Goal: Task Accomplishment & Management: Use online tool/utility

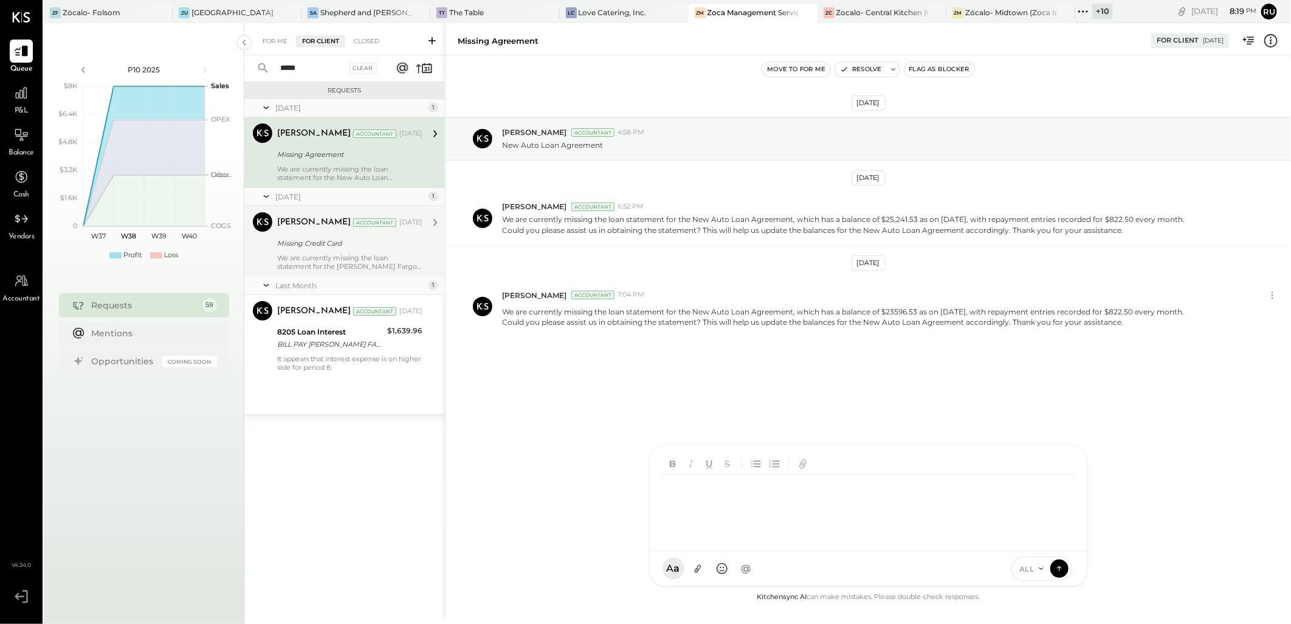
click at [308, 251] on div "[PERSON_NAME] Accountant [DATE] Missing Credit Card We are currently missing th…" at bounding box center [349, 241] width 145 height 58
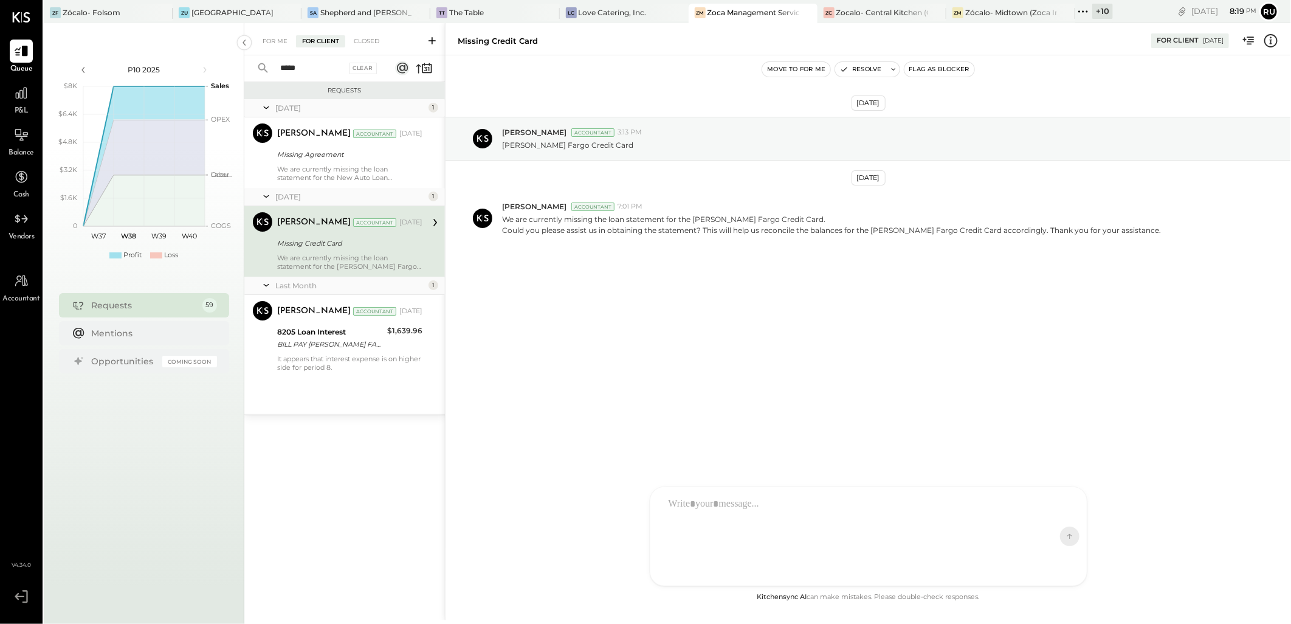
drag, startPoint x: 647, startPoint y: 460, endPoint x: 733, endPoint y: 513, distance: 100.7
click at [733, 513] on div at bounding box center [857, 535] width 390 height 91
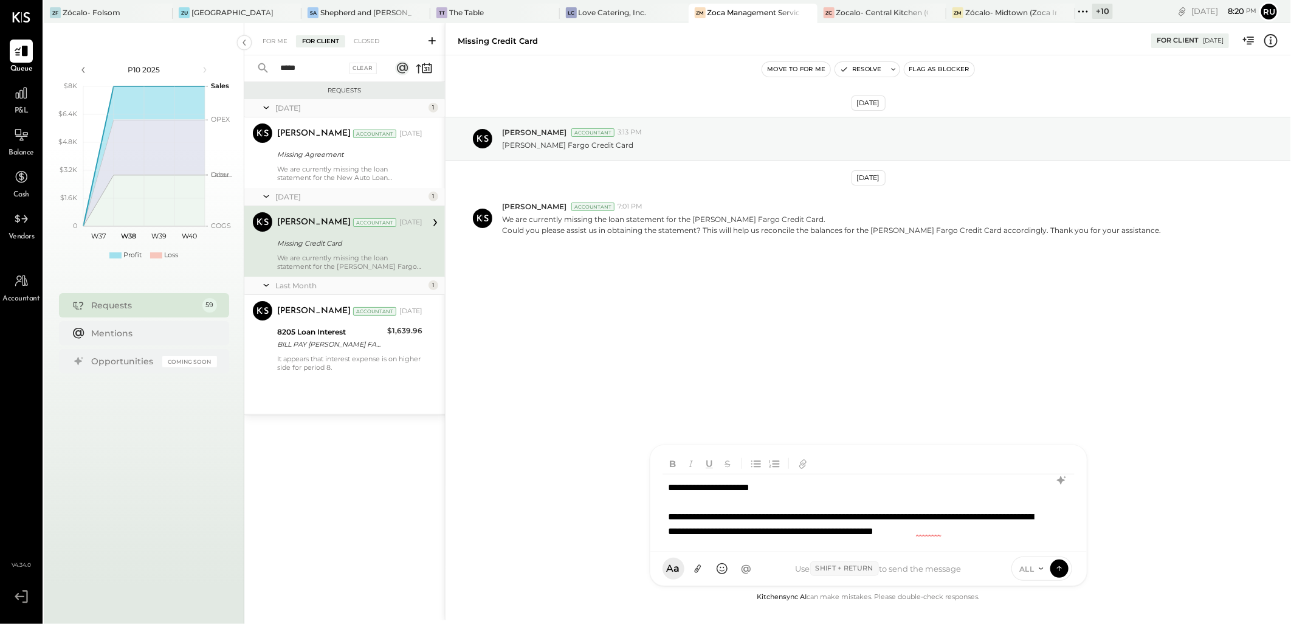
scroll to position [1, 0]
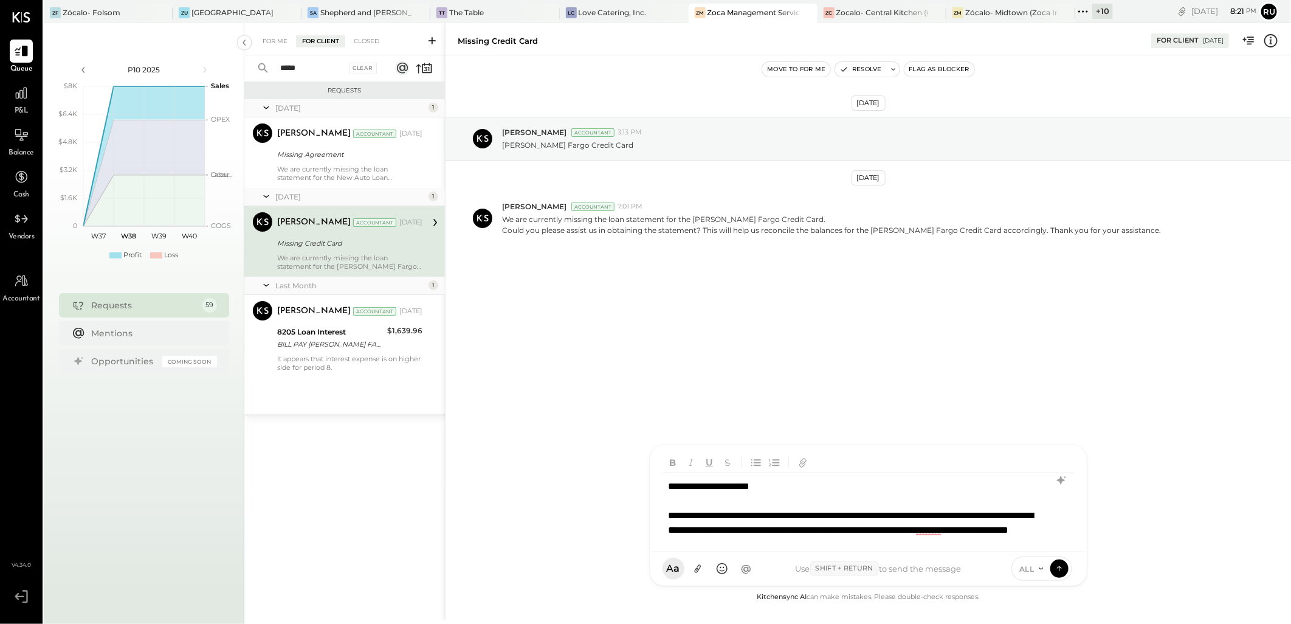
drag, startPoint x: 913, startPoint y: 530, endPoint x: 924, endPoint y: 530, distance: 10.3
click at [913, 529] on div "**********" at bounding box center [853, 530] width 369 height 44
click at [921, 530] on div "**********" at bounding box center [853, 530] width 369 height 44
click at [878, 545] on div "**********" at bounding box center [853, 530] width 369 height 44
click at [1058, 482] on icon at bounding box center [1061, 480] width 15 height 15
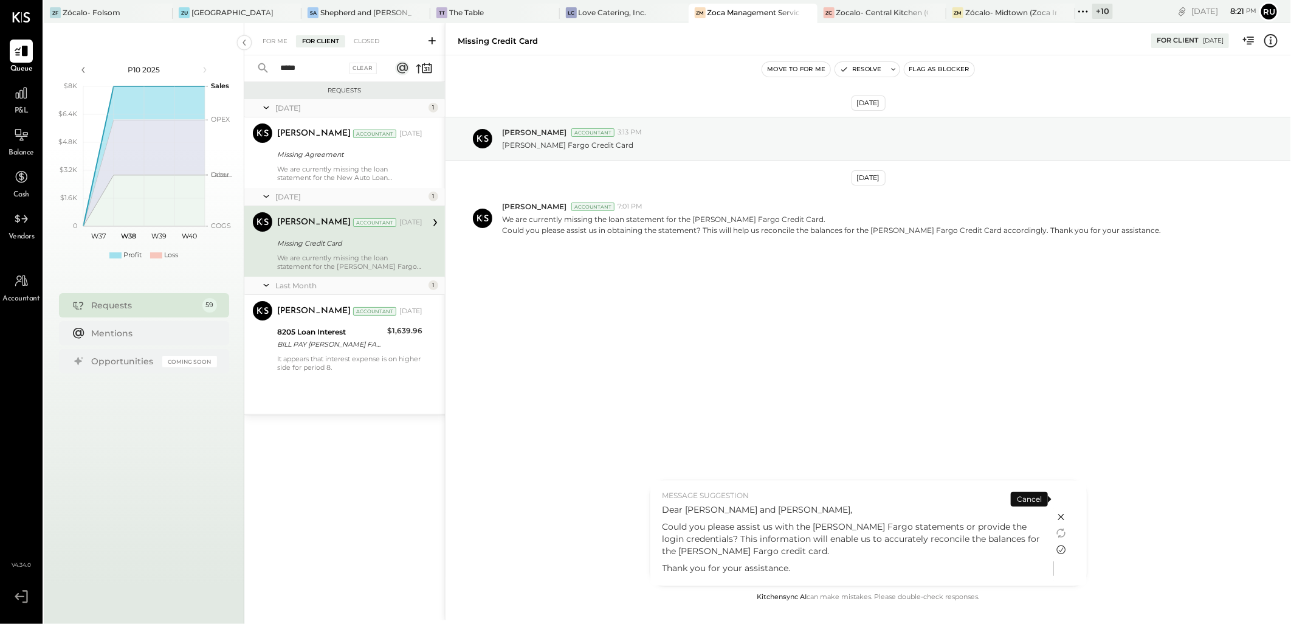
click at [1060, 548] on icon at bounding box center [1061, 549] width 15 height 15
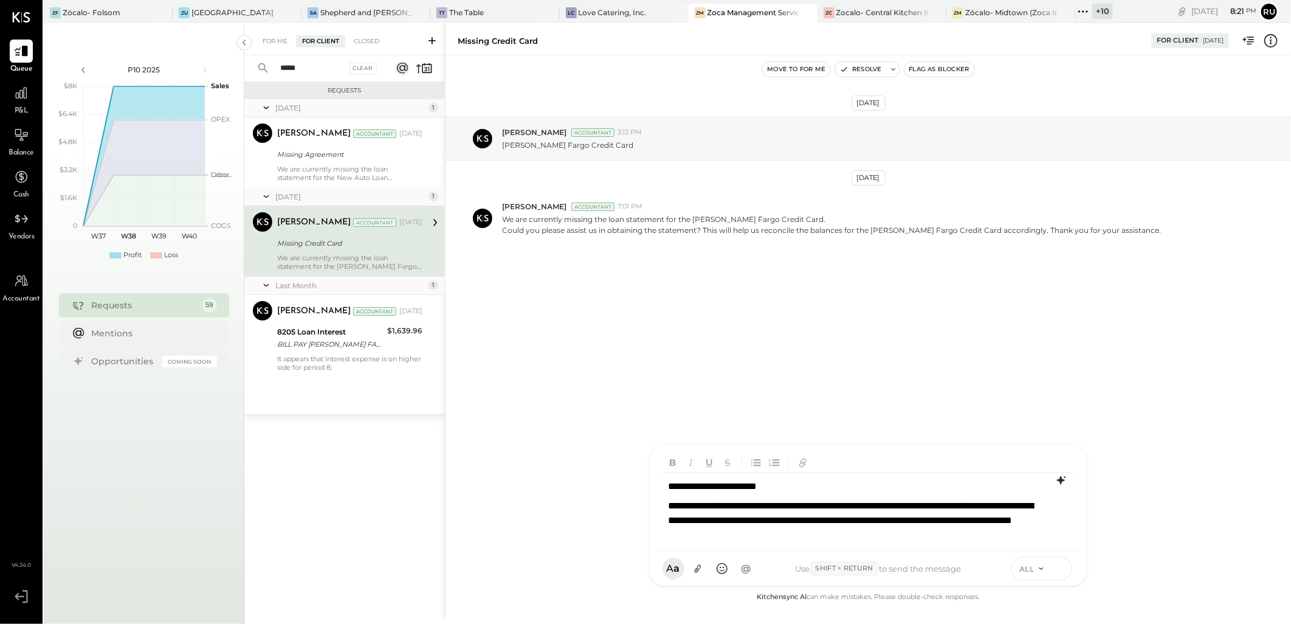
click at [1065, 569] on button at bounding box center [1059, 568] width 18 height 18
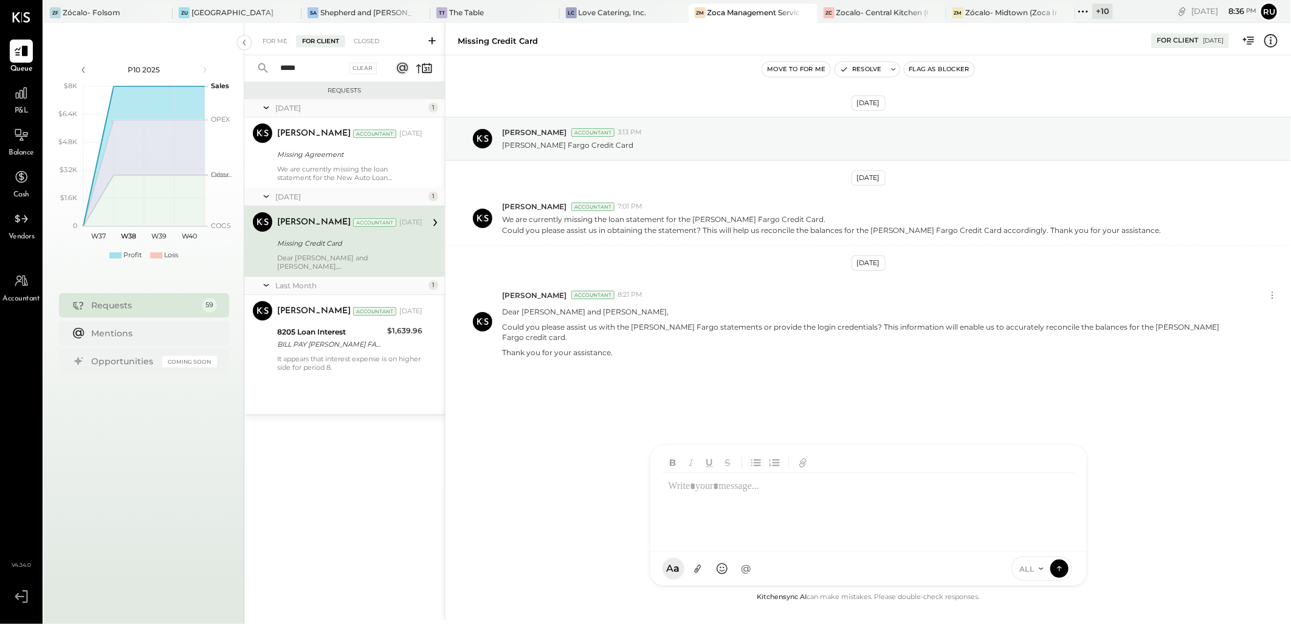
click at [775, 10] on div at bounding box center [796, 13] width 43 height 18
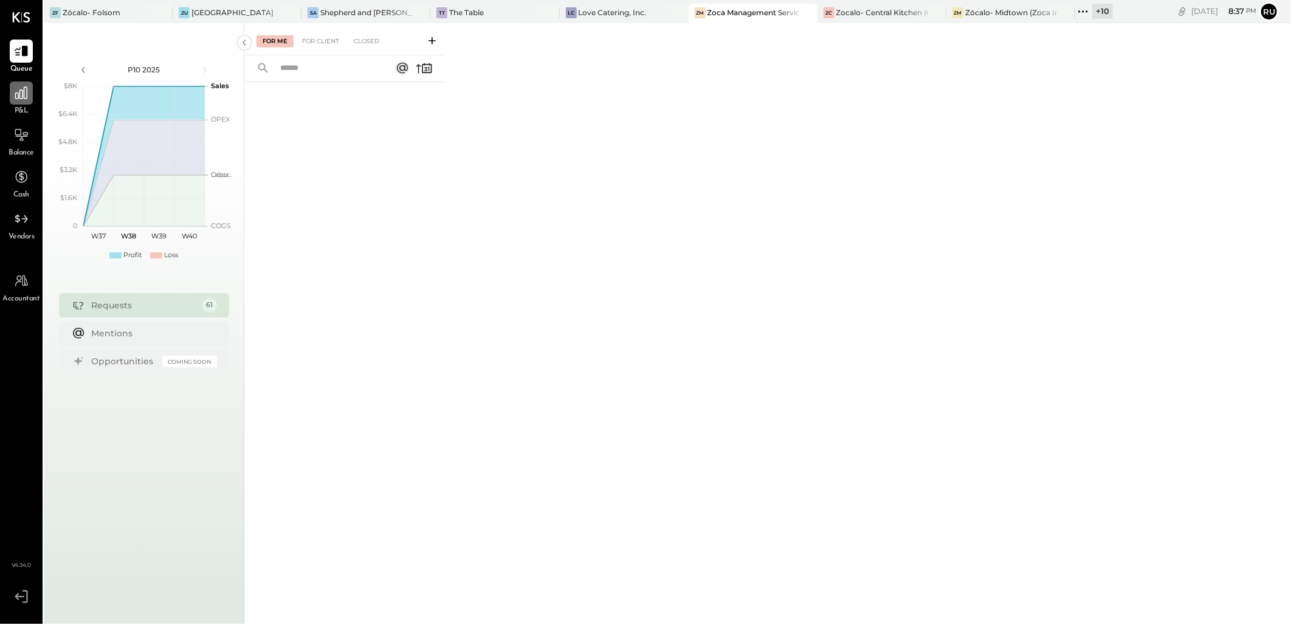
click at [26, 91] on icon at bounding box center [21, 93] width 16 height 16
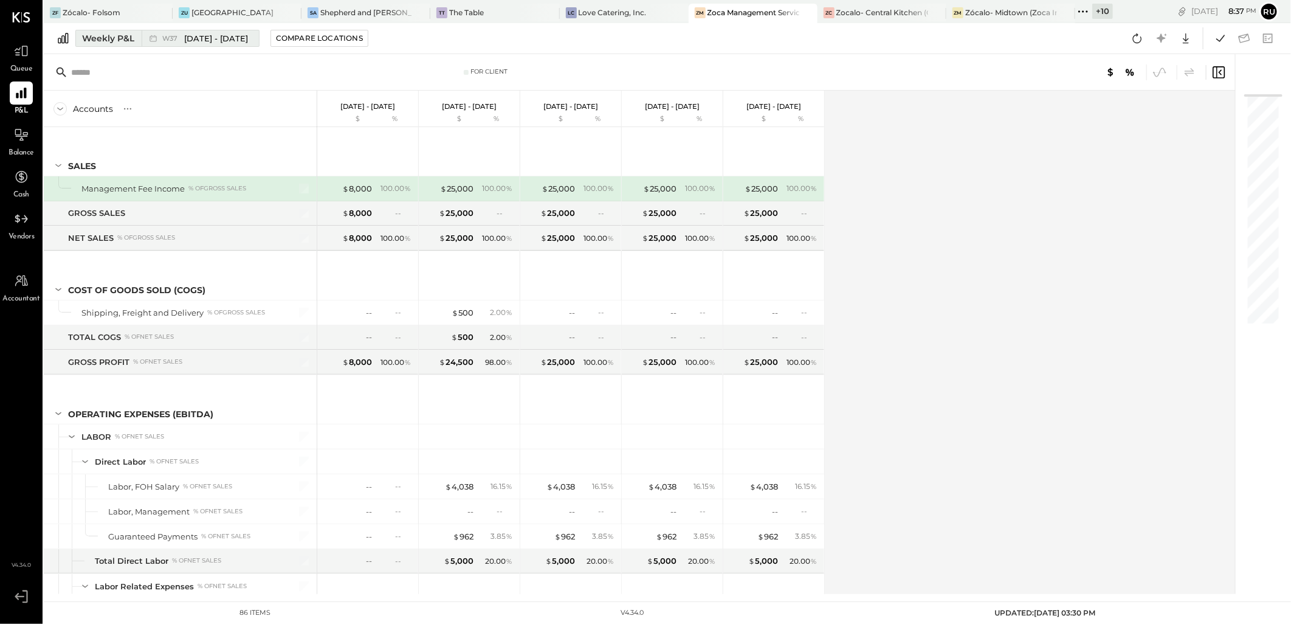
click at [128, 43] on div "Weekly P&L" at bounding box center [108, 38] width 52 height 12
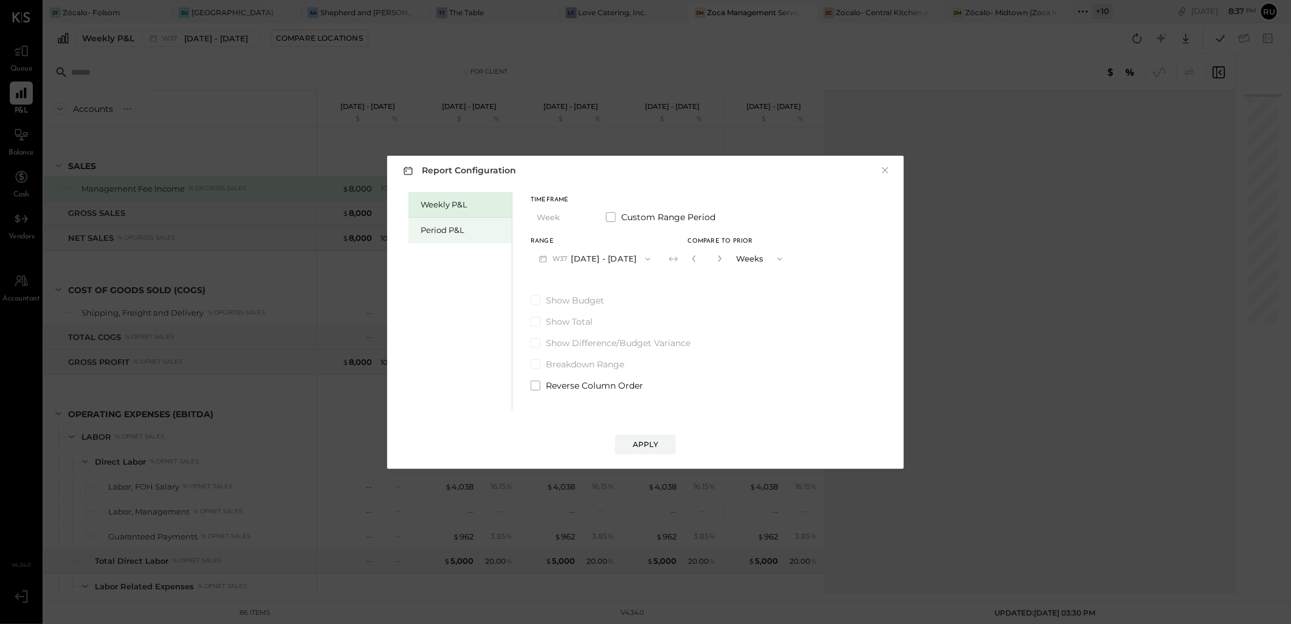
click at [469, 232] on div "Period P&L" at bounding box center [463, 230] width 85 height 12
click at [627, 220] on span "Custom Range Period" at bounding box center [668, 217] width 94 height 12
click at [627, 216] on span "Custom Range Period" at bounding box center [669, 217] width 97 height 12
click at [579, 253] on button "P10 [DATE] - [DATE]" at bounding box center [593, 258] width 125 height 22
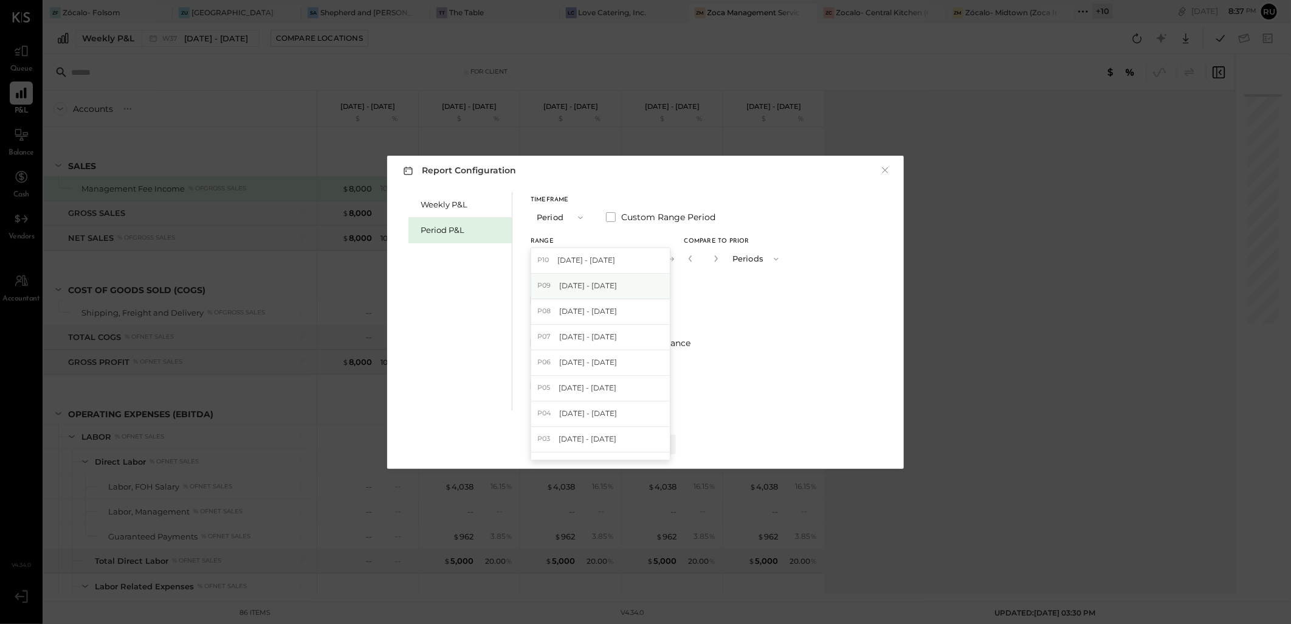
click at [582, 289] on span "[DATE] - [DATE]" at bounding box center [588, 285] width 58 height 10
click at [642, 440] on div "Apply" at bounding box center [646, 444] width 26 height 10
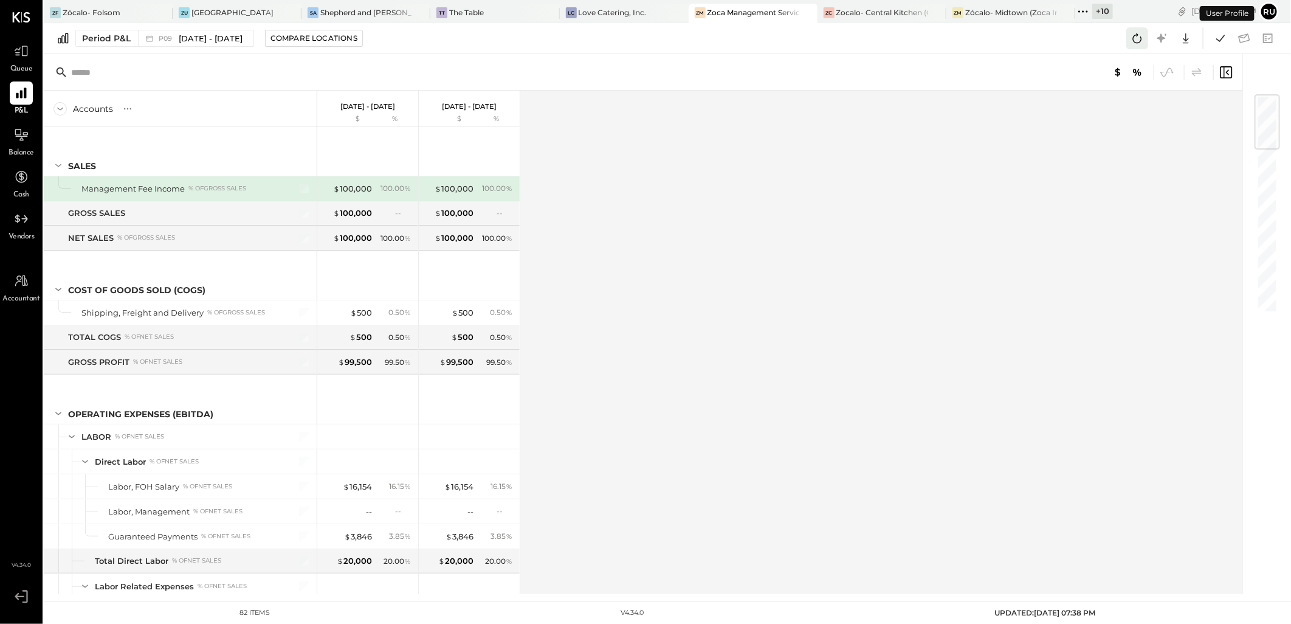
click at [1143, 40] on icon at bounding box center [1137, 38] width 16 height 16
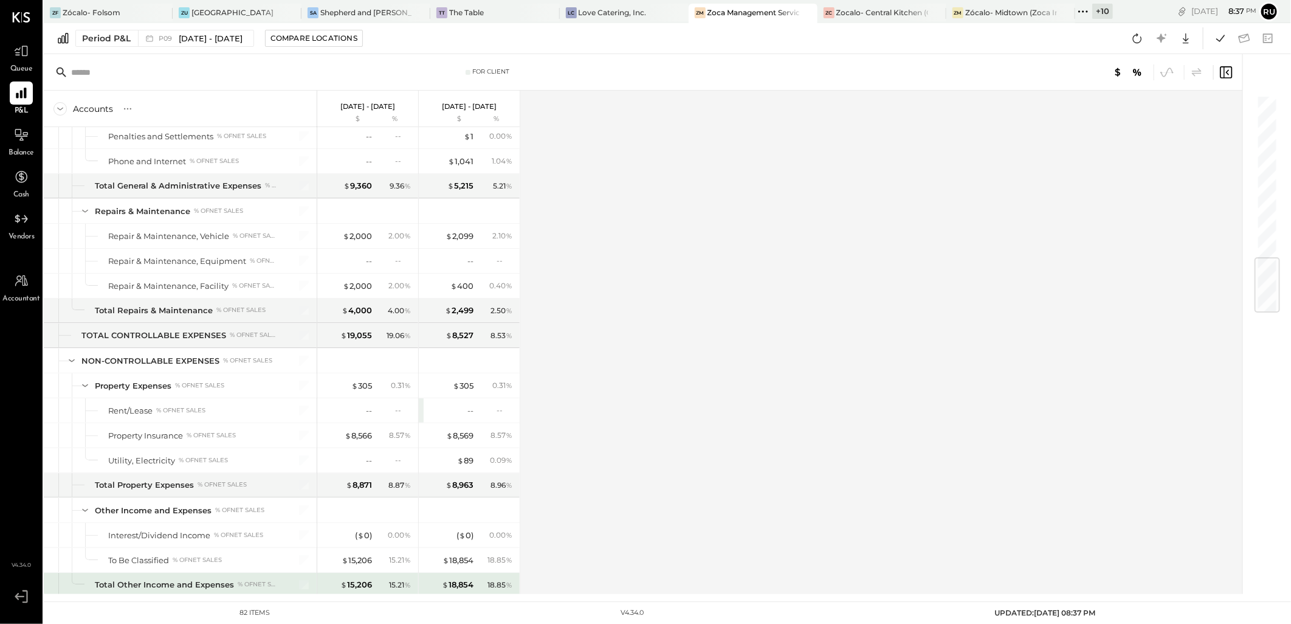
scroll to position [1383, 0]
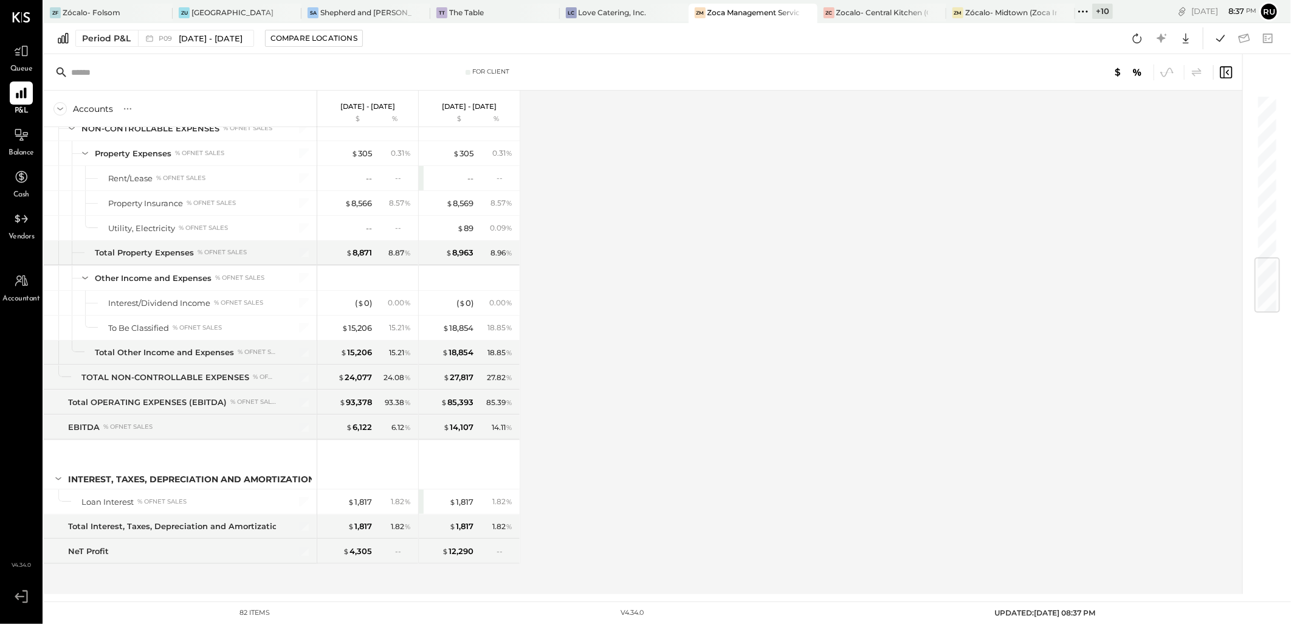
click at [775, 68] on div at bounding box center [971, 72] width 523 height 16
click at [780, 39] on div "Period P&L P09 [DATE] - [DATE] Compare Locations Google Sheets Excel" at bounding box center [667, 38] width 1247 height 31
click at [719, 143] on div "Accounts S % GL Aug 11 - Sep 7, 2025 $ % Jul 14 - Aug 10, 2025 $ % SALES Manage…" at bounding box center [644, 342] width 1200 height 503
click at [704, 171] on div "Accounts S % GL Aug 11 - Sep 7, 2025 $ % Jul 14 - Aug 10, 2025 $ % SALES Manage…" at bounding box center [644, 342] width 1200 height 503
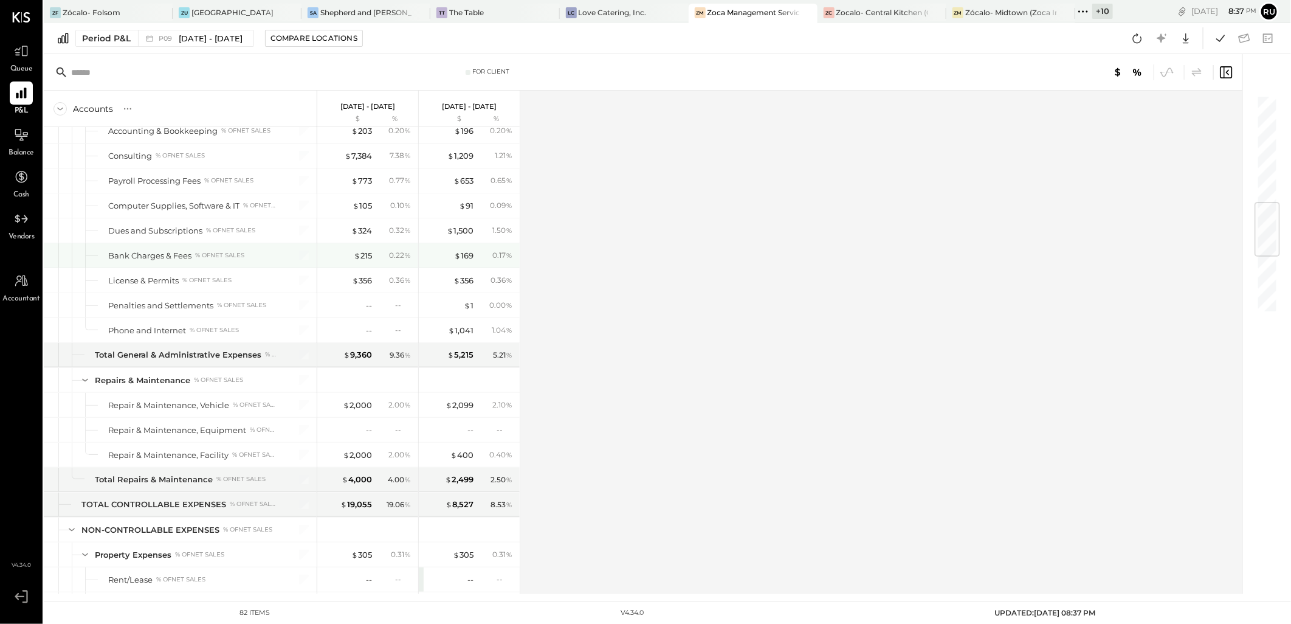
scroll to position [910, 0]
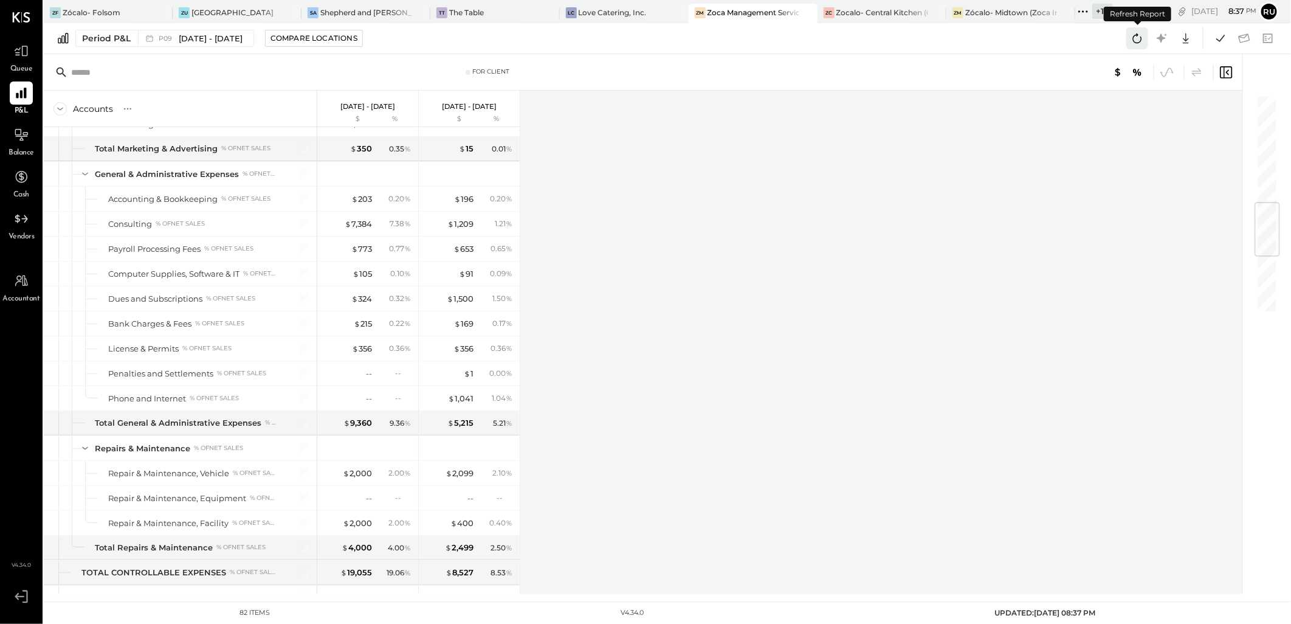
click at [1133, 38] on icon at bounding box center [1137, 38] width 9 height 10
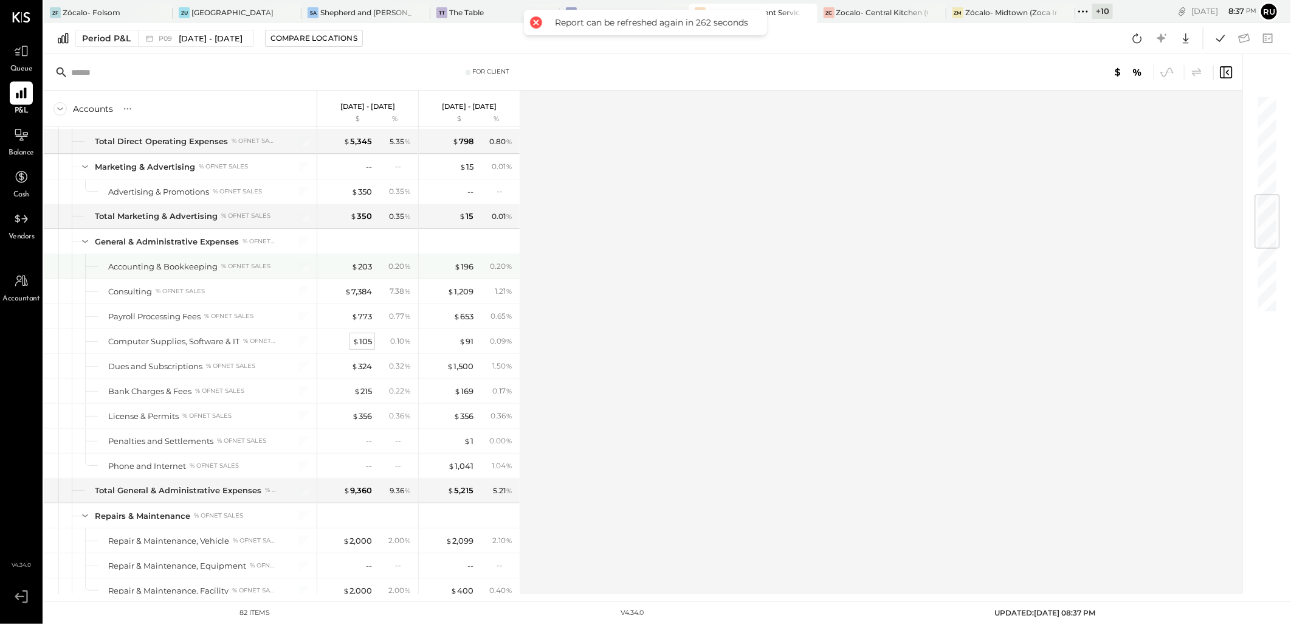
scroll to position [775, 0]
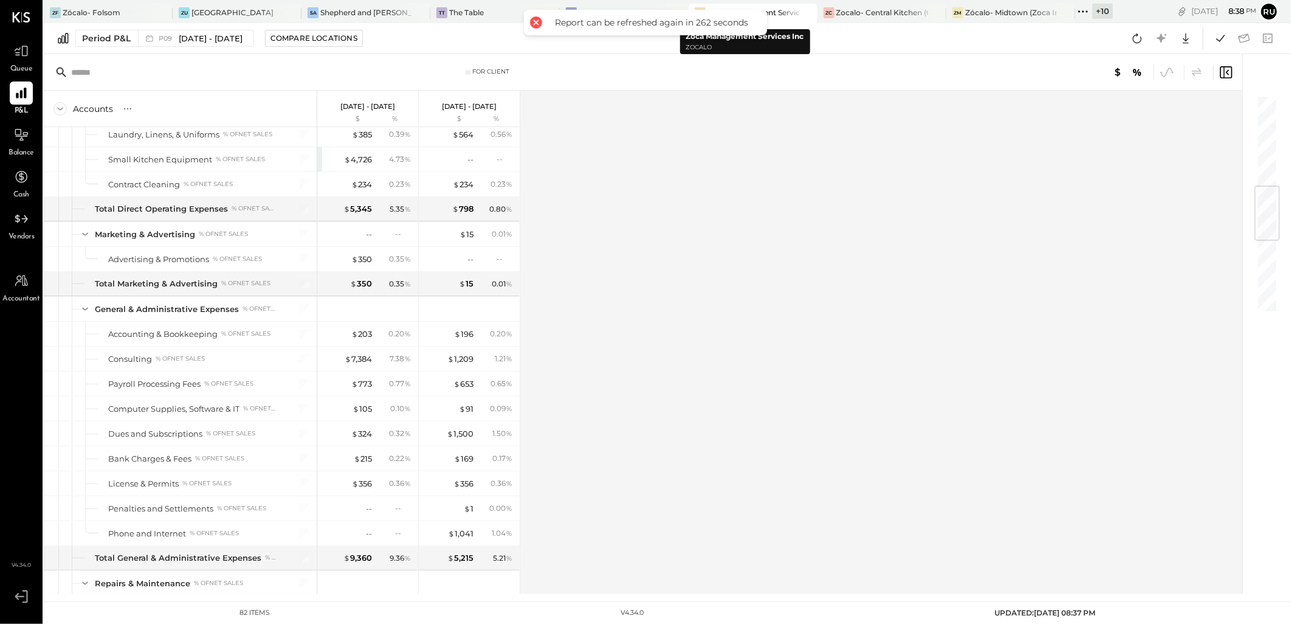
click at [775, 11] on div at bounding box center [796, 13] width 43 height 18
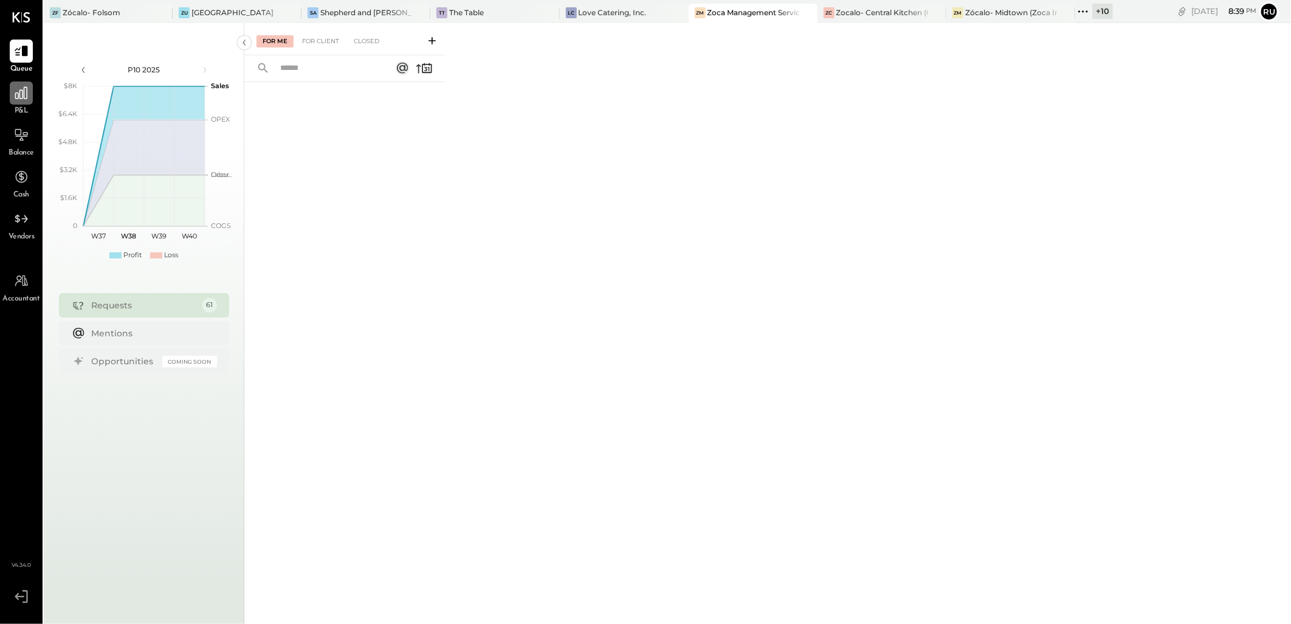
click at [25, 101] on div at bounding box center [21, 92] width 23 height 23
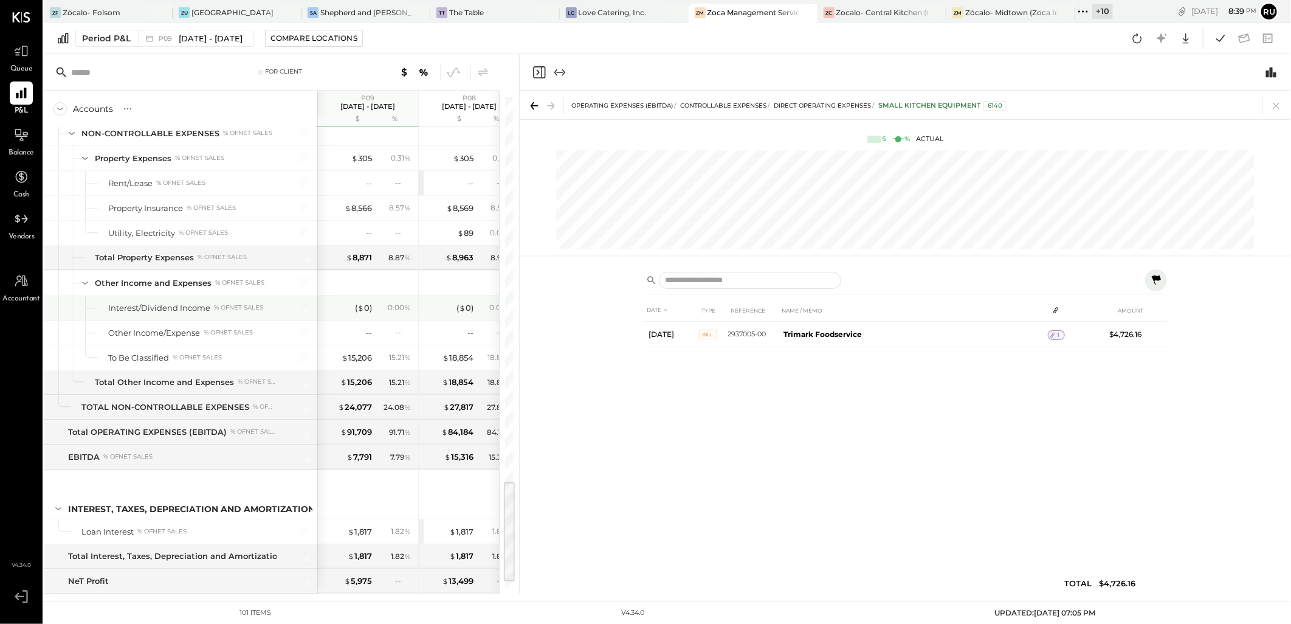
scroll to position [1858, 0]
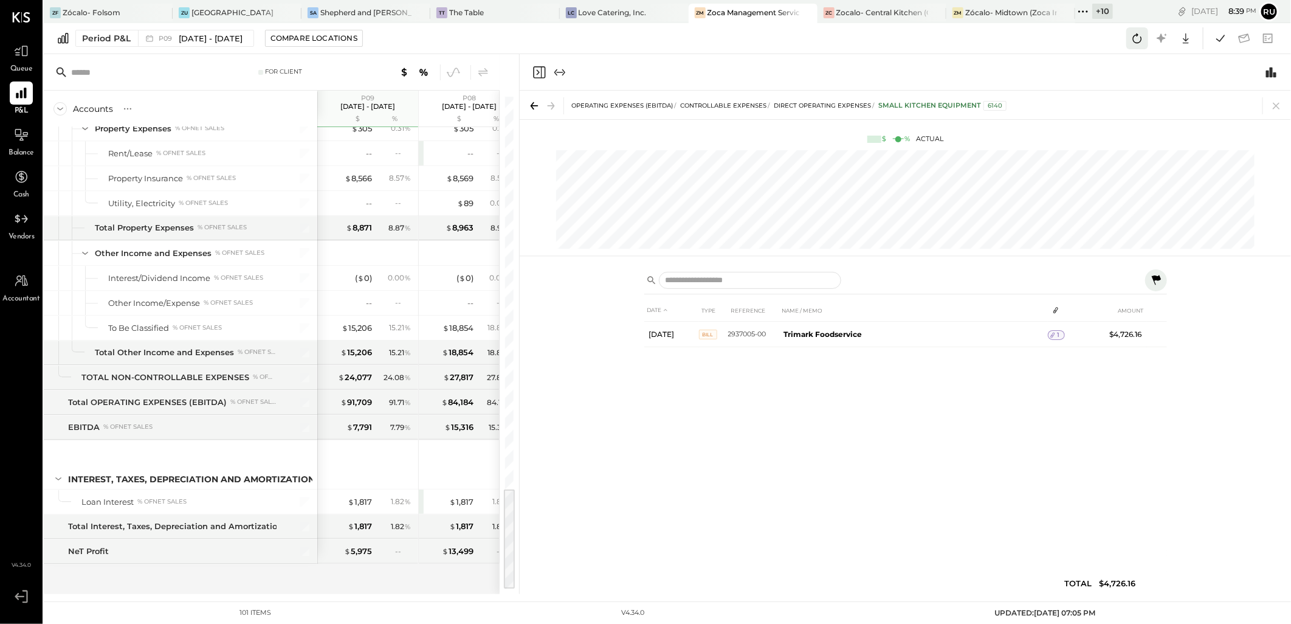
click at [1139, 41] on icon at bounding box center [1137, 38] width 16 height 16
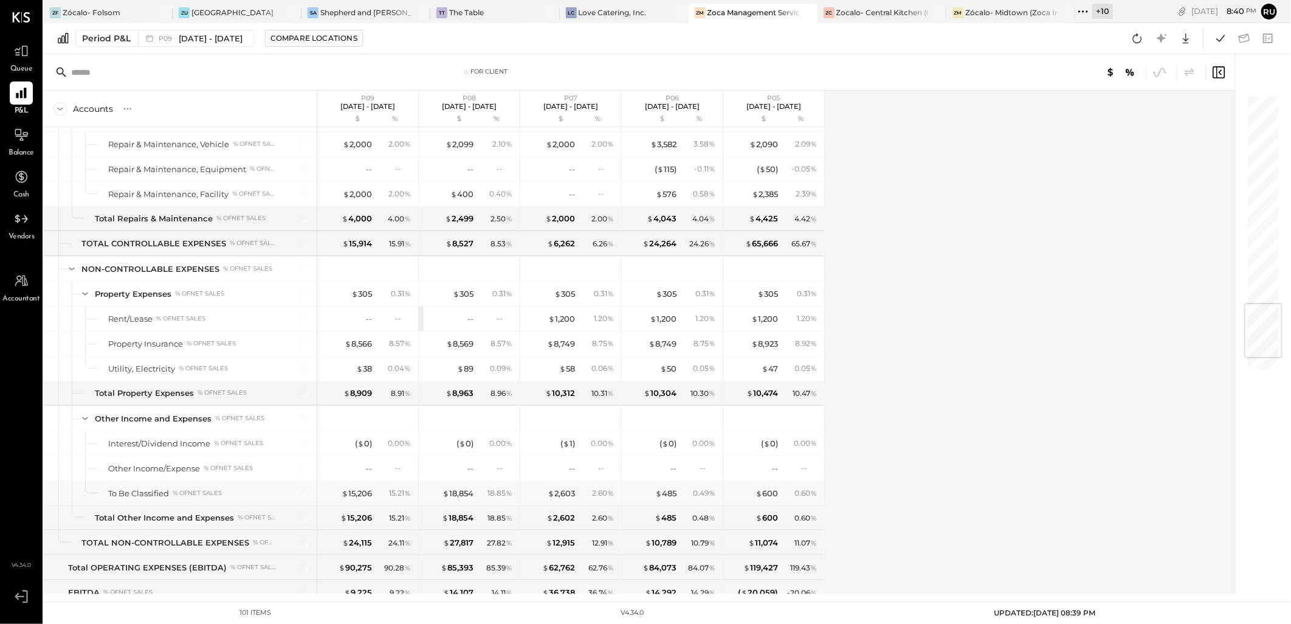
scroll to position [1858, 0]
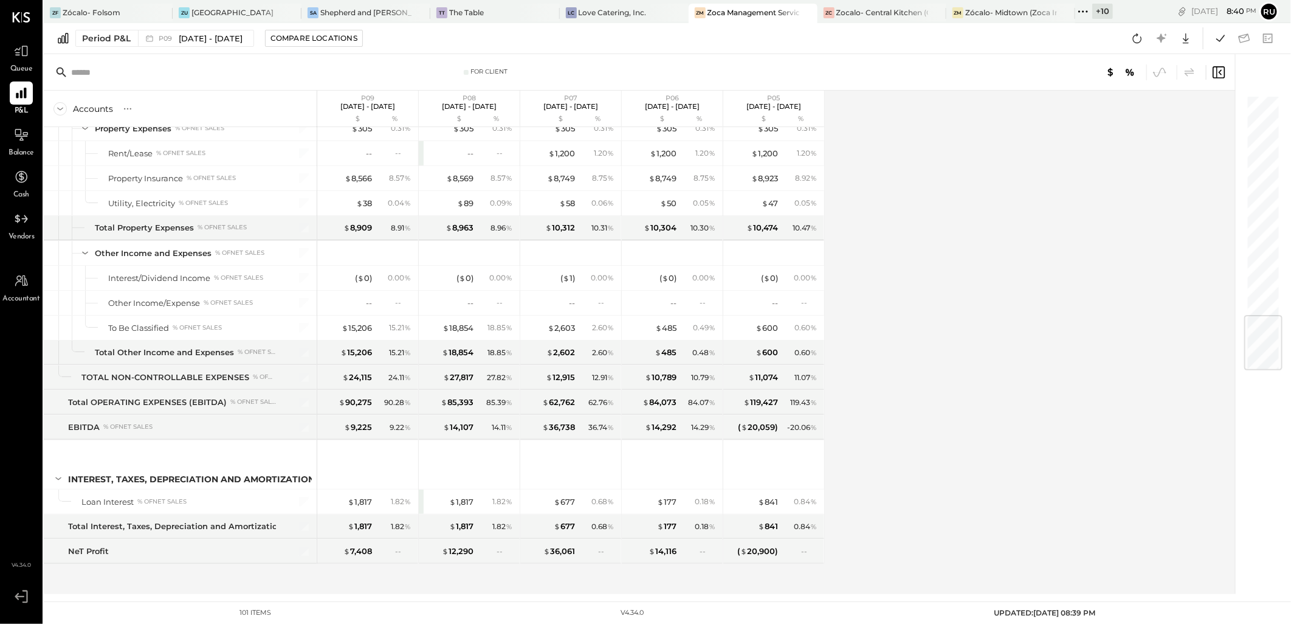
click at [974, 314] on div "Accounts S % GL P09 [DATE] - [DATE] $ % P08 [DATE] - [DATE] $ % P07 [DATE] - [D…" at bounding box center [640, 342] width 1193 height 503
click at [1022, 282] on div "Accounts S % GL P09 [DATE] - [DATE] $ % P08 [DATE] - [DATE] $ % P07 [DATE] - [D…" at bounding box center [640, 342] width 1193 height 503
click at [1217, 39] on icon at bounding box center [1220, 38] width 9 height 7
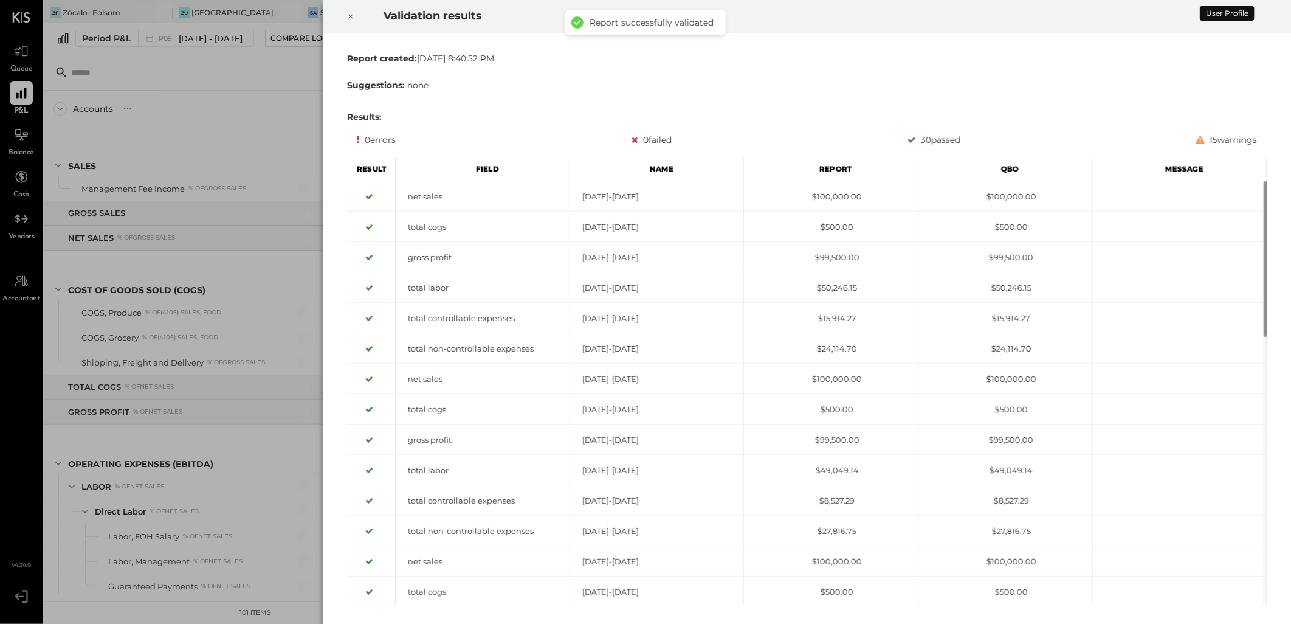
scroll to position [689, 0]
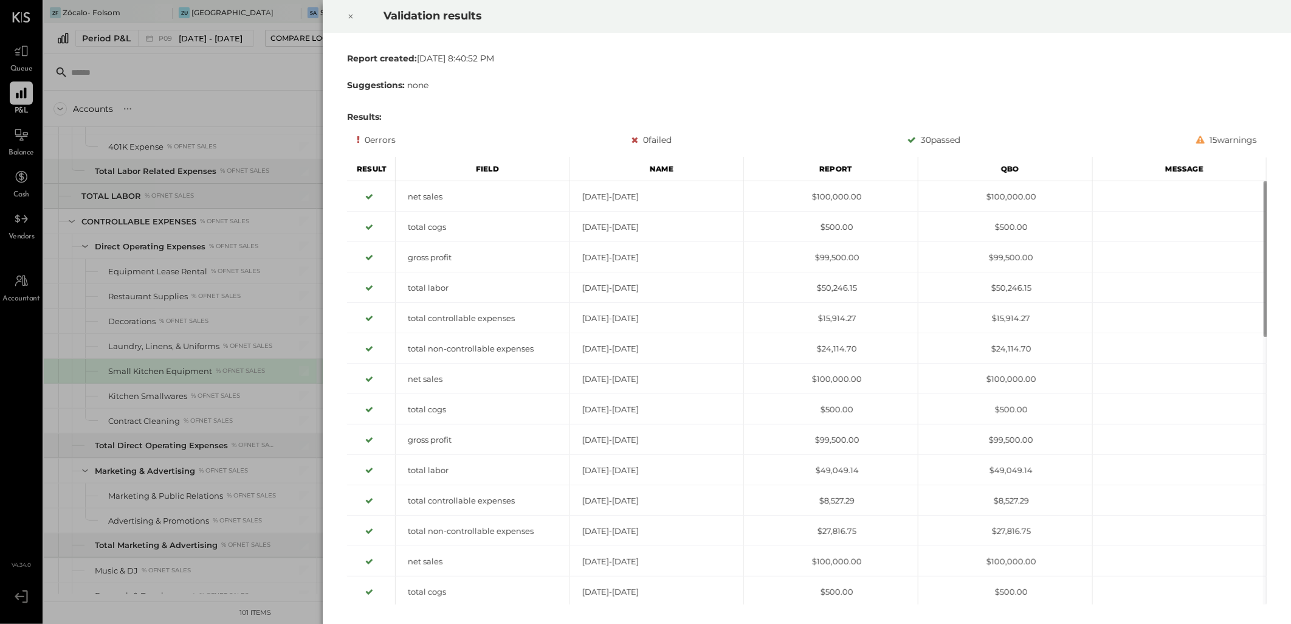
click at [348, 19] on icon at bounding box center [350, 16] width 7 height 15
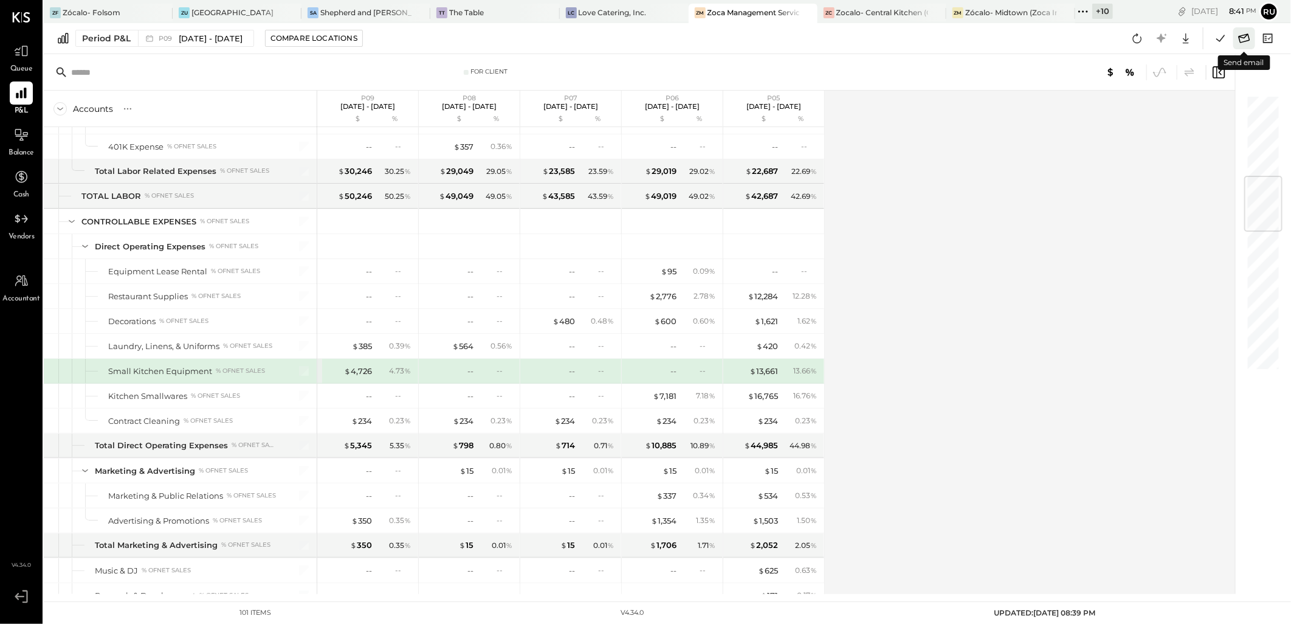
click at [1246, 34] on icon at bounding box center [1245, 37] width 12 height 9
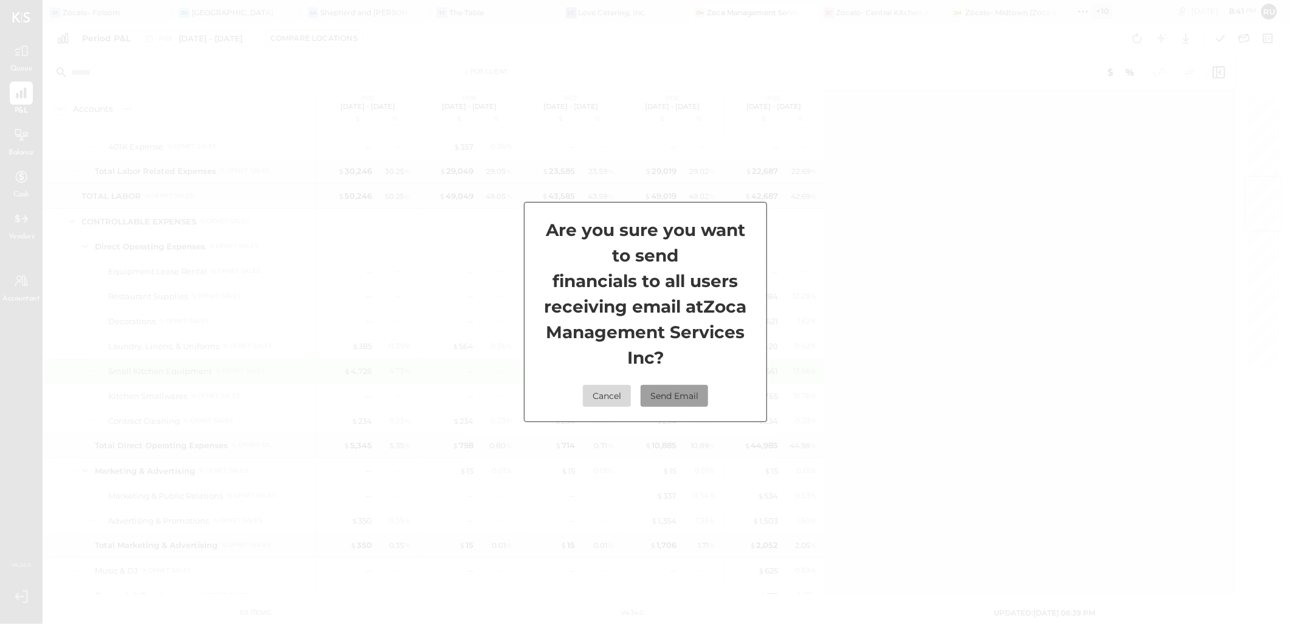
click at [651, 396] on button "Send Email" at bounding box center [674, 396] width 67 height 22
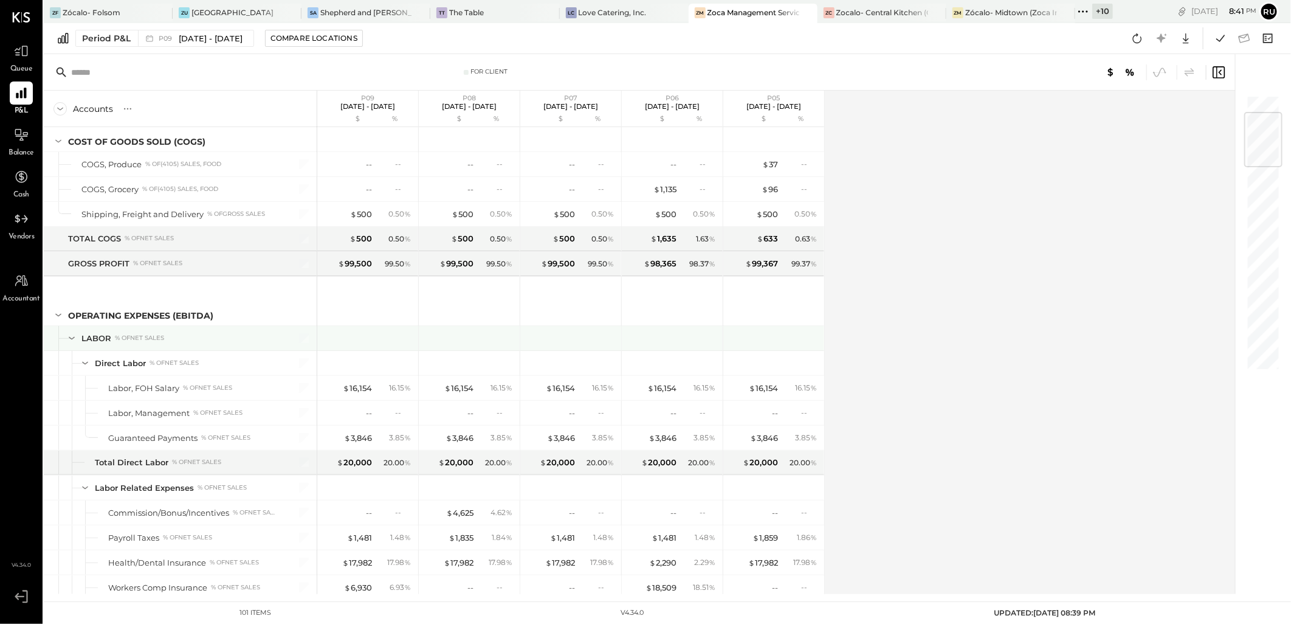
scroll to position [0, 0]
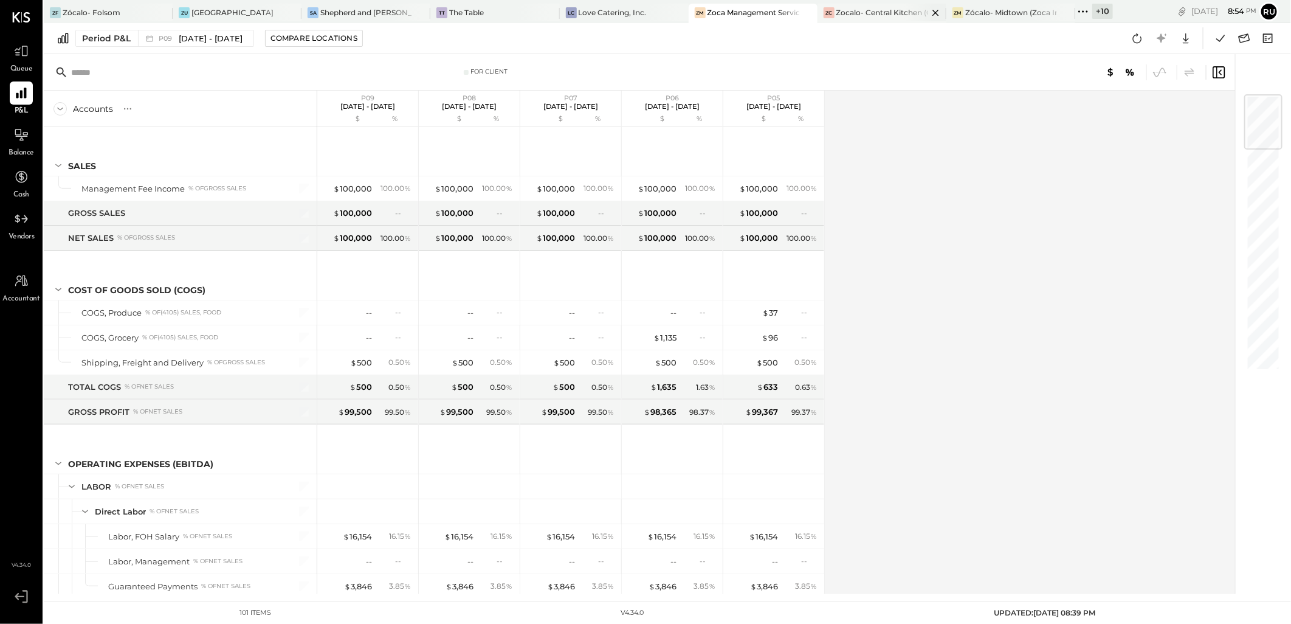
click at [904, 10] on div at bounding box center [925, 13] width 43 height 18
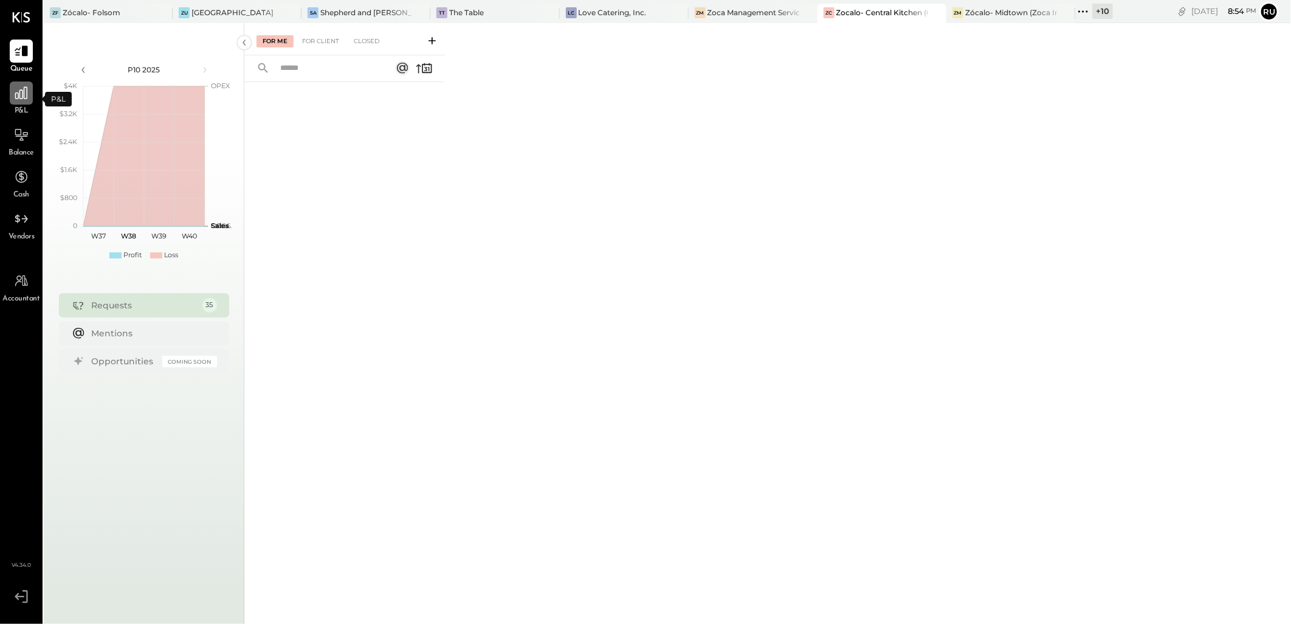
click at [24, 92] on icon at bounding box center [21, 93] width 12 height 12
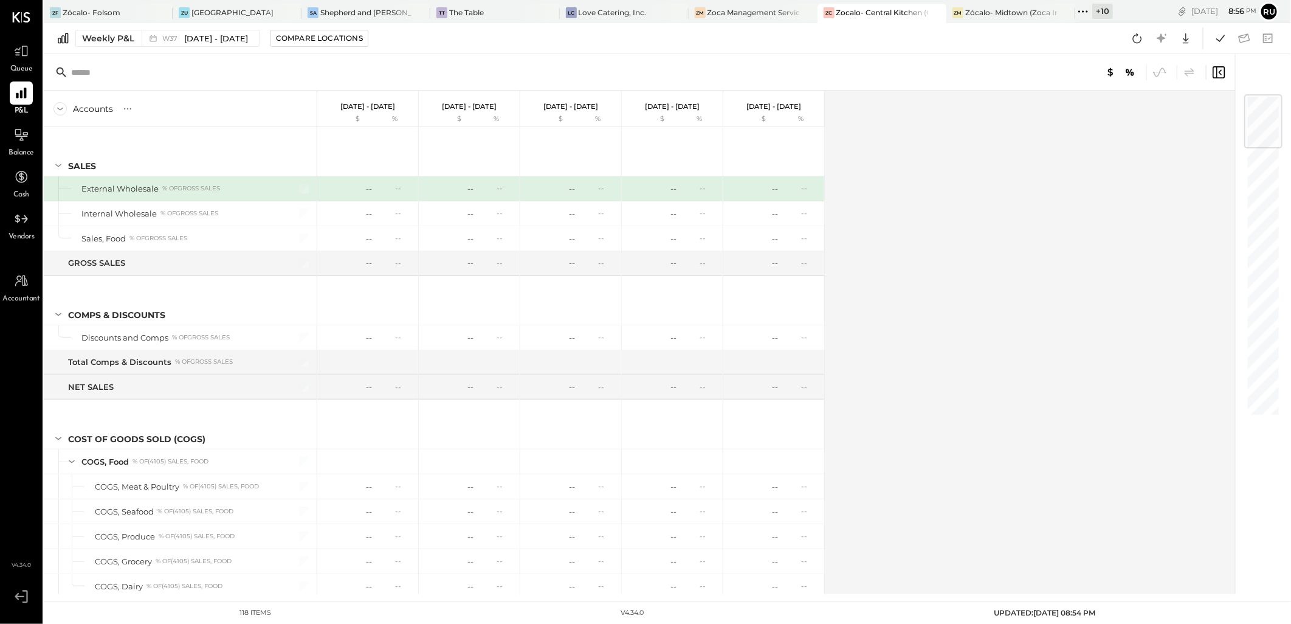
click at [108, 37] on div "Weekly P&L" at bounding box center [108, 38] width 52 height 12
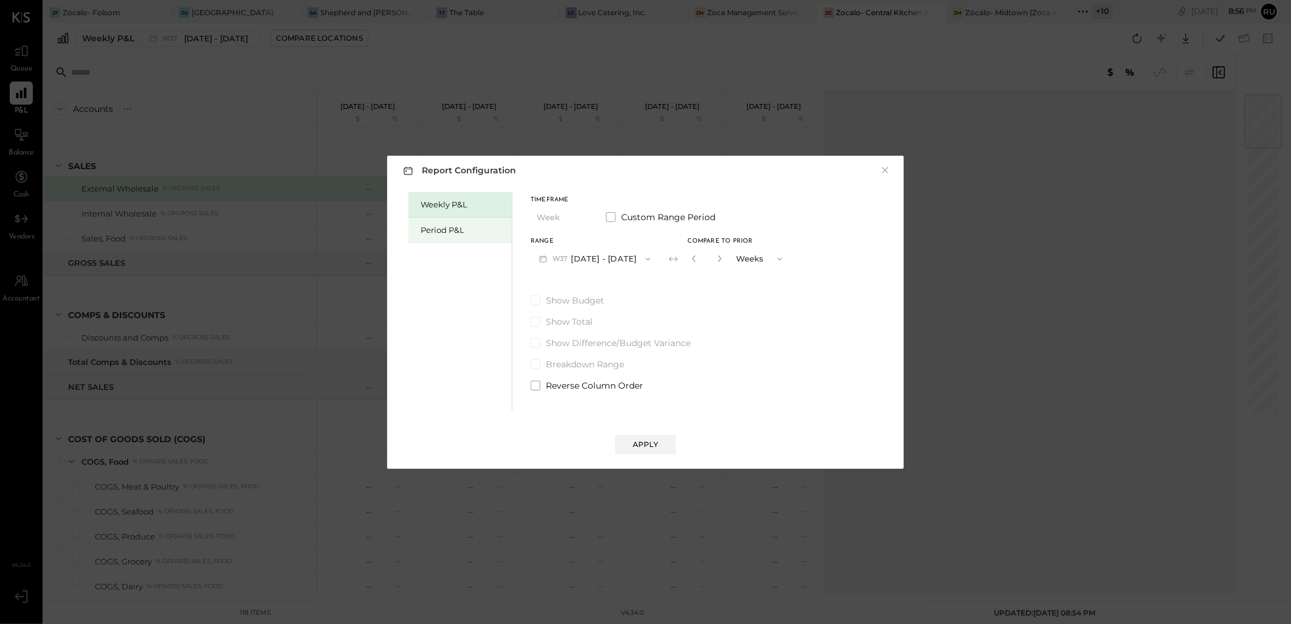
click at [458, 232] on div "Period P&L" at bounding box center [463, 230] width 85 height 12
click at [610, 263] on button "P10 [DATE] - [DATE]" at bounding box center [593, 258] width 125 height 22
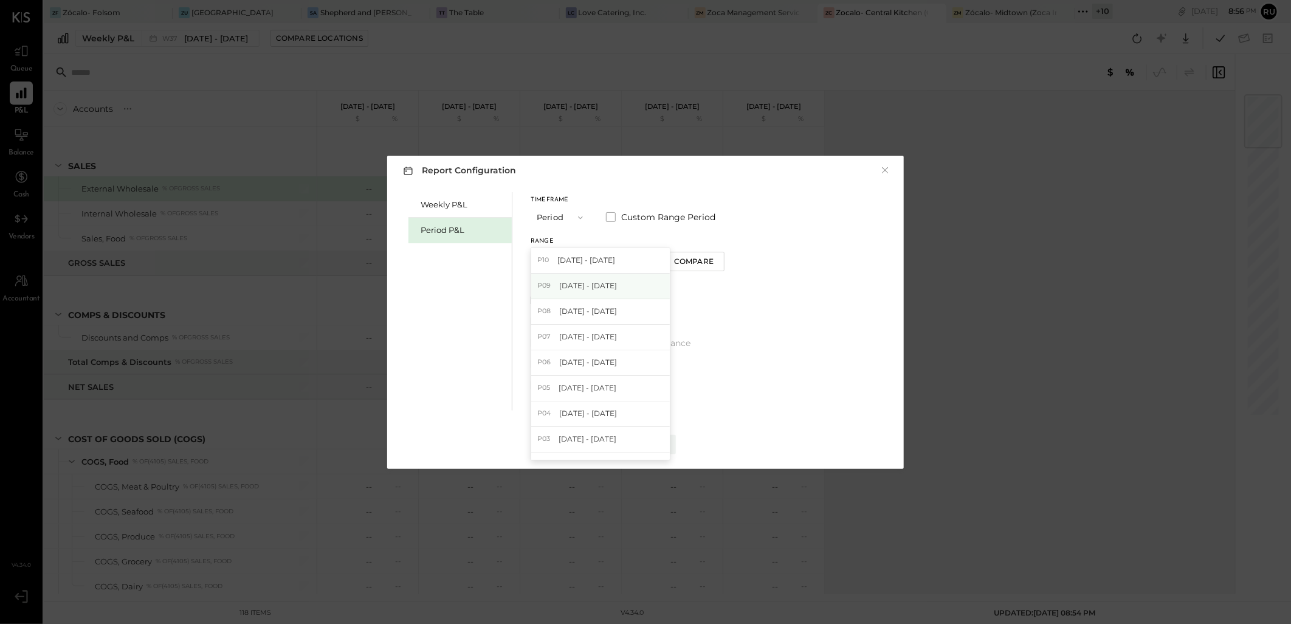
click at [599, 290] on span "[DATE] - [DATE]" at bounding box center [588, 285] width 58 height 10
click at [715, 259] on div "Compare" at bounding box center [696, 261] width 40 height 10
click at [719, 258] on icon "button" at bounding box center [717, 258] width 3 height 7
click at [721, 258] on icon "button" at bounding box center [717, 258] width 7 height 7
type input "*"
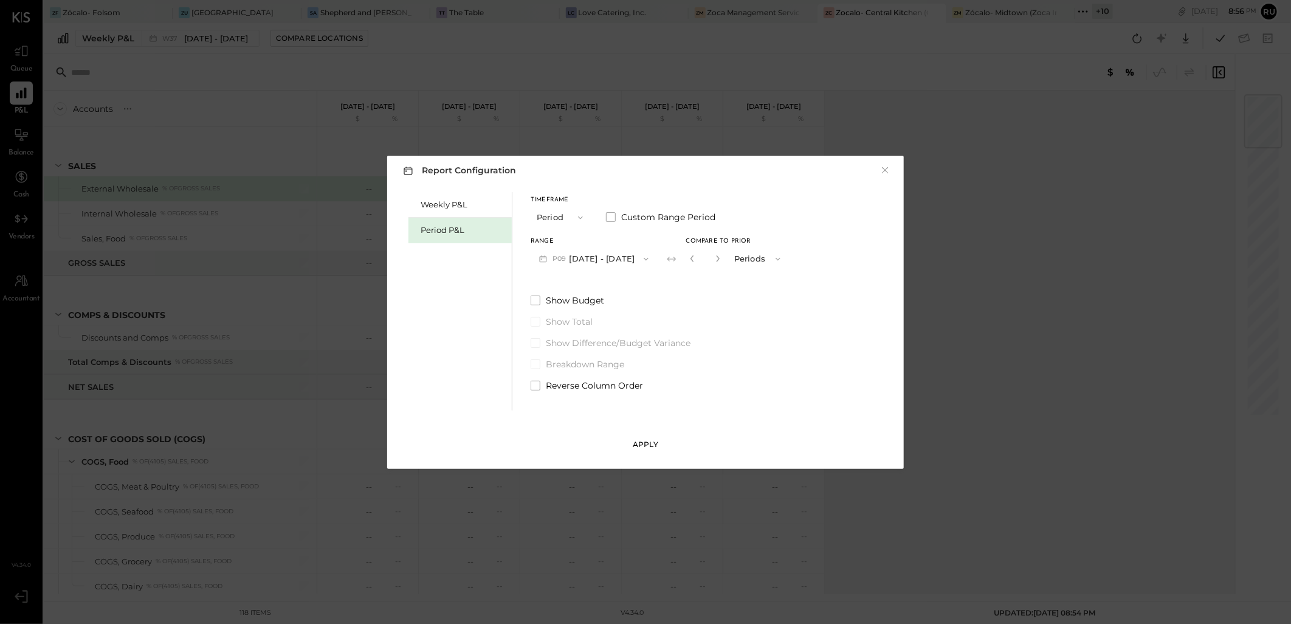
click at [645, 447] on div "Apply" at bounding box center [646, 444] width 26 height 10
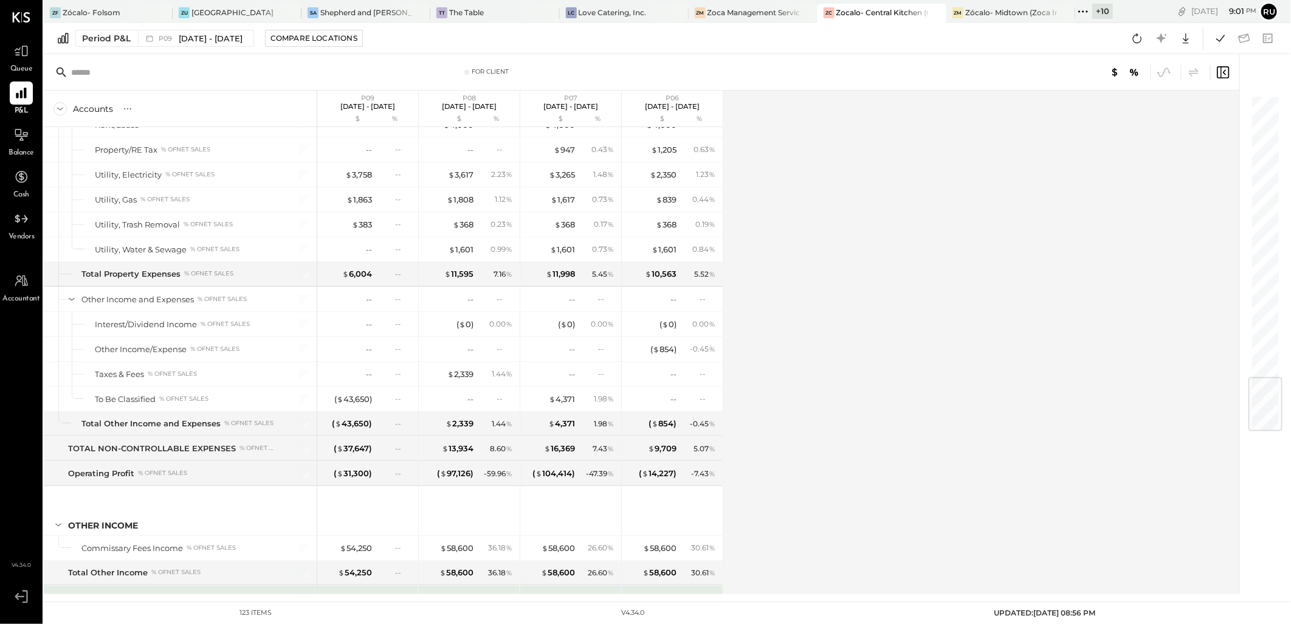
scroll to position [2429, 0]
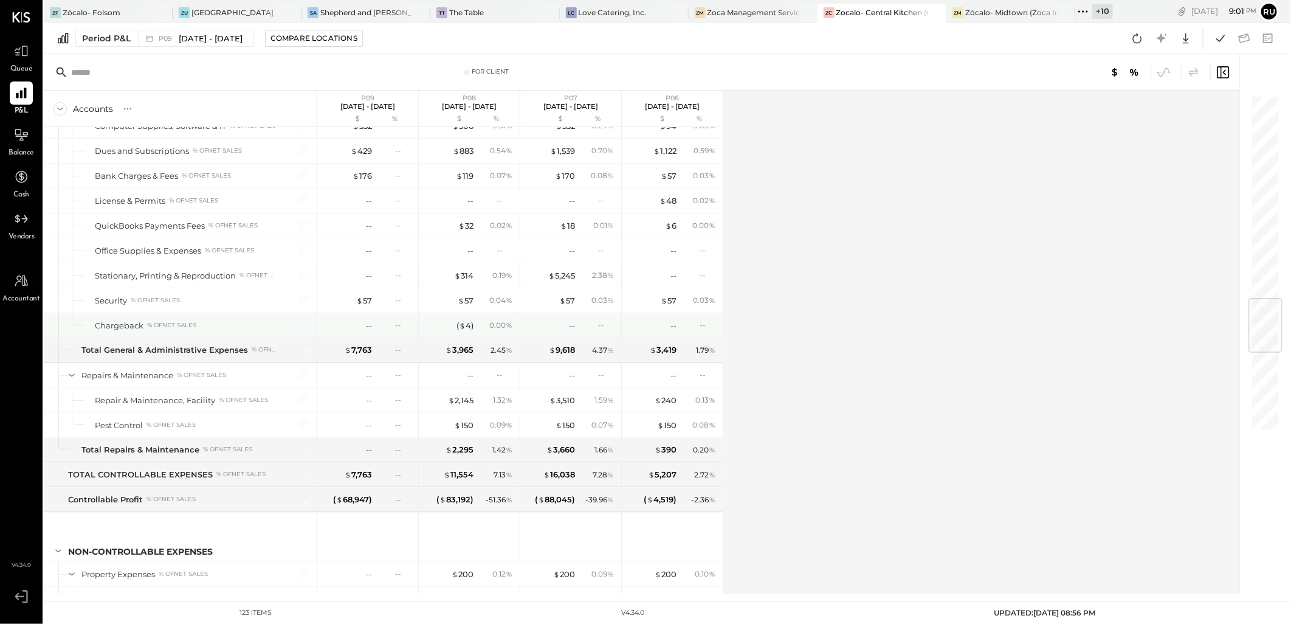
drag, startPoint x: 433, startPoint y: 317, endPoint x: 406, endPoint y: 277, distance: 48.2
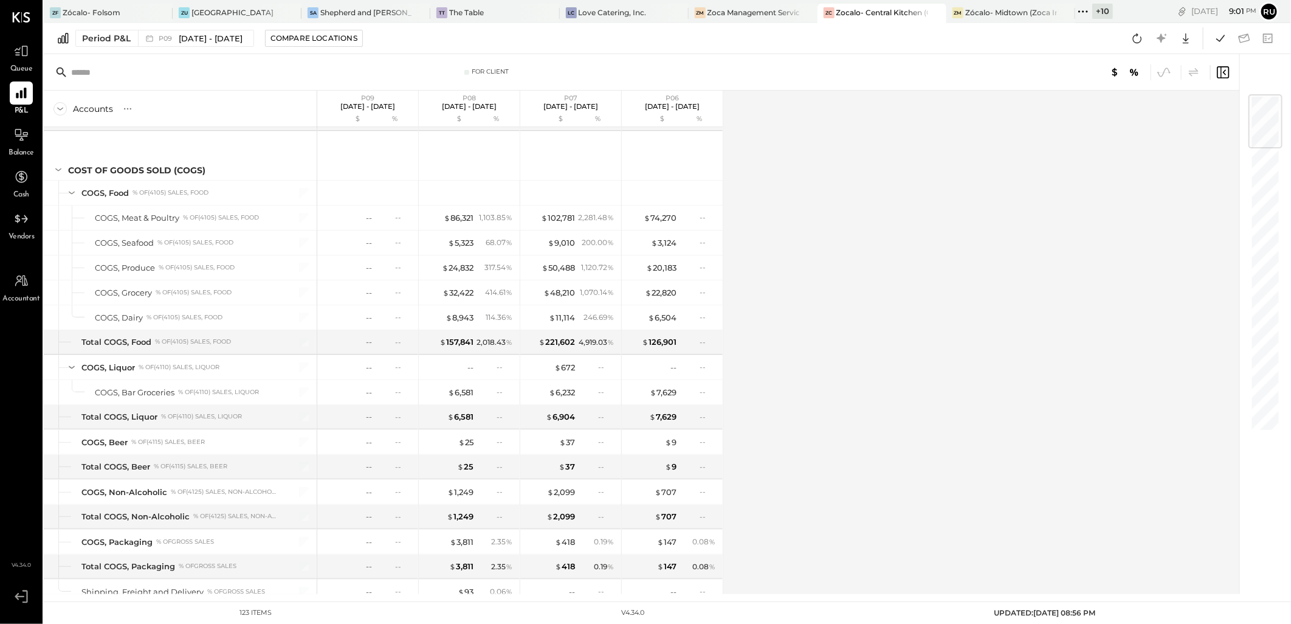
scroll to position [0, 0]
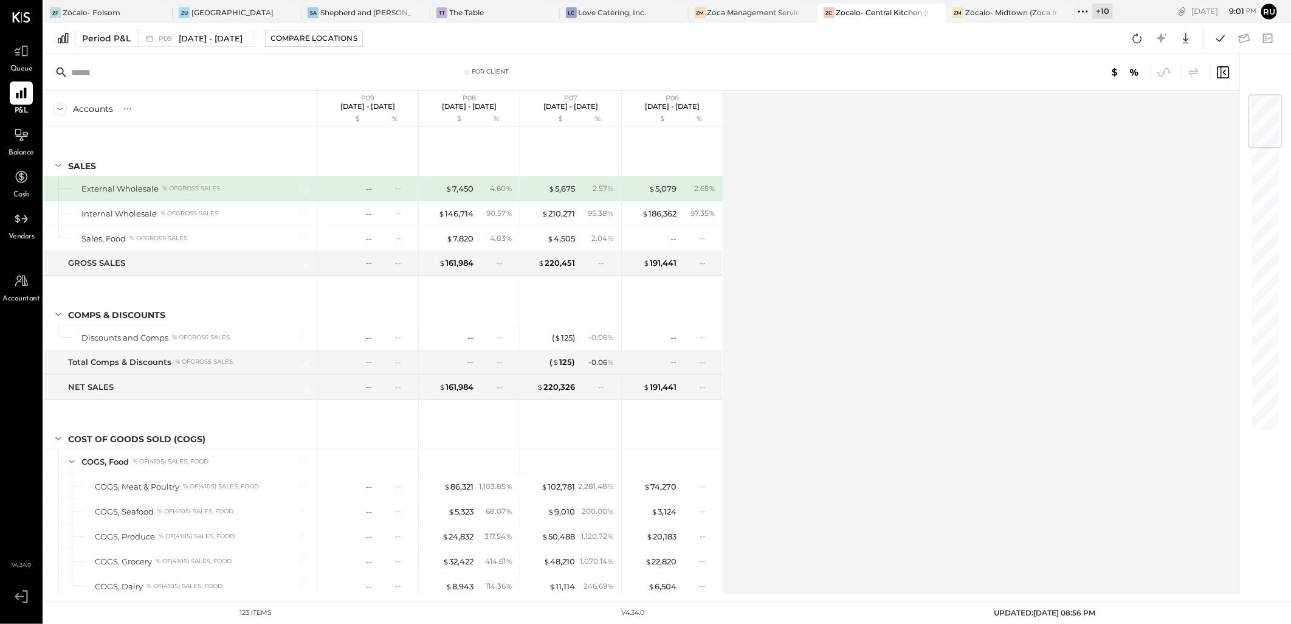
click at [789, 196] on div "Accounts S % GL P09 [DATE] - [DATE] $ % P08 [DATE] - [DATE] $ % P07 [DATE] - [D…" at bounding box center [642, 342] width 1197 height 503
click at [803, 80] on div "For Client" at bounding box center [641, 72] width 1195 height 36
click at [307, 57] on div "For Client" at bounding box center [641, 72] width 1195 height 36
click at [817, 56] on div "For Client" at bounding box center [641, 72] width 1195 height 36
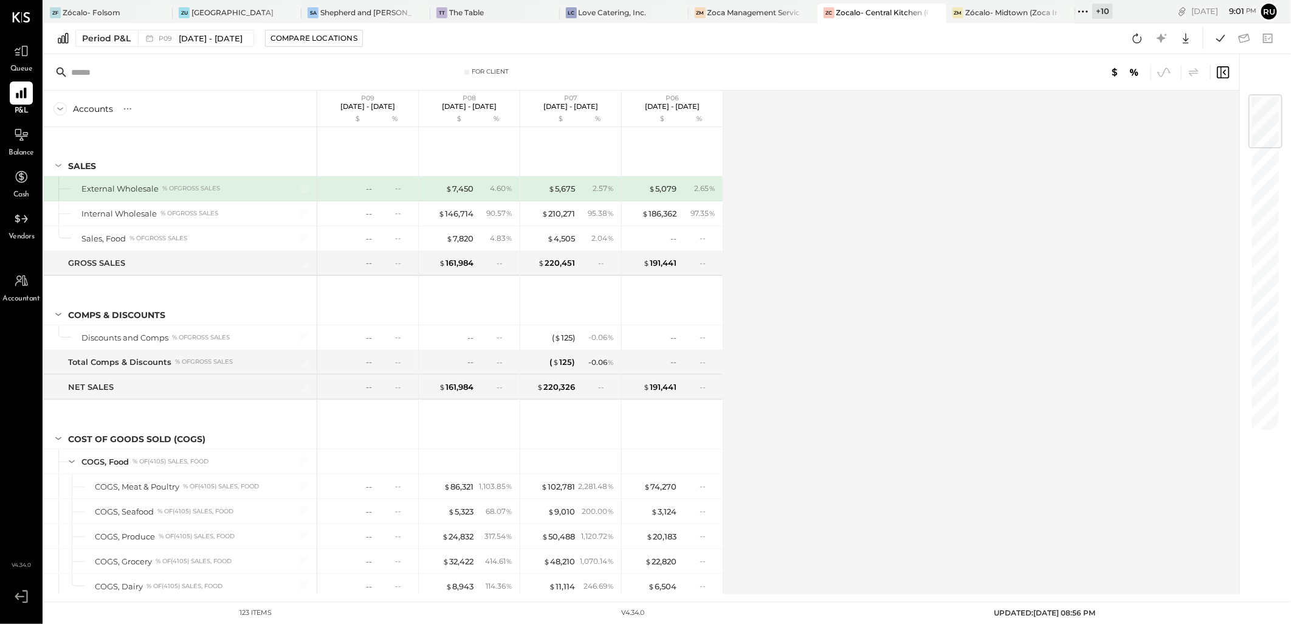
drag, startPoint x: 813, startPoint y: 60, endPoint x: 816, endPoint y: 32, distance: 28.1
click at [813, 53] on div "ZF Zócalo- Folsom ZU Zócalo- University Village [PERSON_NAME] and [PERSON_NAME]…" at bounding box center [667, 297] width 1247 height 594
click at [816, 32] on div "Period P&L P09 [DATE] - [DATE] Compare Locations Google Sheets Excel" at bounding box center [667, 38] width 1247 height 31
click at [804, 86] on div "For Client" at bounding box center [641, 72] width 1195 height 36
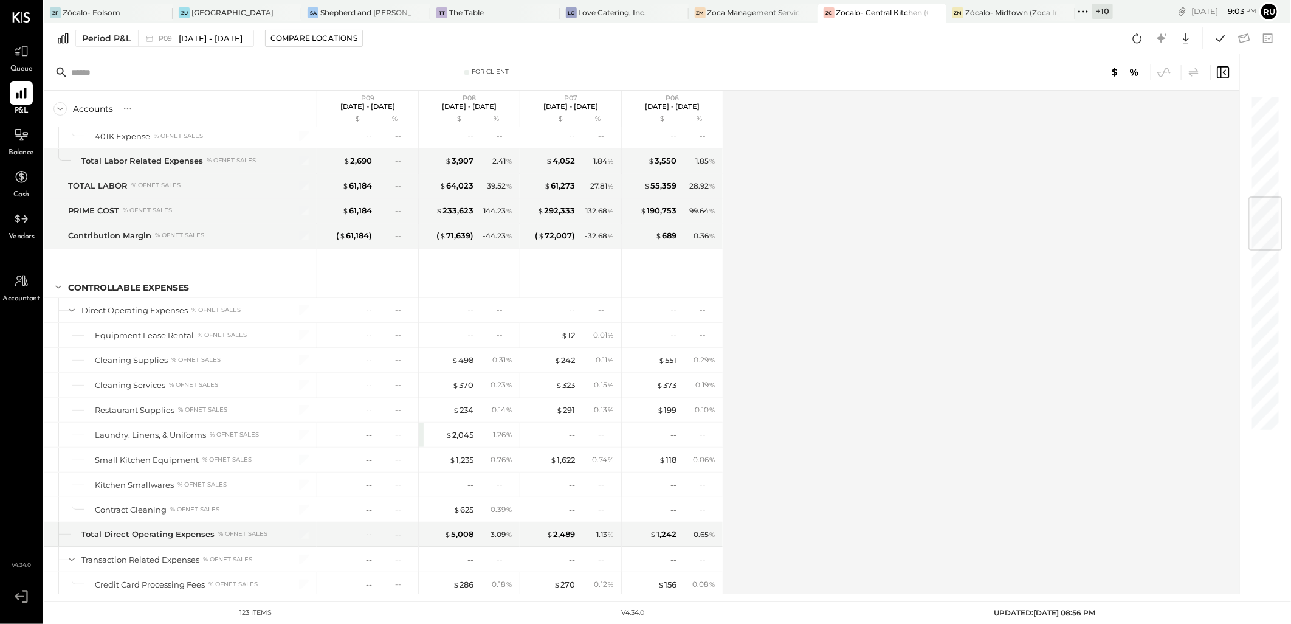
scroll to position [809, 0]
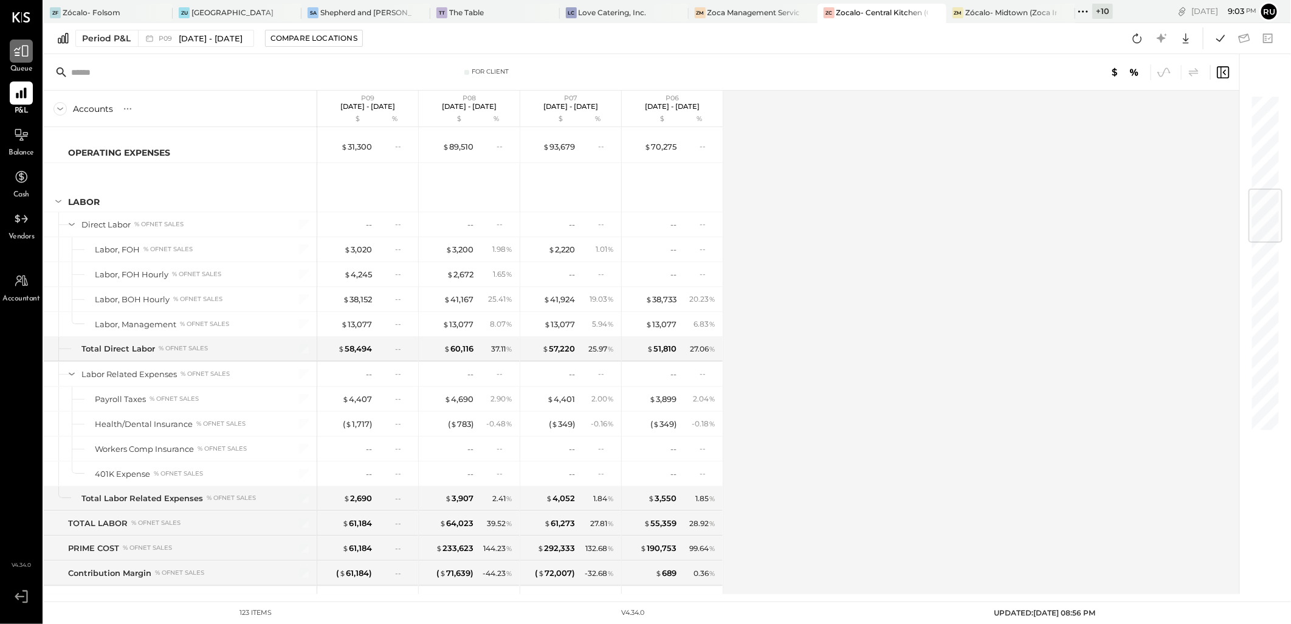
click at [18, 57] on icon at bounding box center [21, 51] width 16 height 16
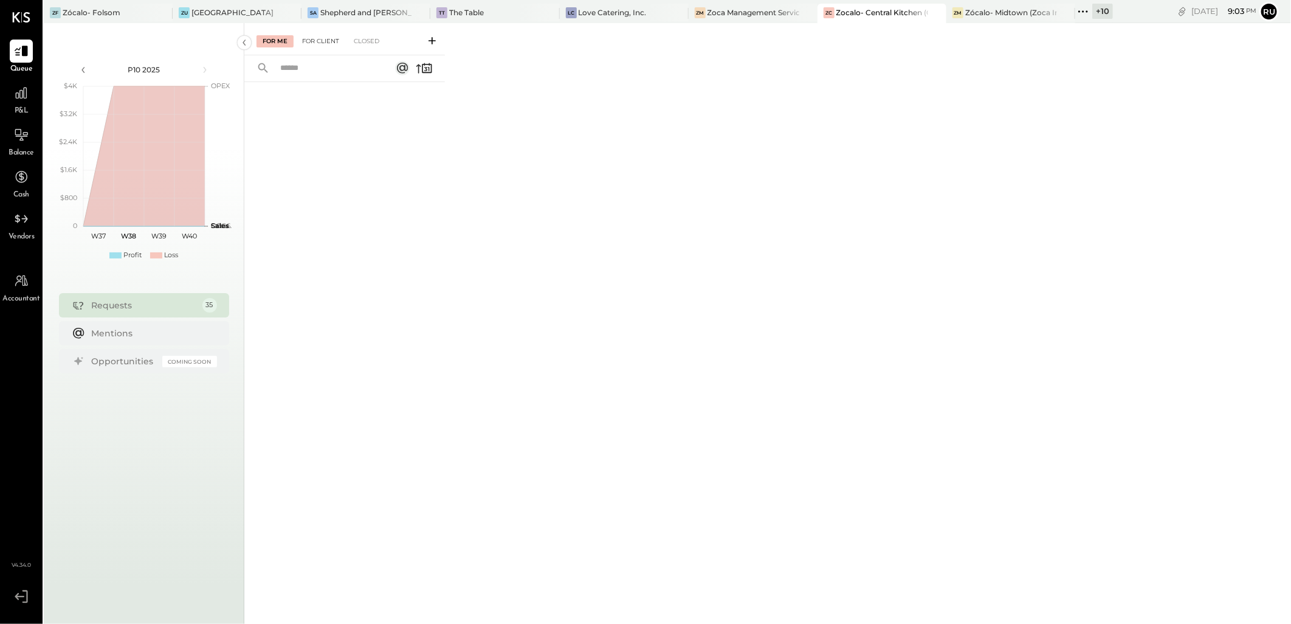
click at [319, 36] on div "For Client" at bounding box center [320, 41] width 49 height 12
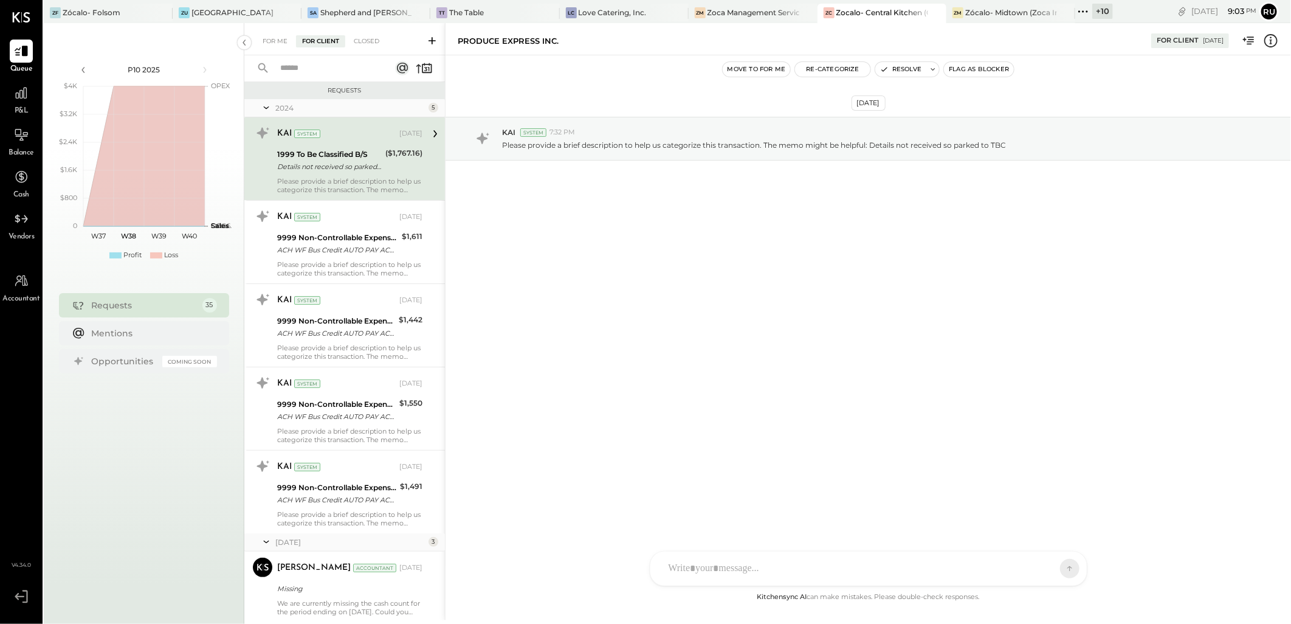
click at [436, 40] on icon at bounding box center [432, 41] width 12 height 12
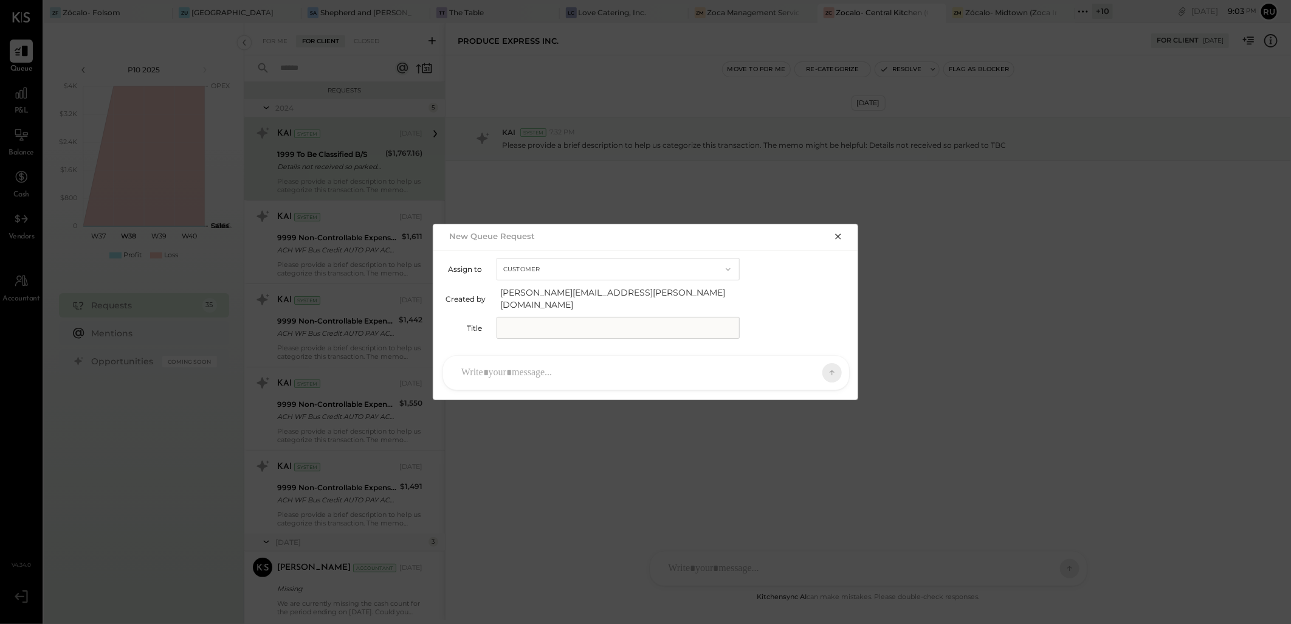
click at [526, 319] on input "text" at bounding box center [618, 328] width 243 height 22
type input "**********"
click at [532, 370] on div at bounding box center [635, 372] width 360 height 27
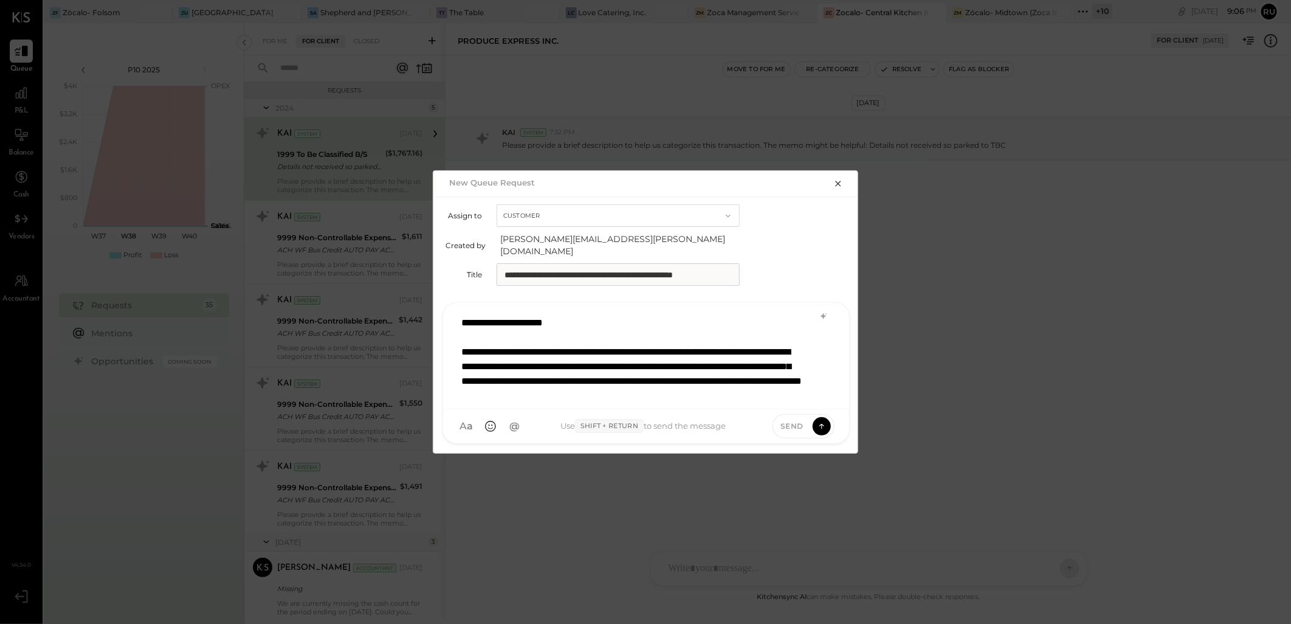
scroll to position [15, 0]
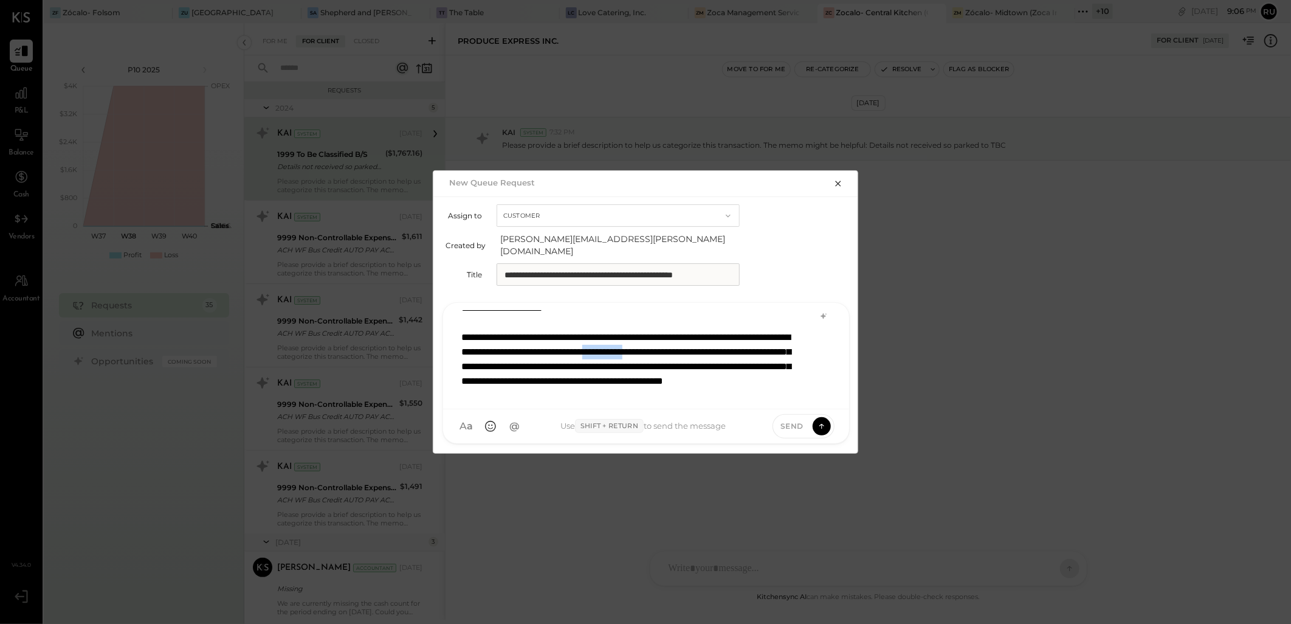
drag, startPoint x: 730, startPoint y: 345, endPoint x: 785, endPoint y: 348, distance: 54.2
click at [785, 348] on div "**********" at bounding box center [630, 366] width 339 height 73
click at [788, 346] on div "**********" at bounding box center [630, 366] width 339 height 73
click at [626, 359] on div "**********" at bounding box center [630, 366] width 339 height 73
click at [629, 359] on div "**********" at bounding box center [630, 366] width 339 height 73
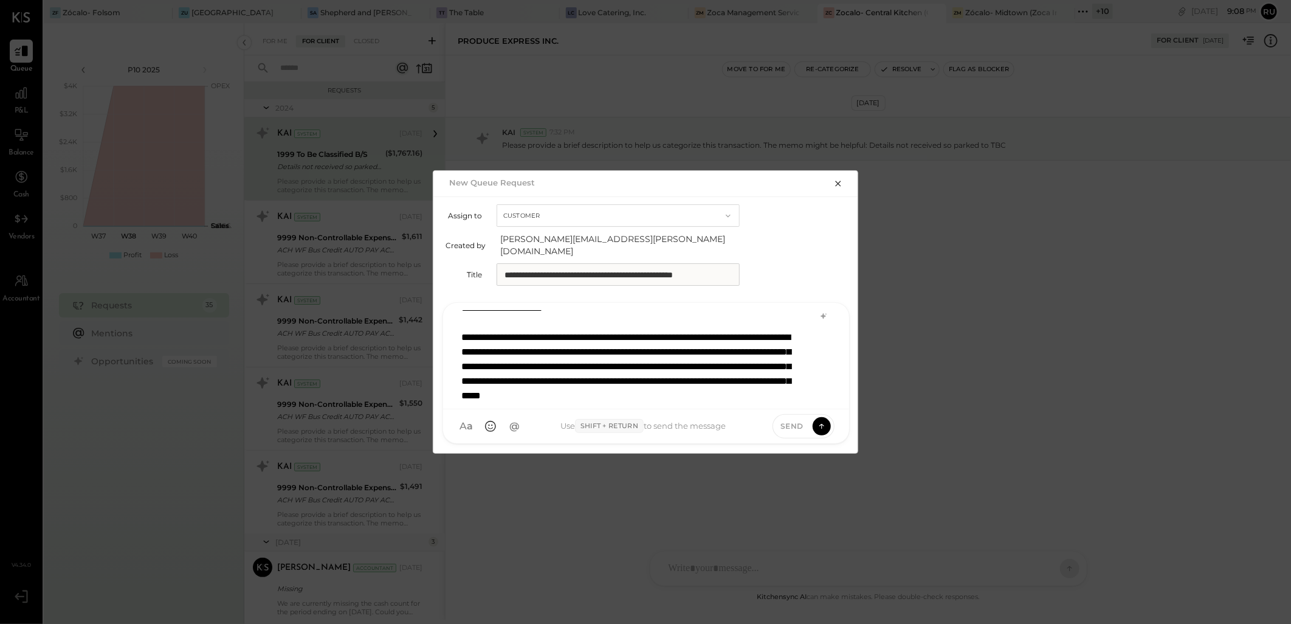
scroll to position [2, 0]
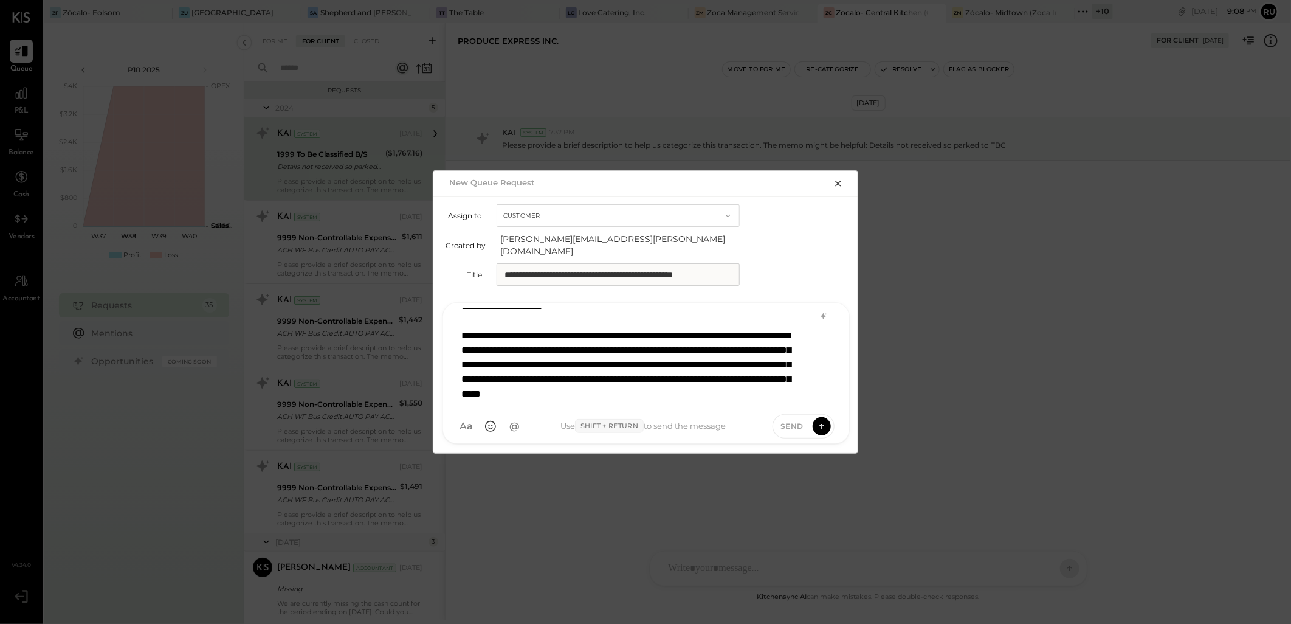
click at [803, 383] on div "**********" at bounding box center [645, 353] width 381 height 91
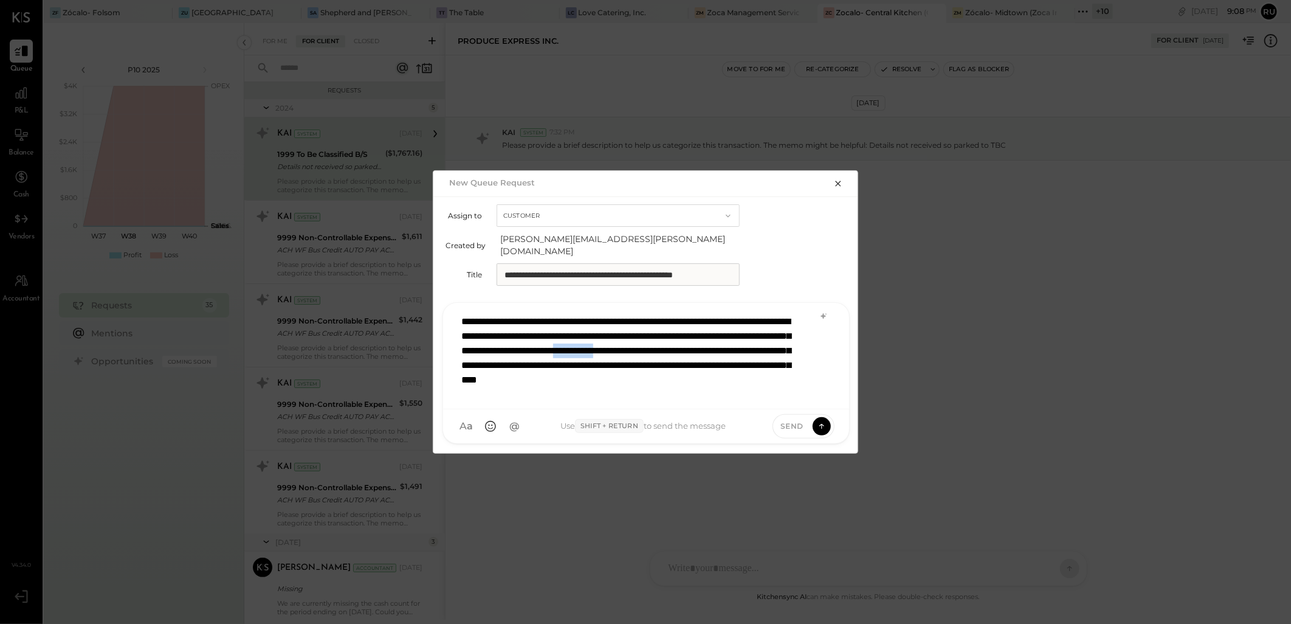
drag, startPoint x: 481, startPoint y: 357, endPoint x: 529, endPoint y: 360, distance: 48.7
click at [529, 360] on div "**********" at bounding box center [630, 358] width 339 height 88
click at [764, 357] on div "**********" at bounding box center [630, 358] width 339 height 88
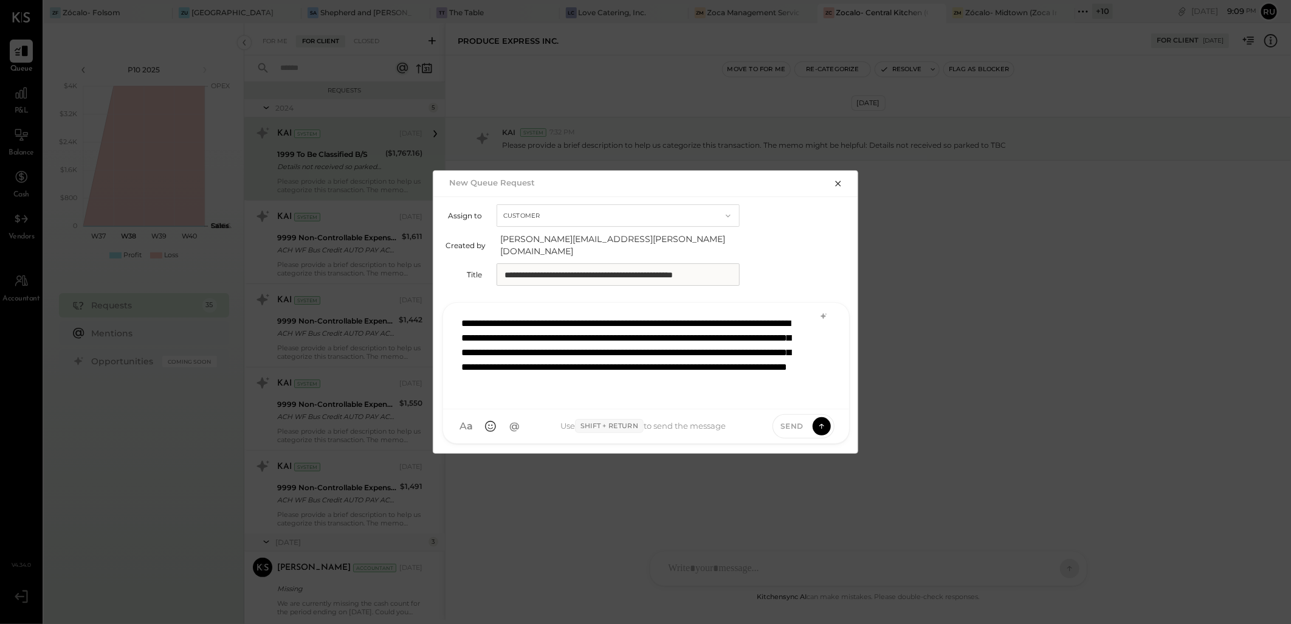
click at [462, 316] on div "**********" at bounding box center [630, 360] width 339 height 88
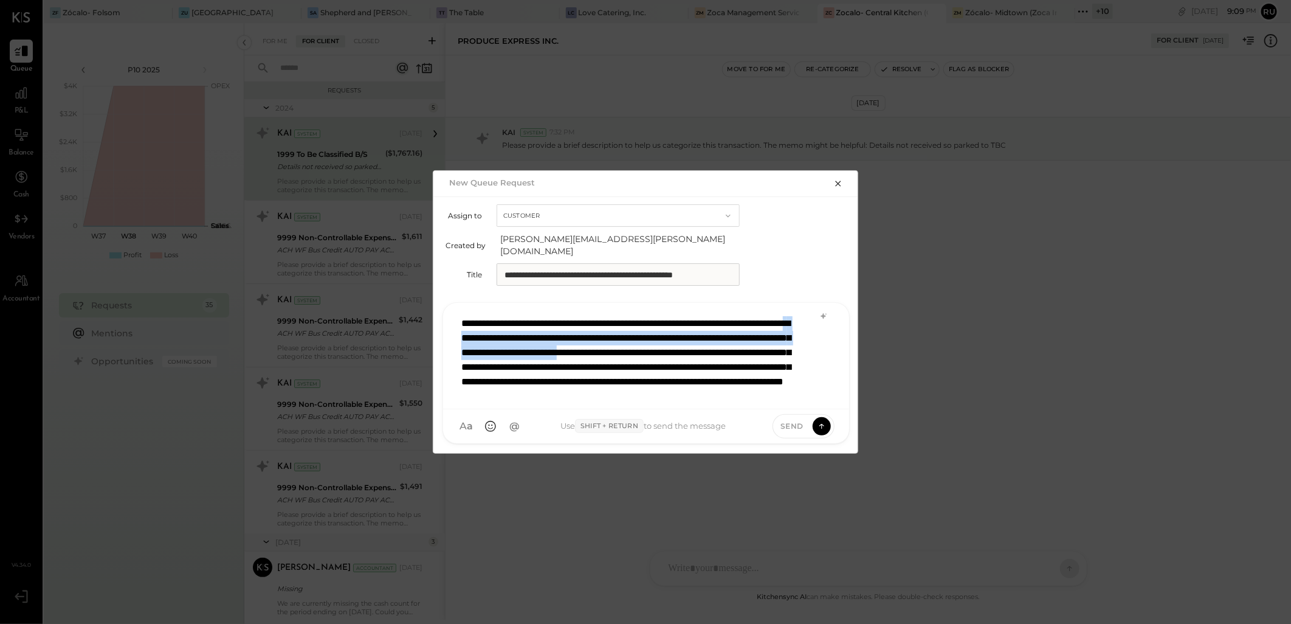
drag, startPoint x: 546, startPoint y: 331, endPoint x: 523, endPoint y: 355, distance: 33.1
click at [523, 357] on div "**********" at bounding box center [630, 367] width 339 height 102
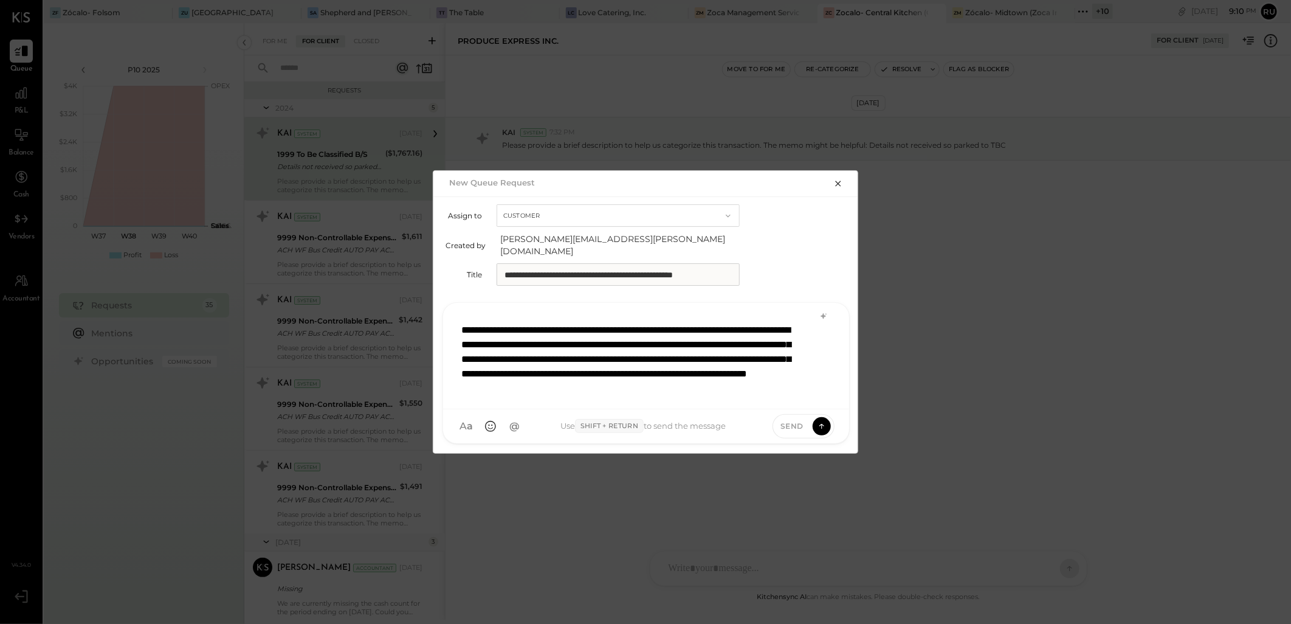
scroll to position [29, 0]
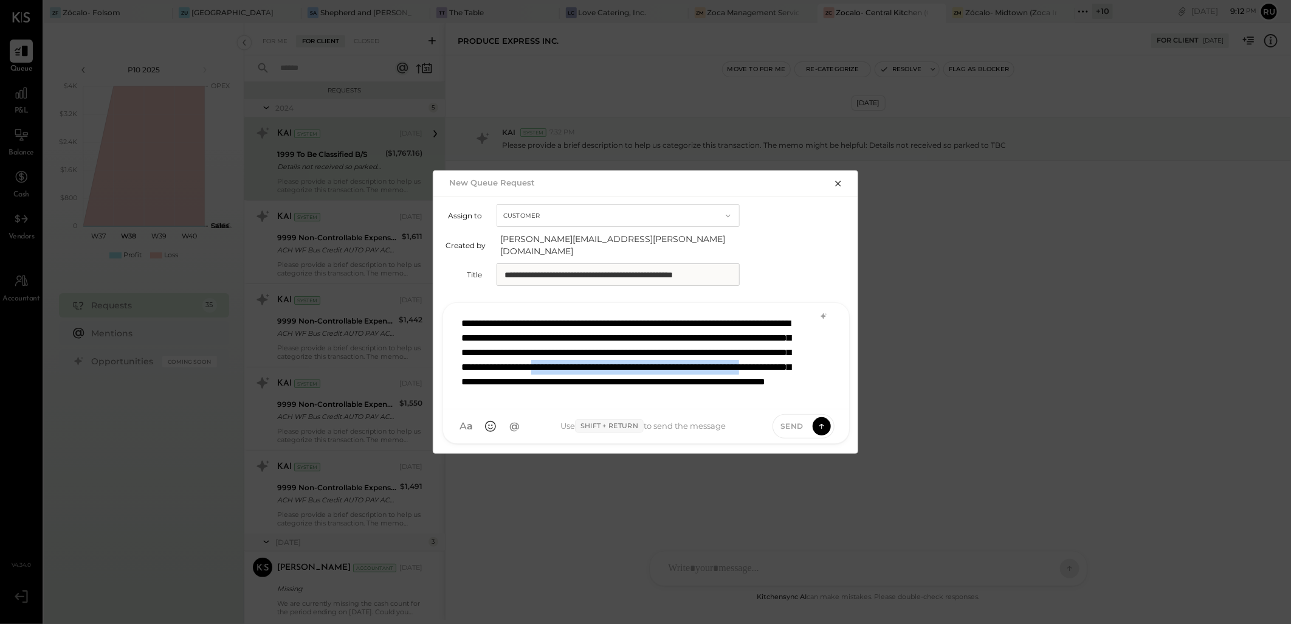
drag, startPoint x: 513, startPoint y: 374, endPoint x: 800, endPoint y: 372, distance: 287.5
click at [800, 372] on div "**********" at bounding box center [645, 355] width 381 height 91
click at [653, 360] on div "**********" at bounding box center [630, 360] width 339 height 88
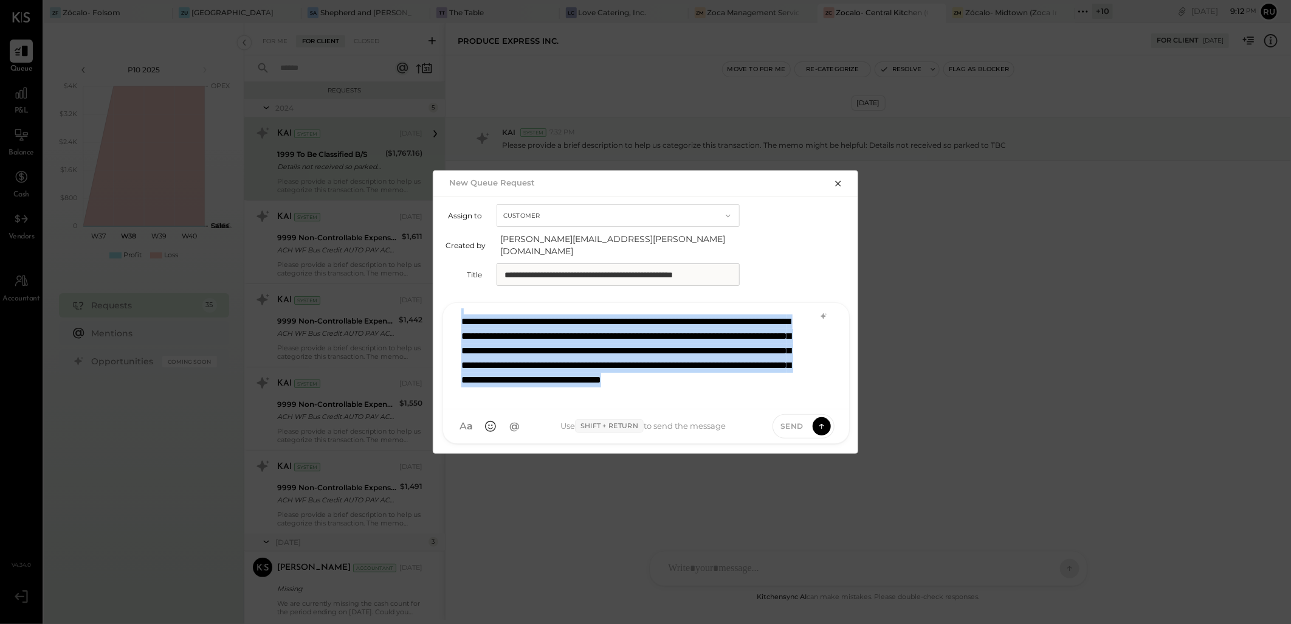
scroll to position [0, 0]
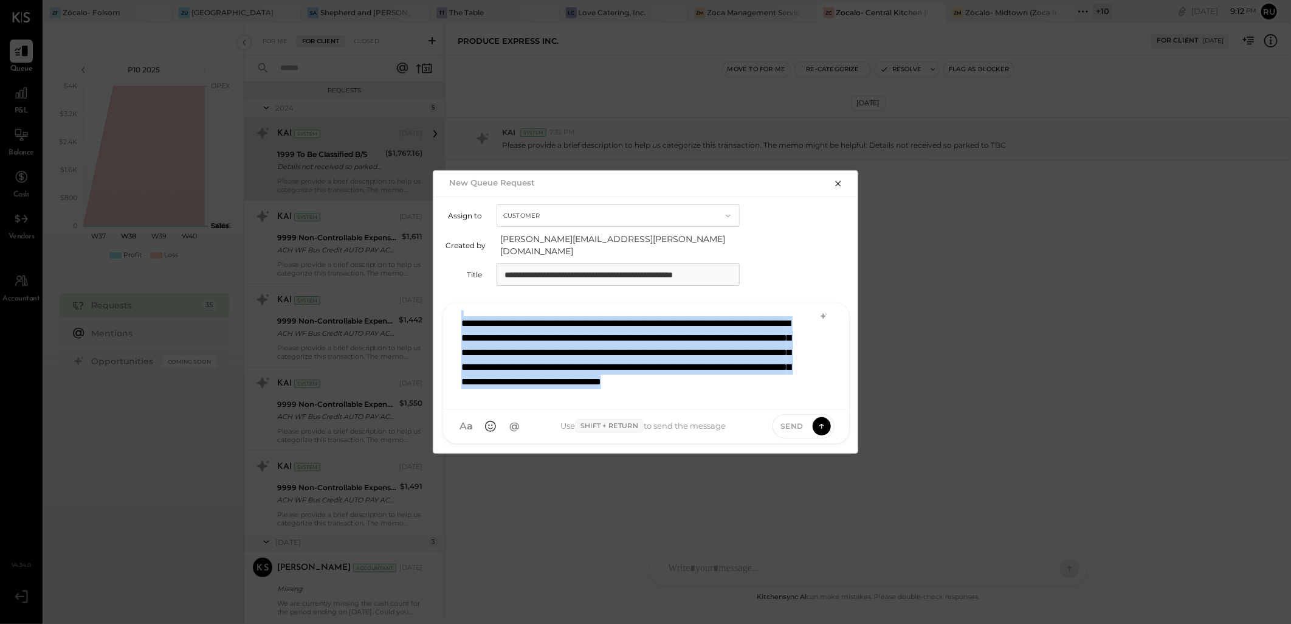
drag, startPoint x: 744, startPoint y: 389, endPoint x: 458, endPoint y: 307, distance: 297.8
click at [458, 310] on div "**********" at bounding box center [645, 355] width 381 height 91
click at [632, 330] on div "**********" at bounding box center [630, 360] width 339 height 88
drag, startPoint x: 746, startPoint y: 385, endPoint x: 410, endPoint y: 282, distance: 350.8
click at [410, 282] on div "**********" at bounding box center [645, 312] width 1291 height 624
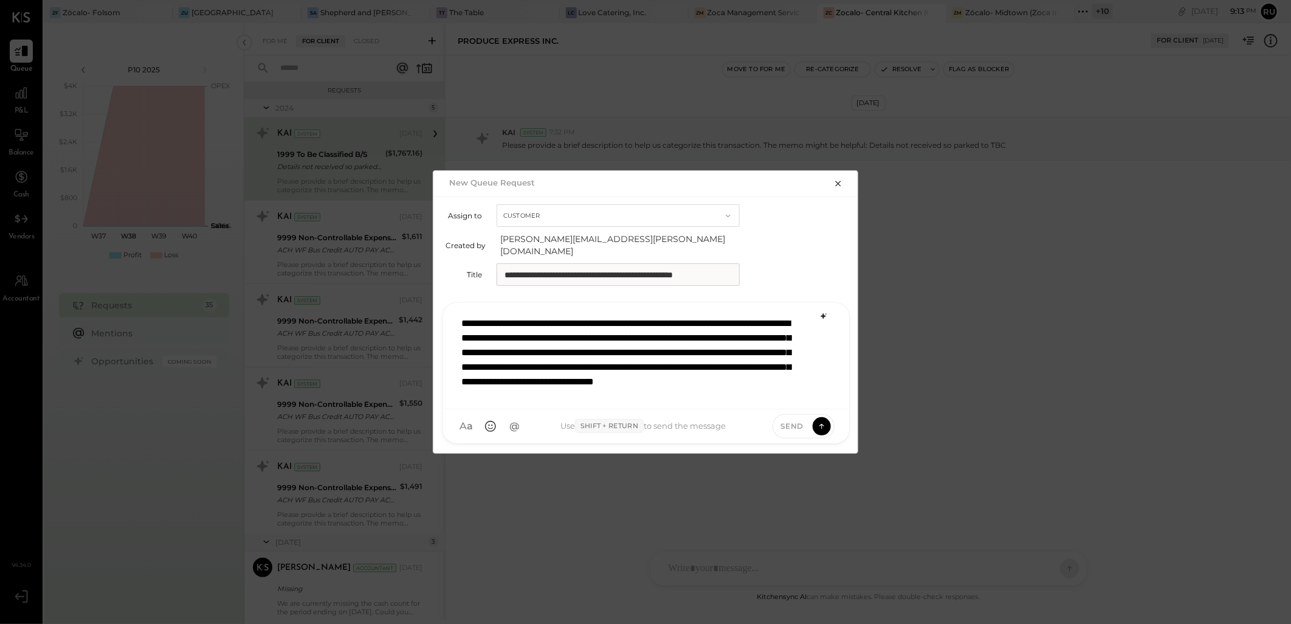
click at [823, 313] on icon at bounding box center [822, 315] width 5 height 5
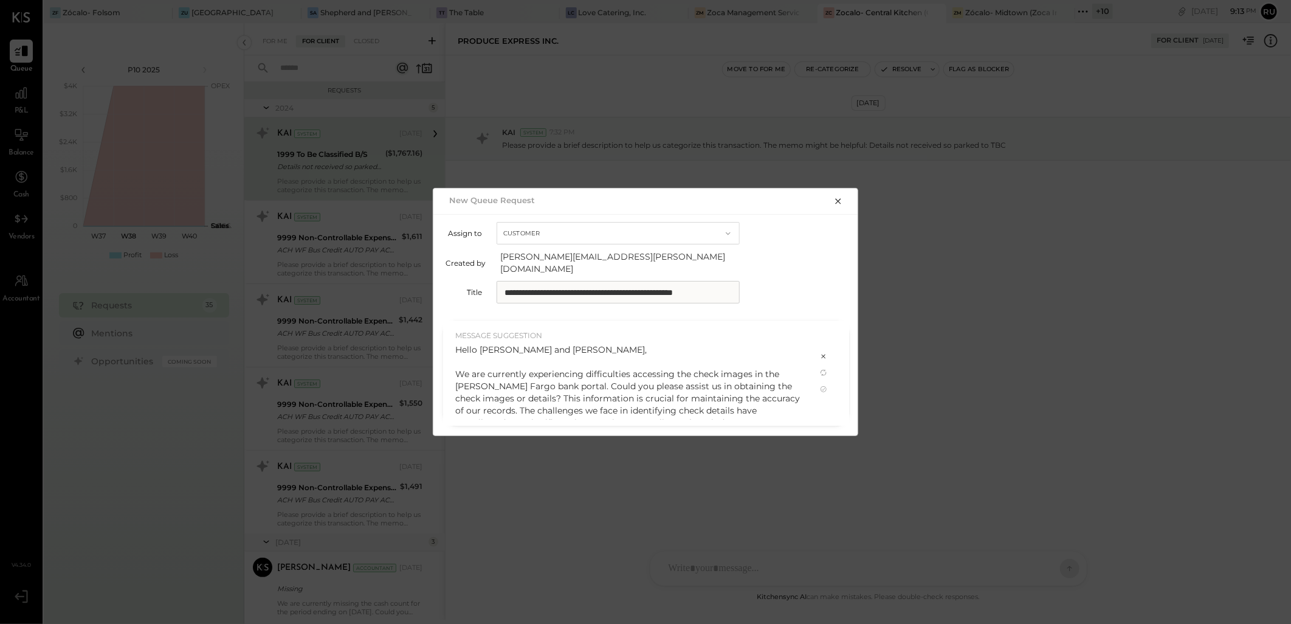
click at [581, 373] on div "Hello [PERSON_NAME] and [PERSON_NAME], We are currently experiencing difficulti…" at bounding box center [629, 410] width 349 height 134
click at [524, 366] on div "Hello [PERSON_NAME] and [PERSON_NAME], We are currently experiencing difficulti…" at bounding box center [629, 410] width 349 height 134
click at [755, 373] on div "Hello [PERSON_NAME] and [PERSON_NAME], We are currently experiencing difficulti…" at bounding box center [629, 410] width 349 height 134
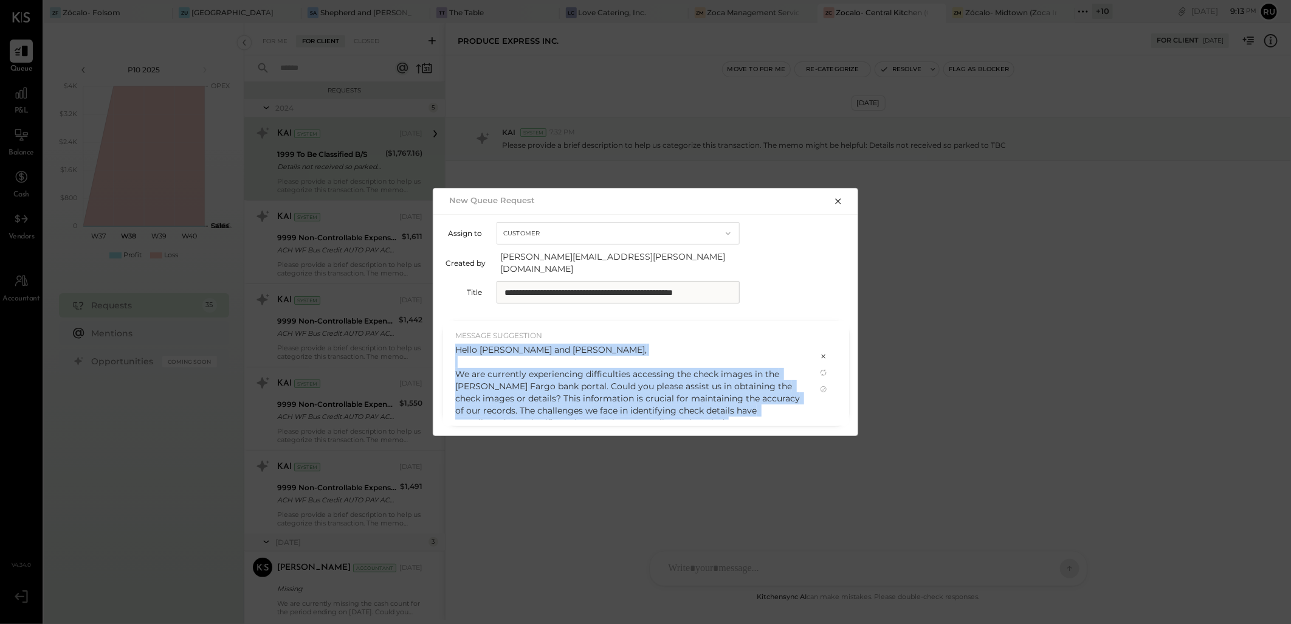
drag, startPoint x: 578, startPoint y: 407, endPoint x: 445, endPoint y: 337, distance: 150.1
click at [445, 337] on div "MESSAGE SUGGESTION Hello [PERSON_NAME] and [PERSON_NAME], We are currently expe…" at bounding box center [629, 372] width 373 height 105
copy div "Hello [PERSON_NAME] and [PERSON_NAME], We are currently experiencing difficulti…"
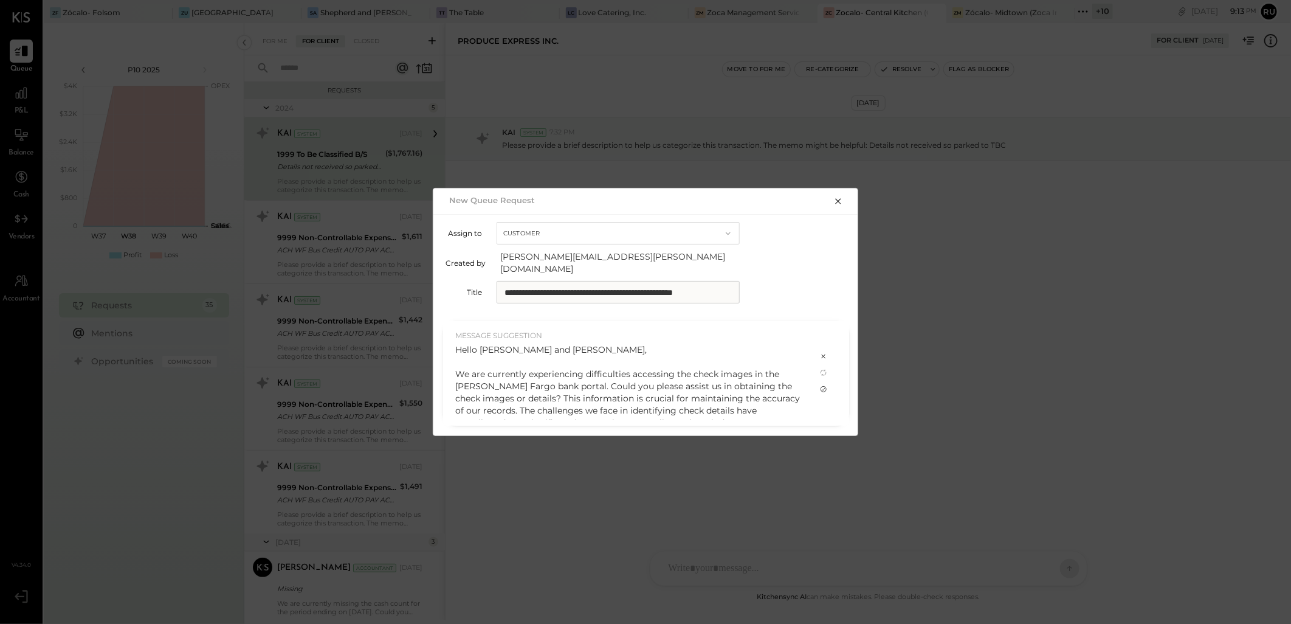
click at [822, 385] on icon at bounding box center [824, 389] width 10 height 10
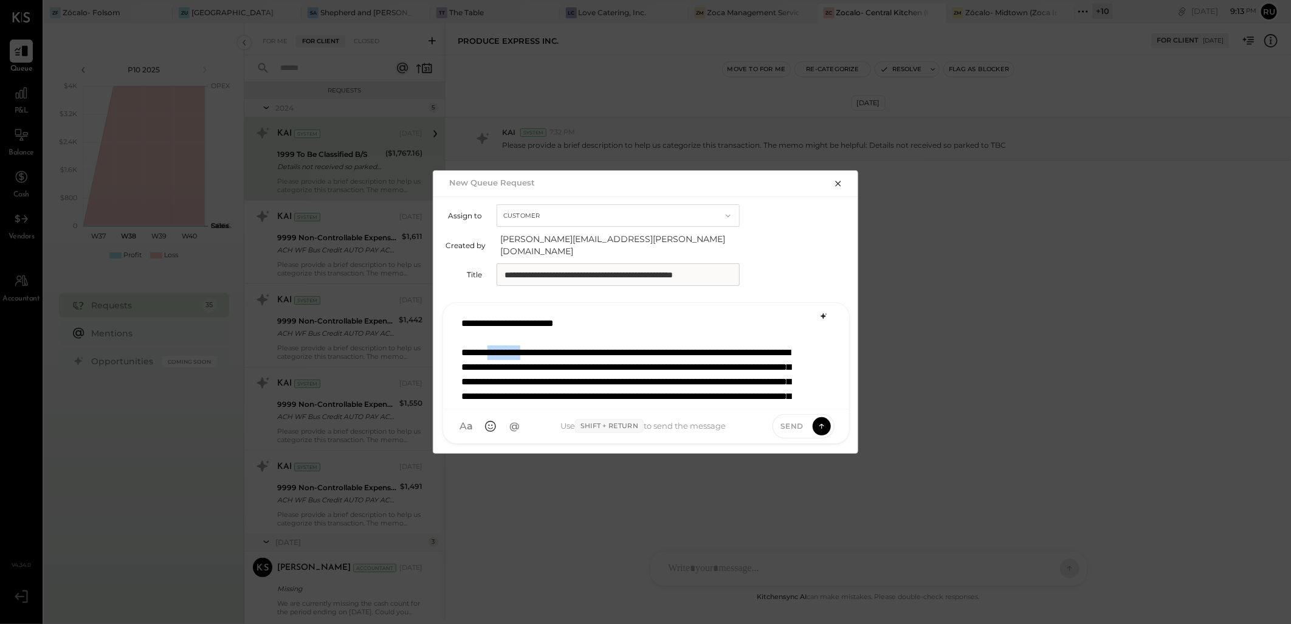
drag, startPoint x: 499, startPoint y: 347, endPoint x: 542, endPoint y: 347, distance: 43.1
click at [542, 347] on div "**********" at bounding box center [645, 355] width 381 height 91
click at [462, 345] on div "**********" at bounding box center [645, 355] width 381 height 91
drag, startPoint x: 592, startPoint y: 346, endPoint x: 636, endPoint y: 345, distance: 43.8
click at [636, 345] on div "**********" at bounding box center [645, 355] width 381 height 91
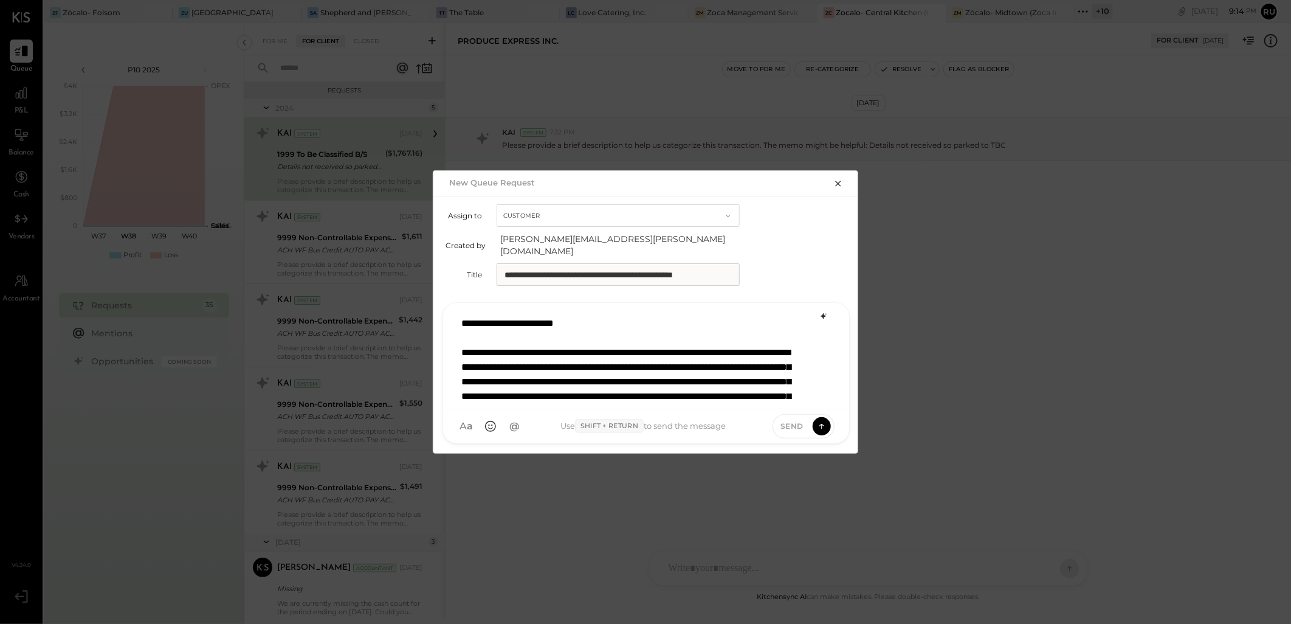
scroll to position [2, 0]
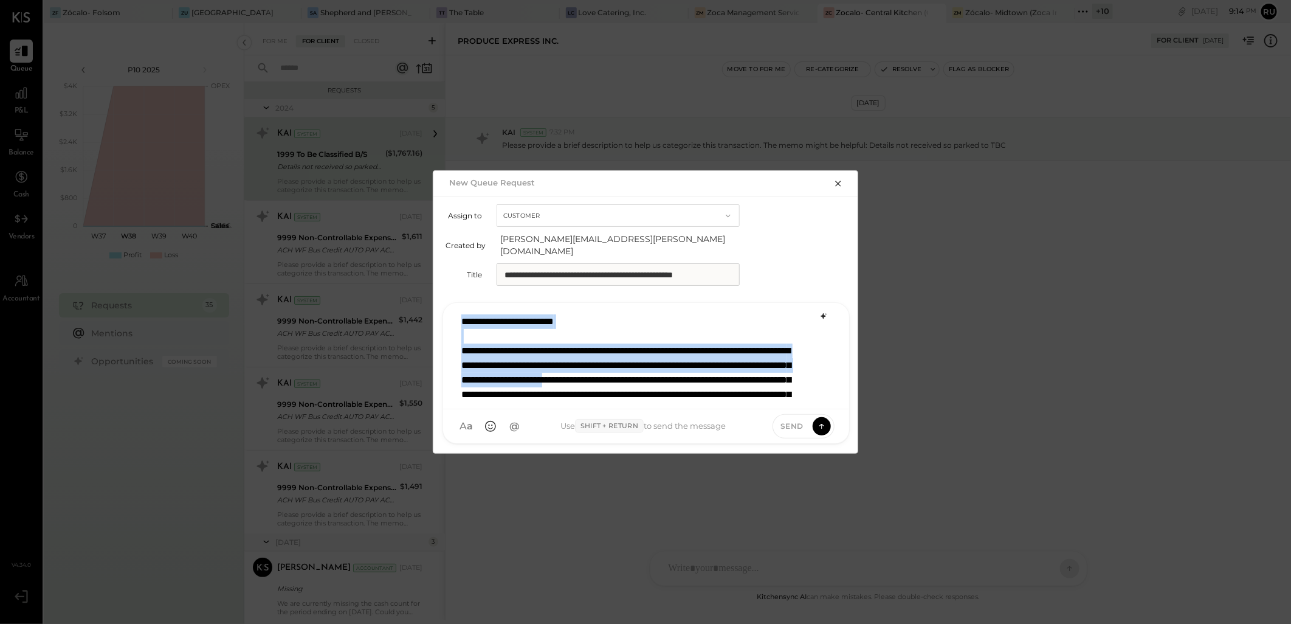
drag, startPoint x: 462, startPoint y: 314, endPoint x: 813, endPoint y: 368, distance: 355.4
click at [813, 371] on div "**********" at bounding box center [645, 353] width 381 height 91
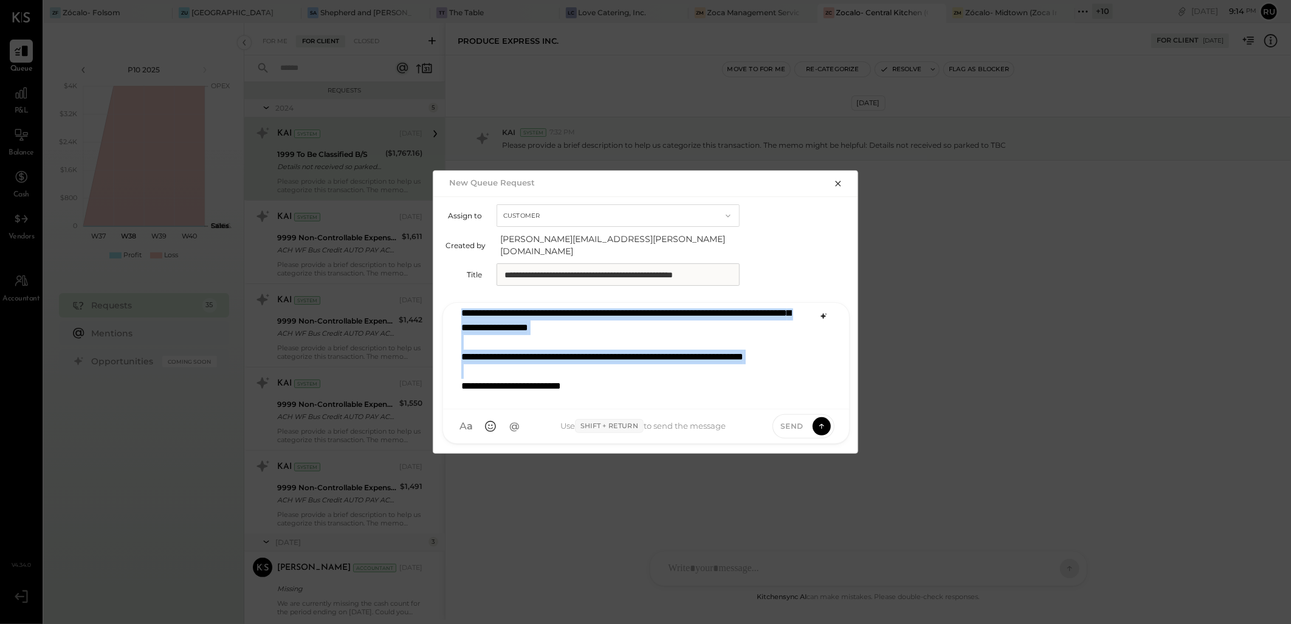
scroll to position [102, 0]
copy div "**********"
click at [822, 423] on icon at bounding box center [821, 425] width 1 height 5
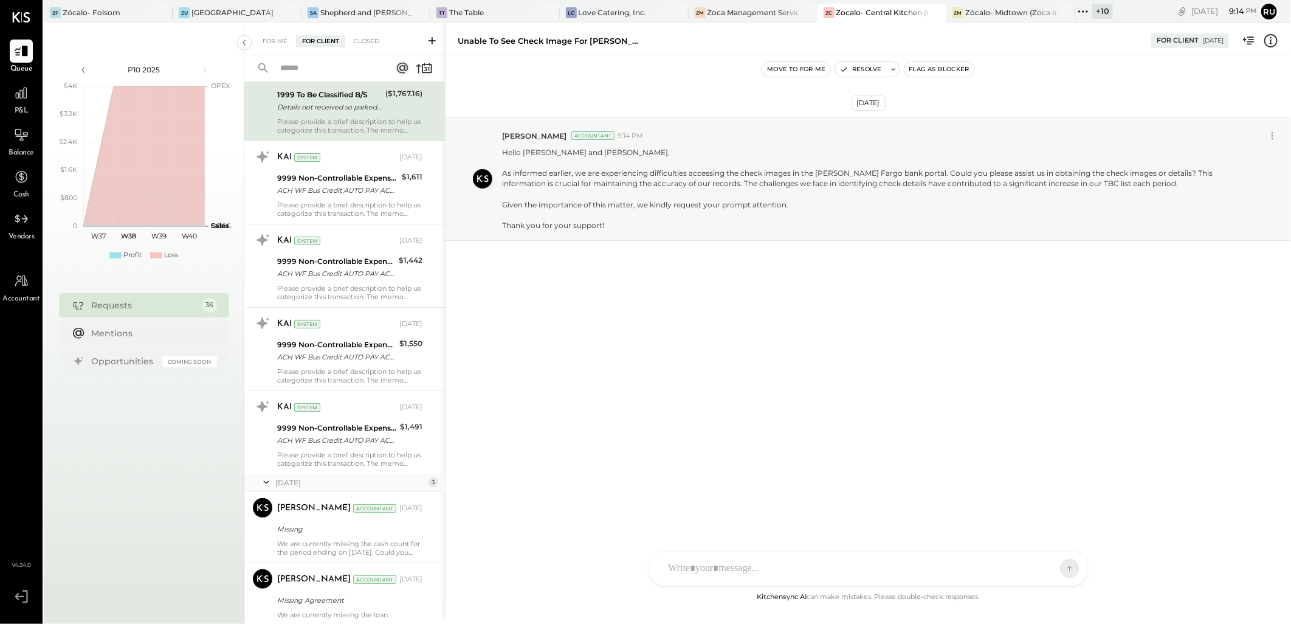
scroll to position [0, 0]
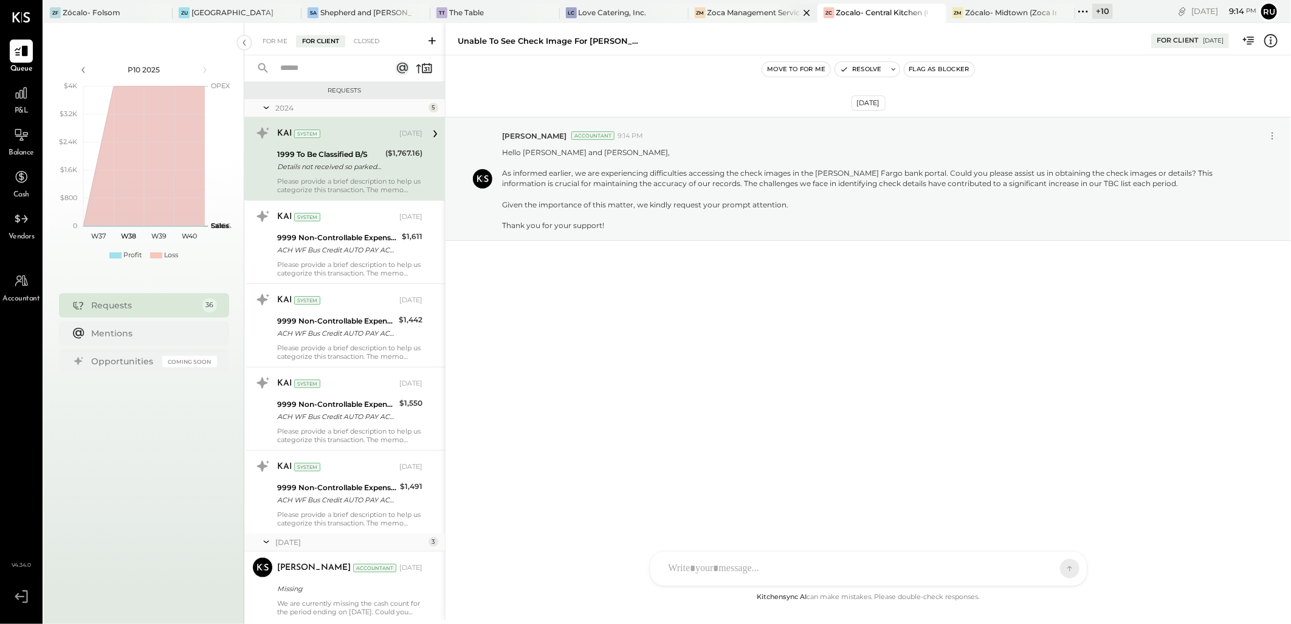
click at [740, 10] on div "Zoca Management Services Inc" at bounding box center [753, 12] width 92 height 10
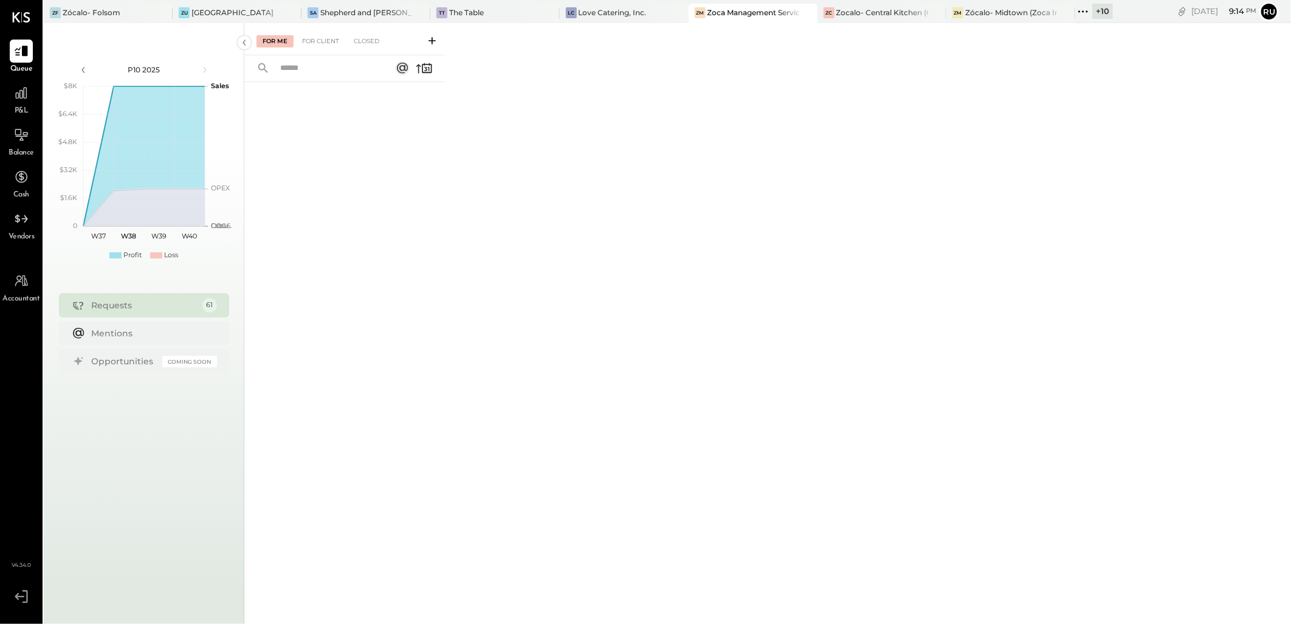
drag, startPoint x: 327, startPoint y: 39, endPoint x: 339, endPoint y: 50, distance: 16.4
click at [327, 38] on div "For Client" at bounding box center [320, 41] width 49 height 12
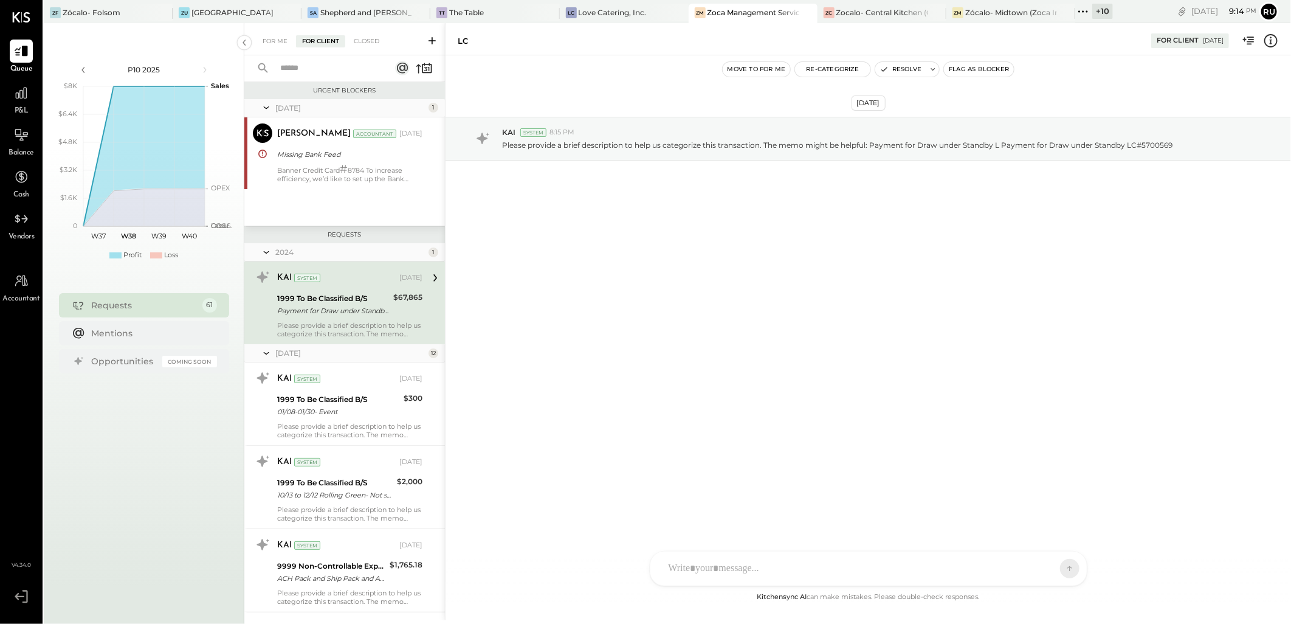
click at [435, 41] on icon at bounding box center [432, 41] width 12 height 12
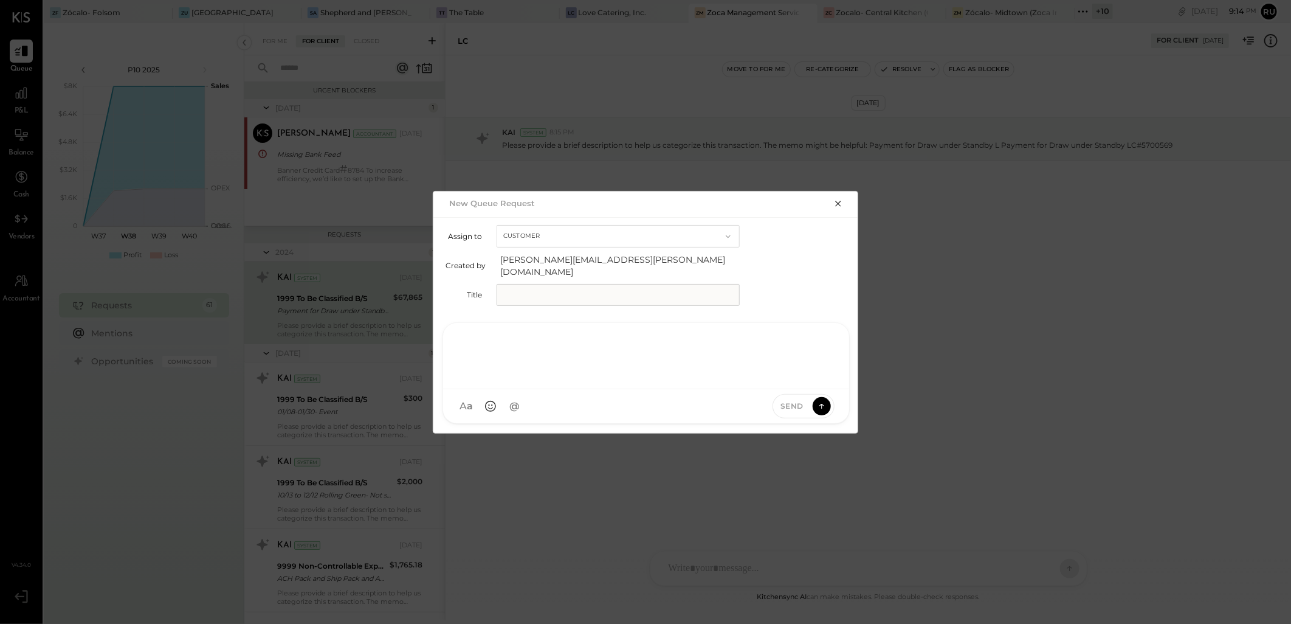
click at [523, 361] on div at bounding box center [646, 354] width 382 height 49
paste div
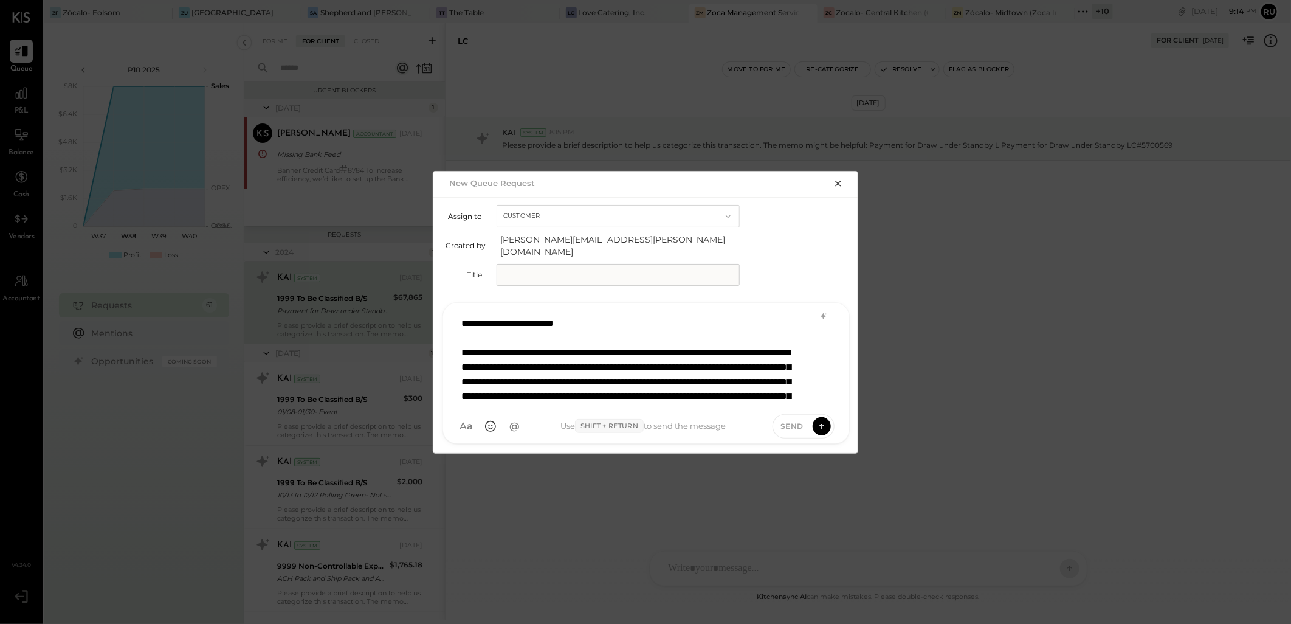
click at [521, 269] on input "text" at bounding box center [618, 275] width 243 height 22
type input "*"
type input "**********"
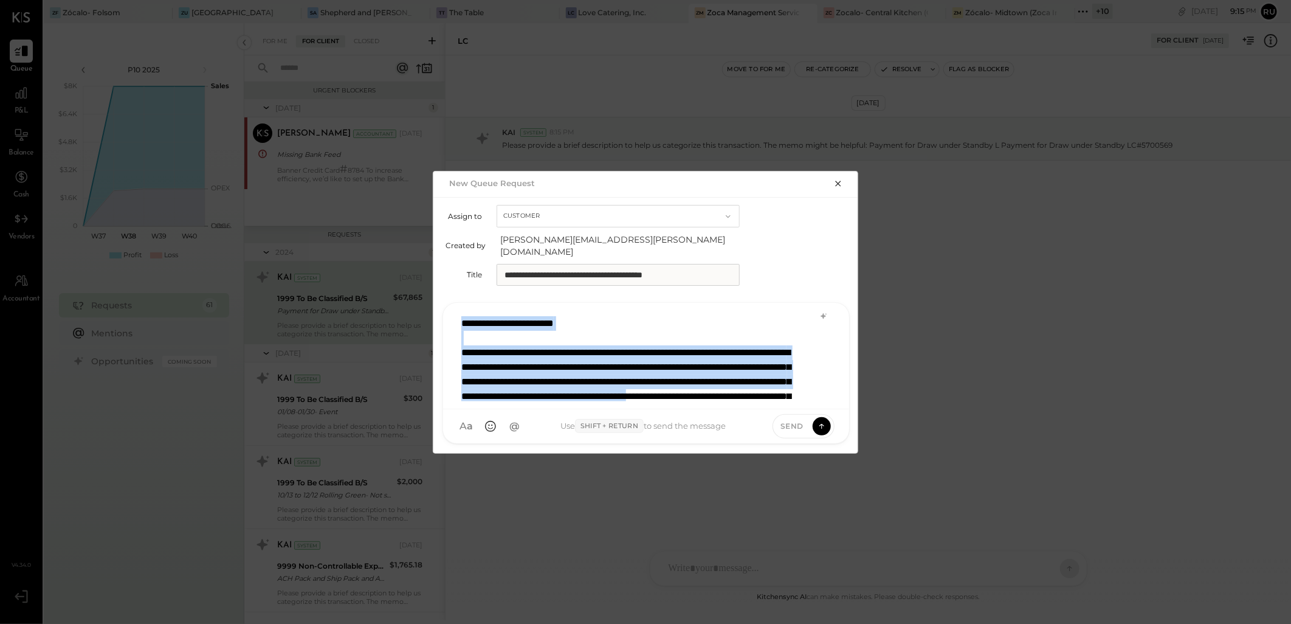
scroll to position [2, 0]
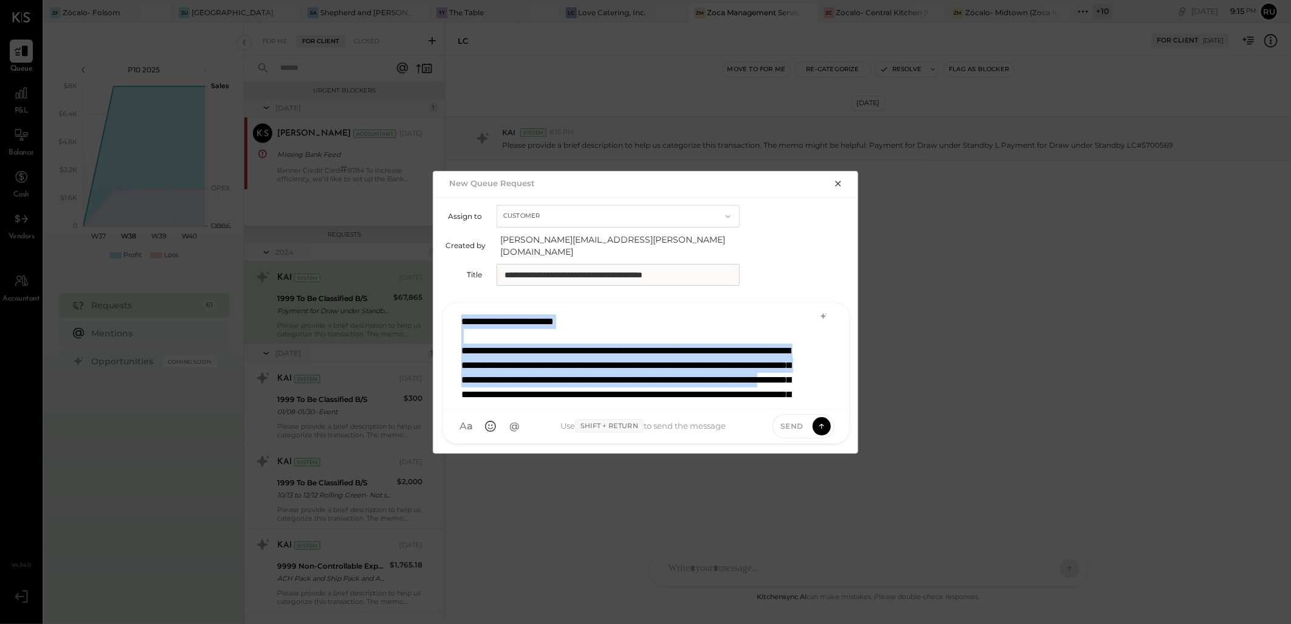
drag, startPoint x: 464, startPoint y: 317, endPoint x: 749, endPoint y: 373, distance: 289.9
click at [746, 378] on div "**********" at bounding box center [645, 353] width 381 height 91
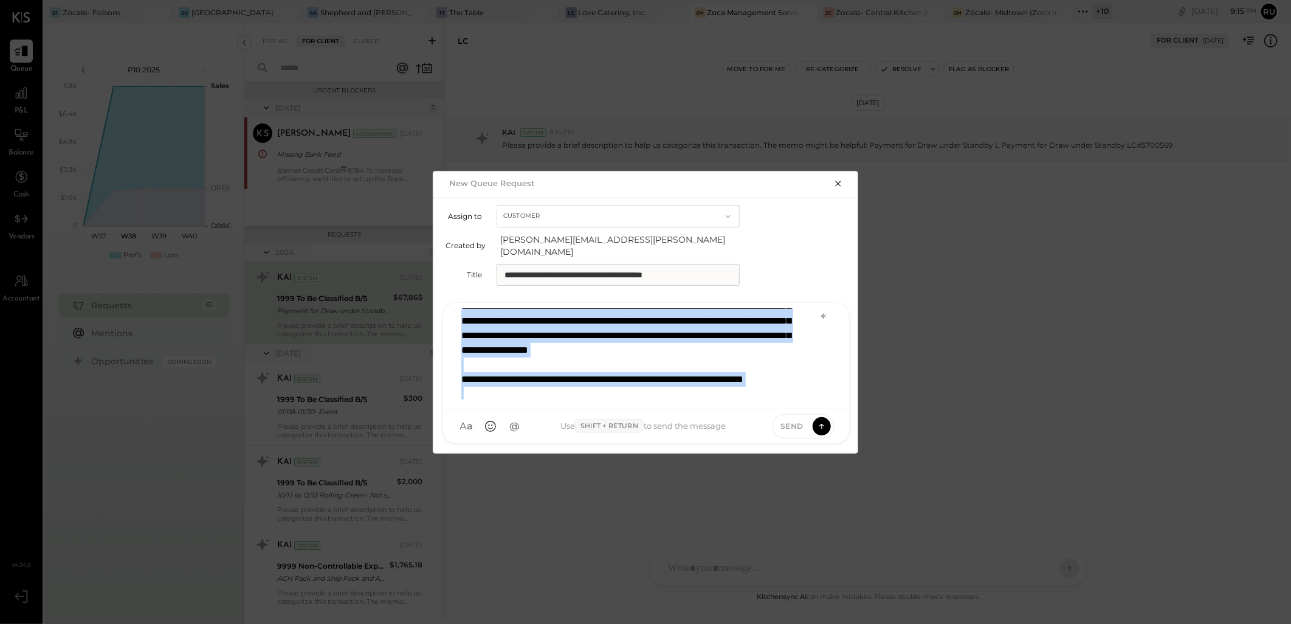
scroll to position [102, 0]
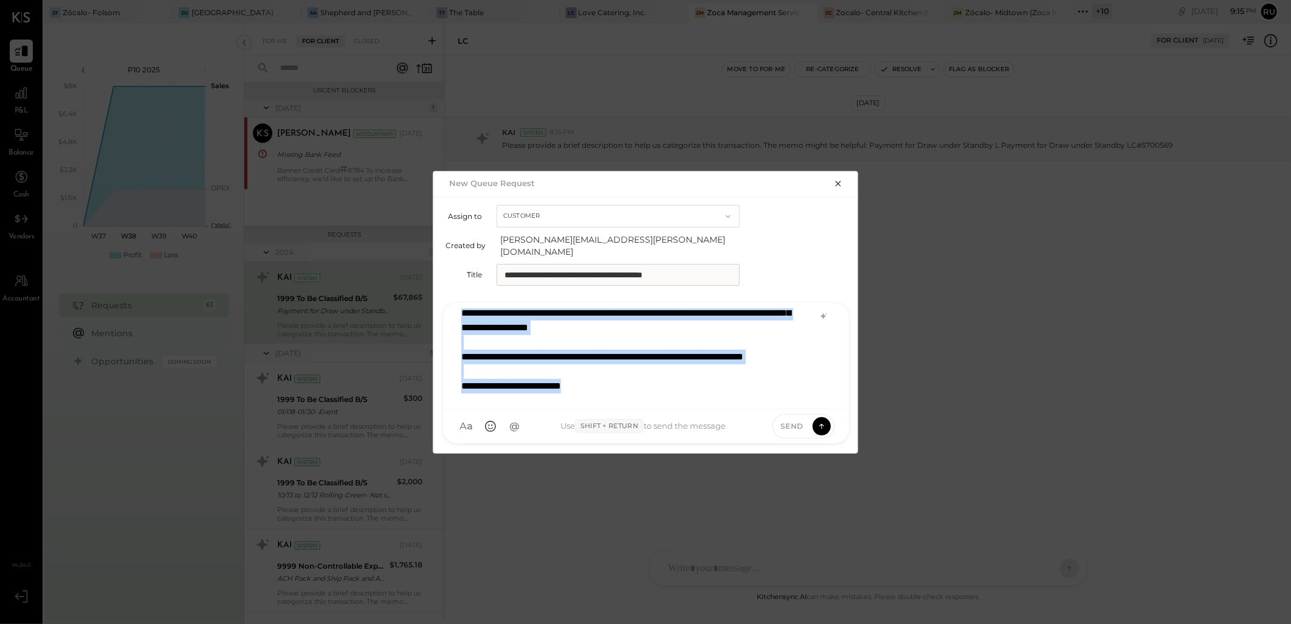
copy div "**********"
click at [822, 423] on icon at bounding box center [821, 425] width 1 height 5
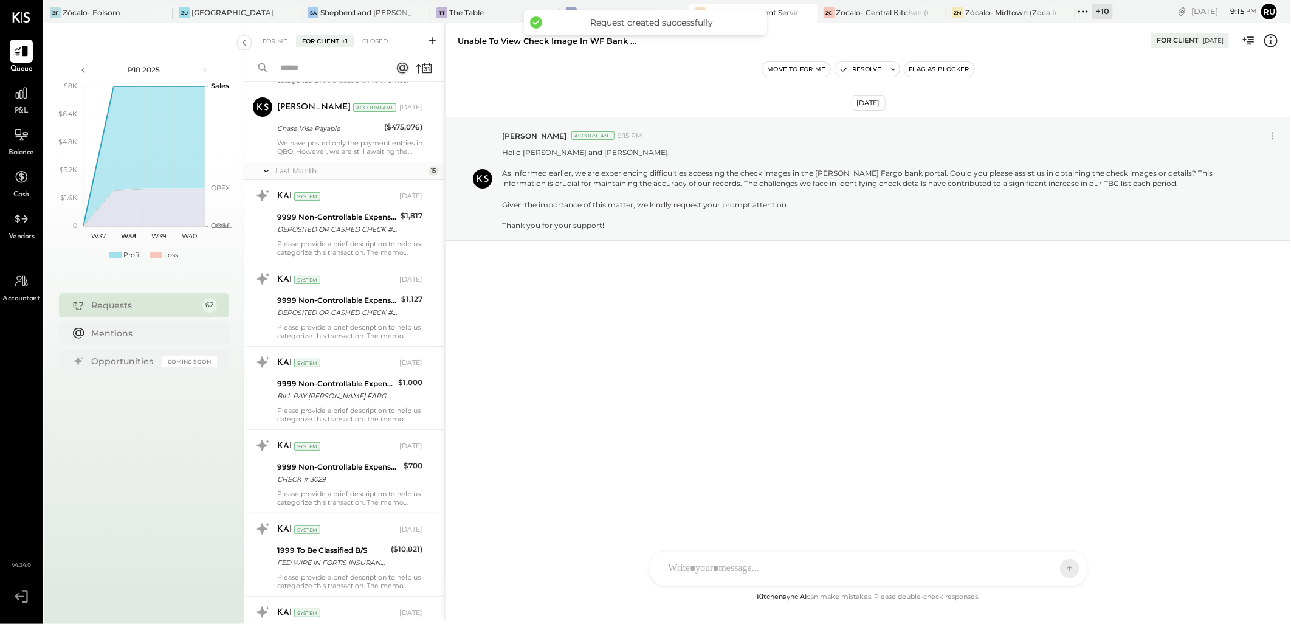
scroll to position [3074, 0]
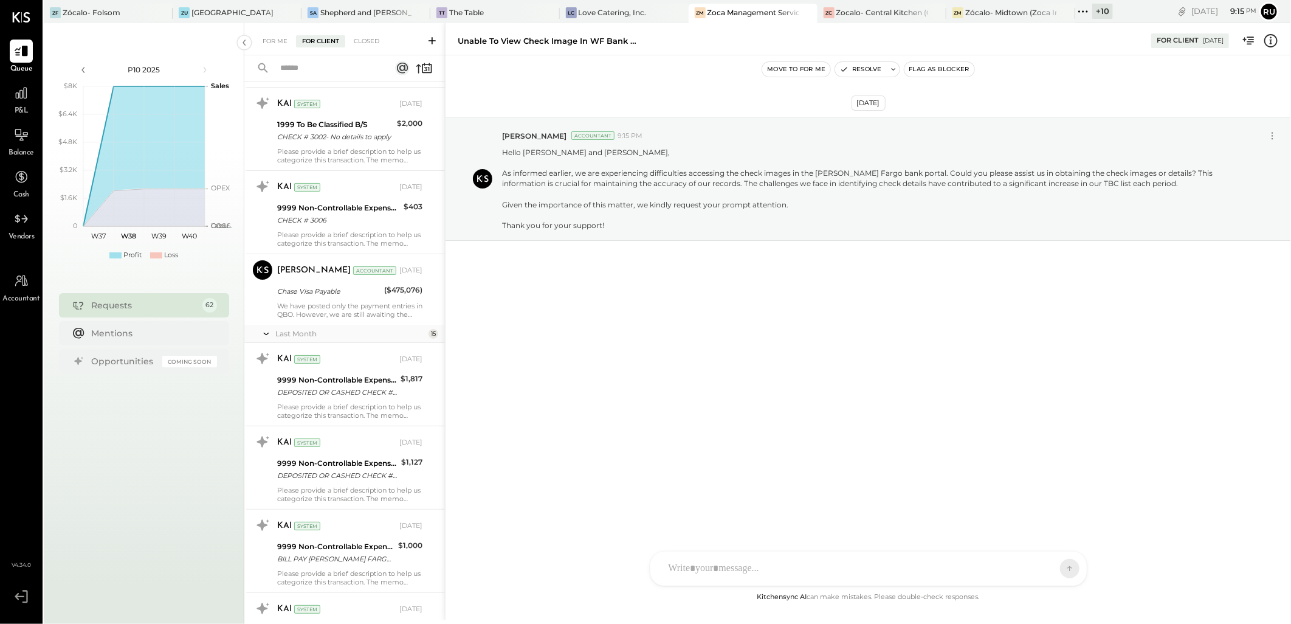
click at [945, 68] on button "Flag as Blocker" at bounding box center [939, 69] width 70 height 15
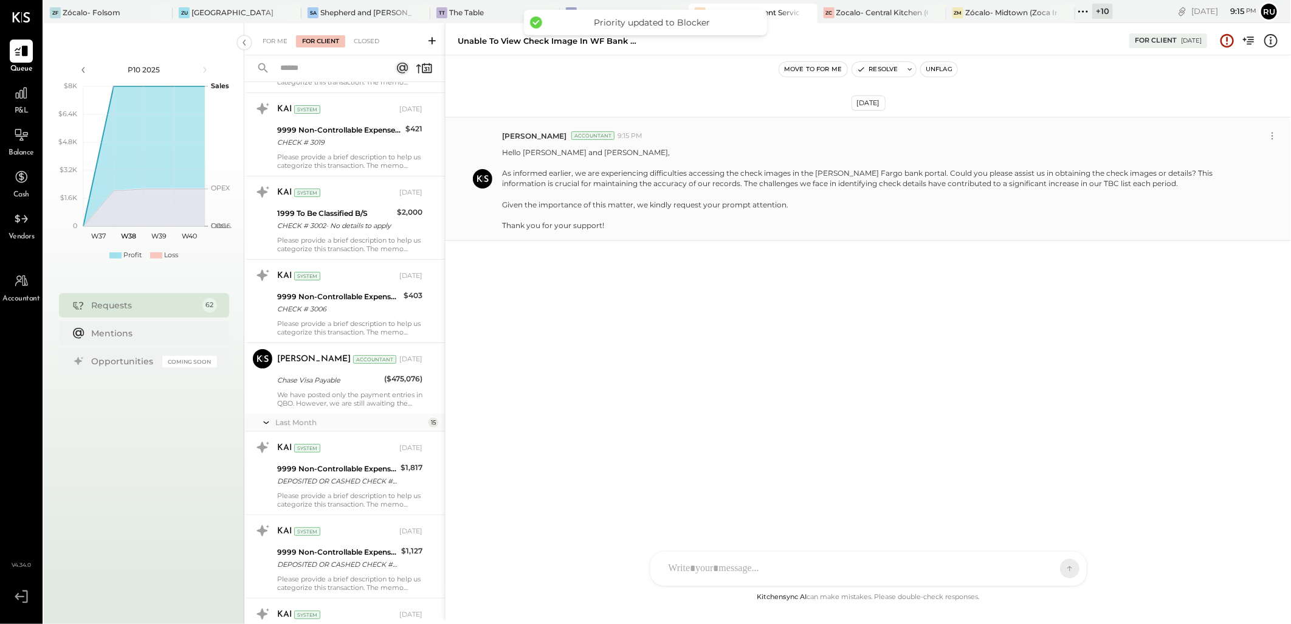
scroll to position [40, 0]
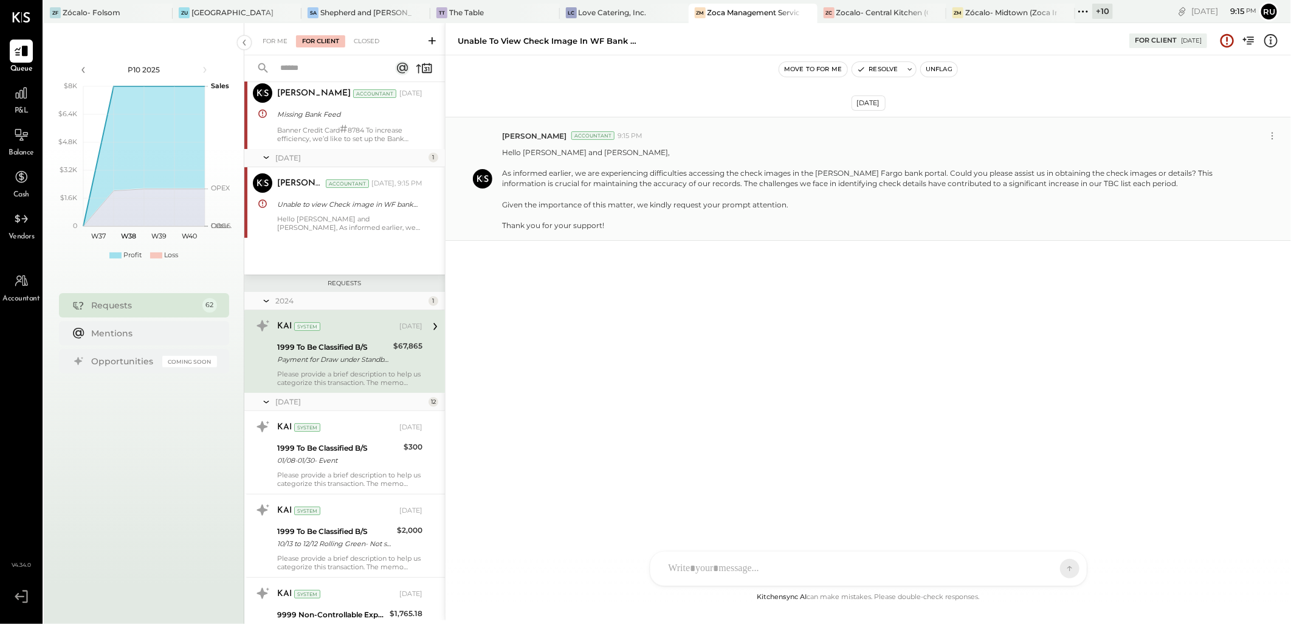
click at [683, 185] on p "Hello [PERSON_NAME] and [PERSON_NAME], As informed earlier, we are experiencing…" at bounding box center [872, 188] width 740 height 83
click at [645, 270] on div "[DATE] [PERSON_NAME] Accountant 9:15 PM Hello [PERSON_NAME] and [PERSON_NAME], …" at bounding box center [867, 209] width 845 height 246
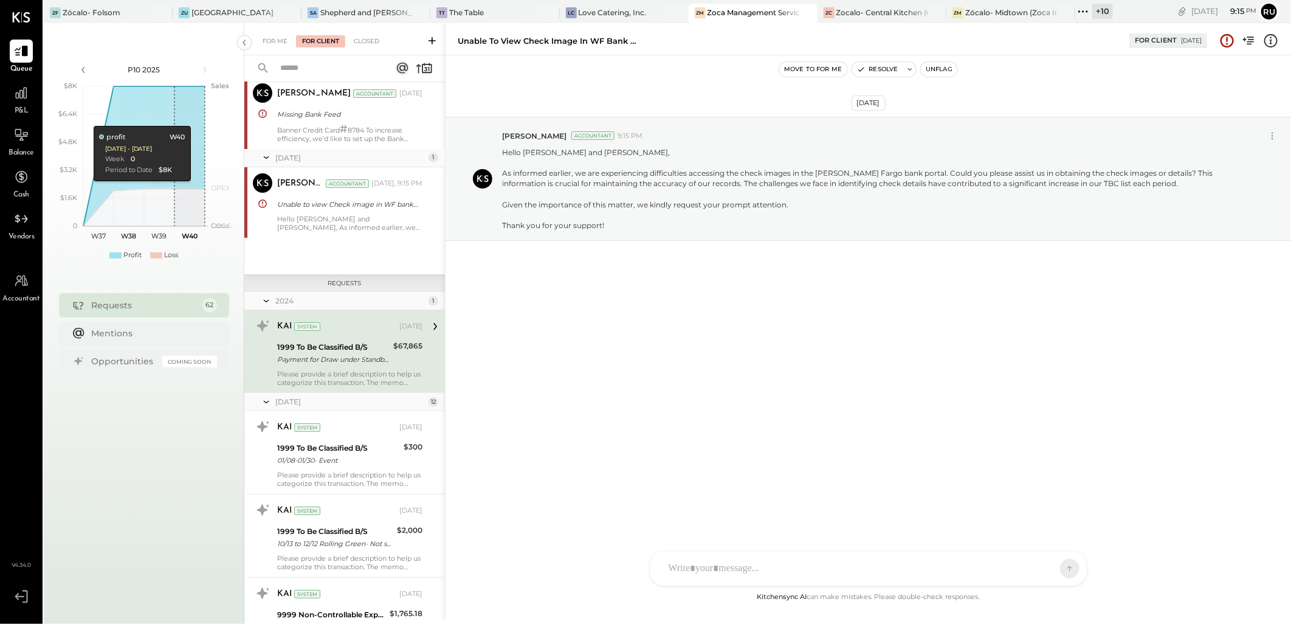
click at [755, 13] on div "Zoca Management Services Inc" at bounding box center [753, 12] width 92 height 10
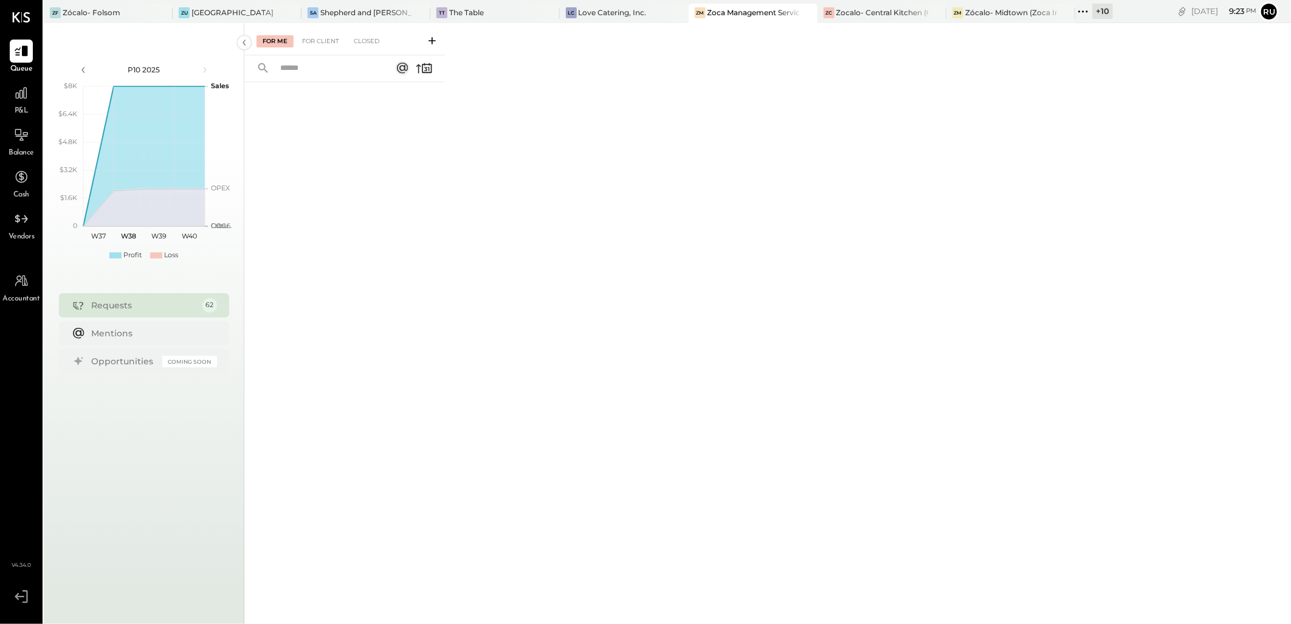
click at [1075, 10] on icon at bounding box center [1083, 12] width 16 height 16
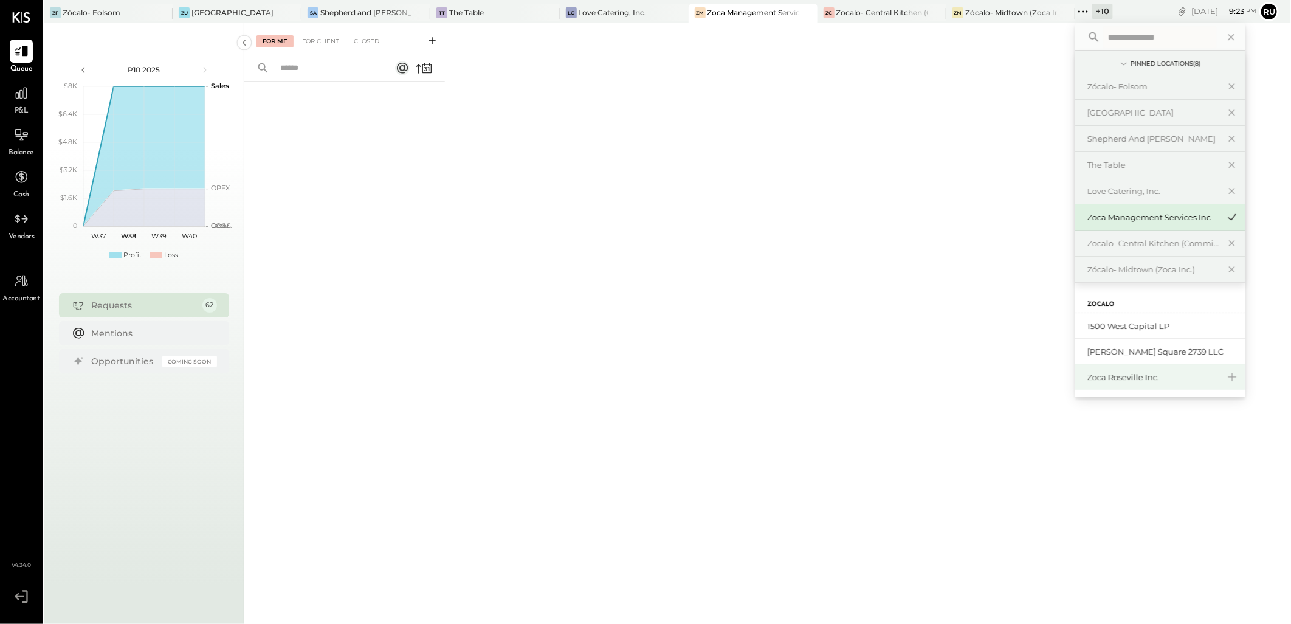
click at [1122, 374] on div "Zoca Roseville Inc." at bounding box center [1152, 377] width 131 height 12
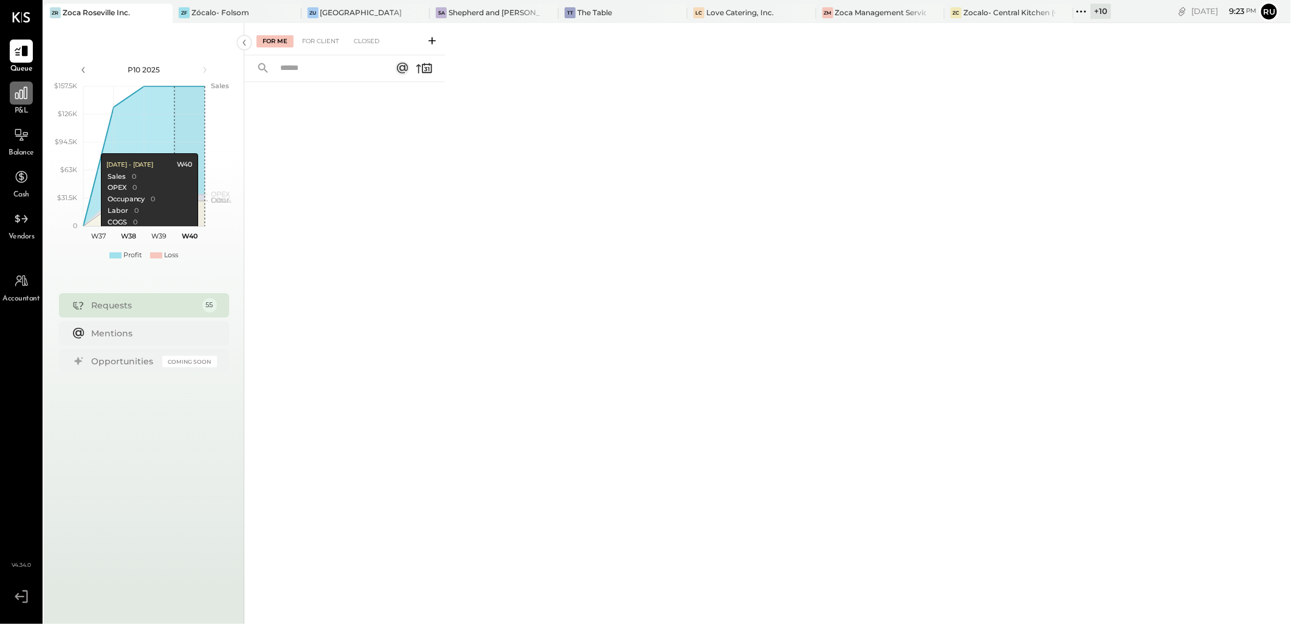
click at [27, 101] on div at bounding box center [21, 92] width 23 height 23
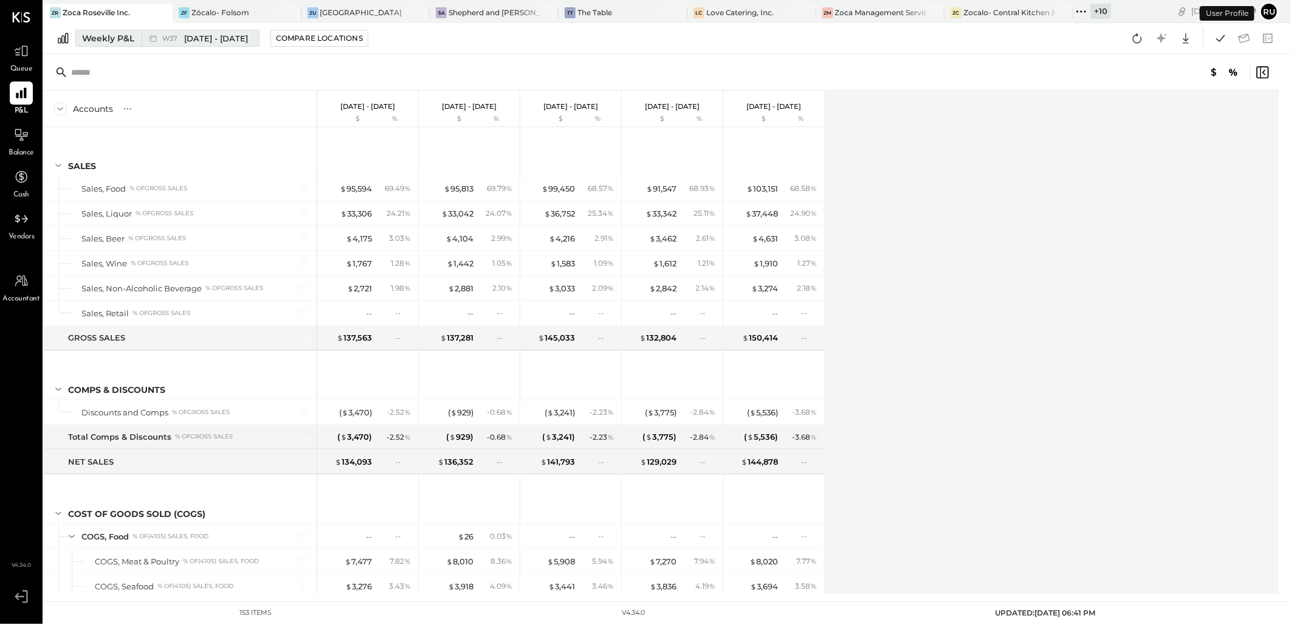
click at [118, 38] on div "Weekly P&L" at bounding box center [108, 38] width 52 height 12
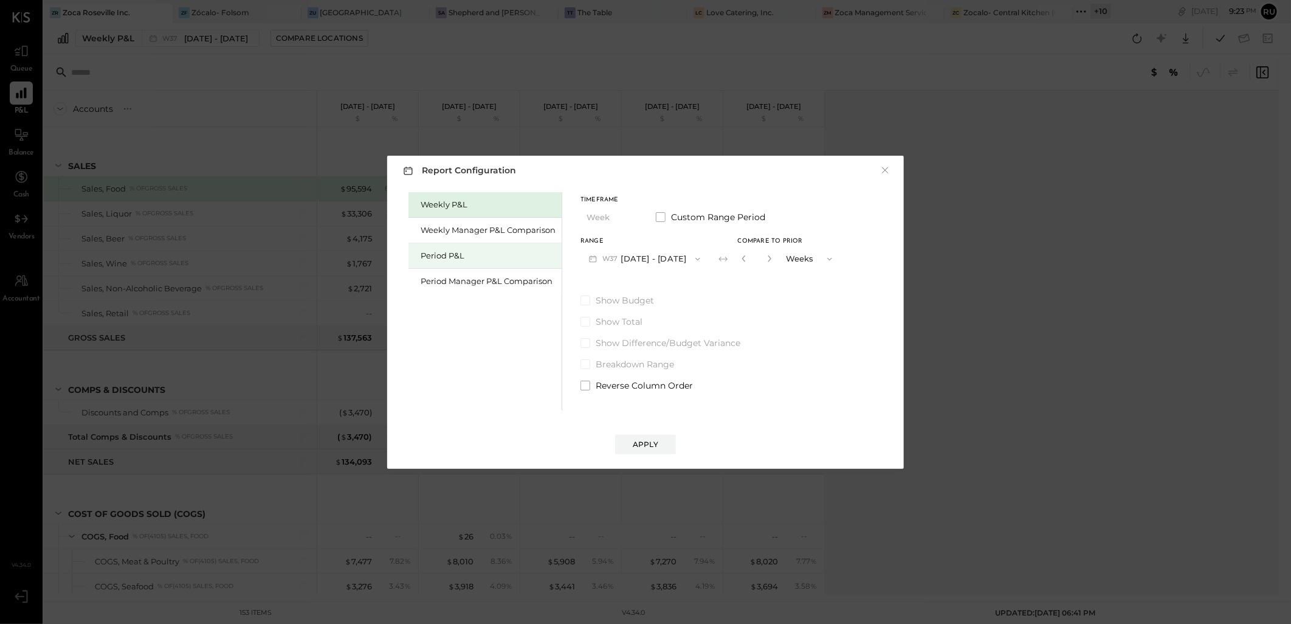
click at [452, 257] on div "Period P&L" at bounding box center [488, 256] width 135 height 12
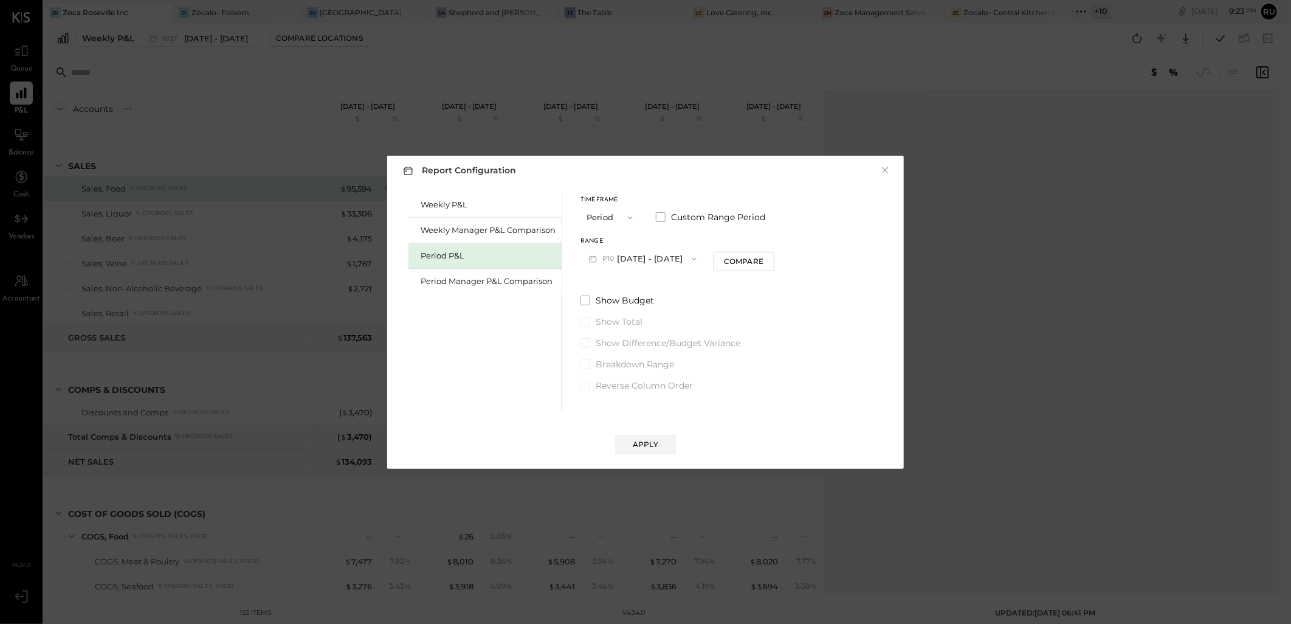
click at [666, 253] on button "P10 [DATE] - [DATE]" at bounding box center [642, 258] width 125 height 22
click at [650, 287] on span "[DATE] - [DATE]" at bounding box center [638, 285] width 58 height 10
click at [658, 444] on button "Apply" at bounding box center [645, 444] width 61 height 19
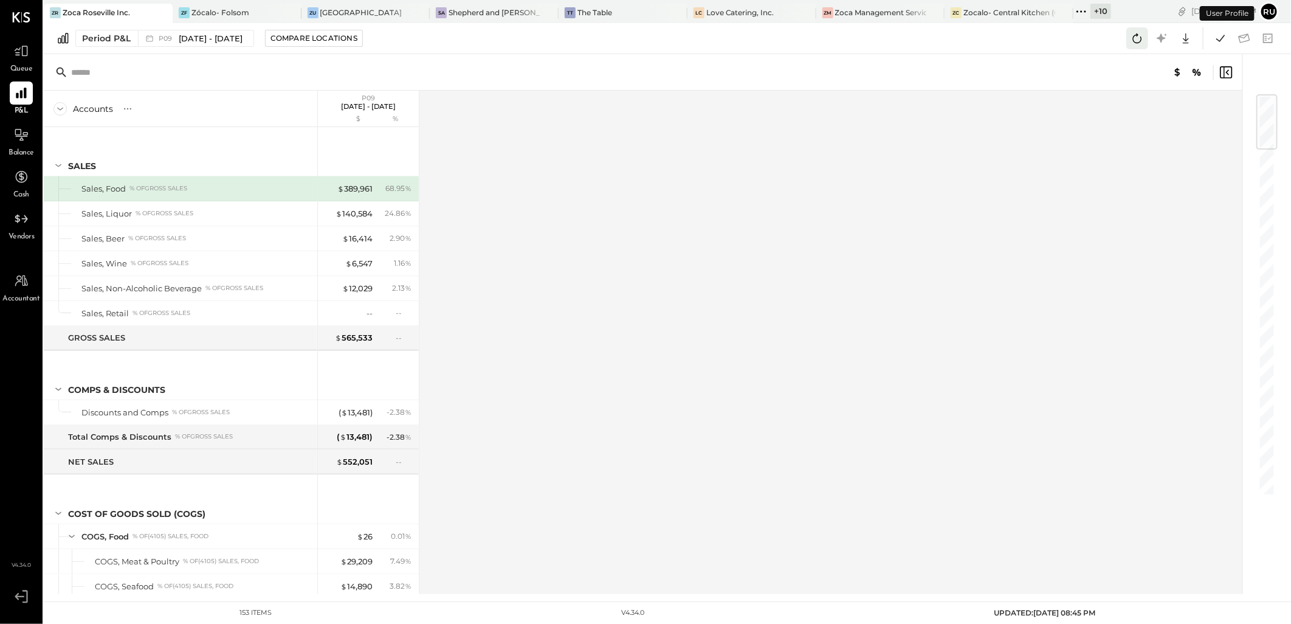
click at [1143, 40] on icon at bounding box center [1137, 38] width 16 height 16
click at [1220, 43] on icon at bounding box center [1220, 38] width 16 height 16
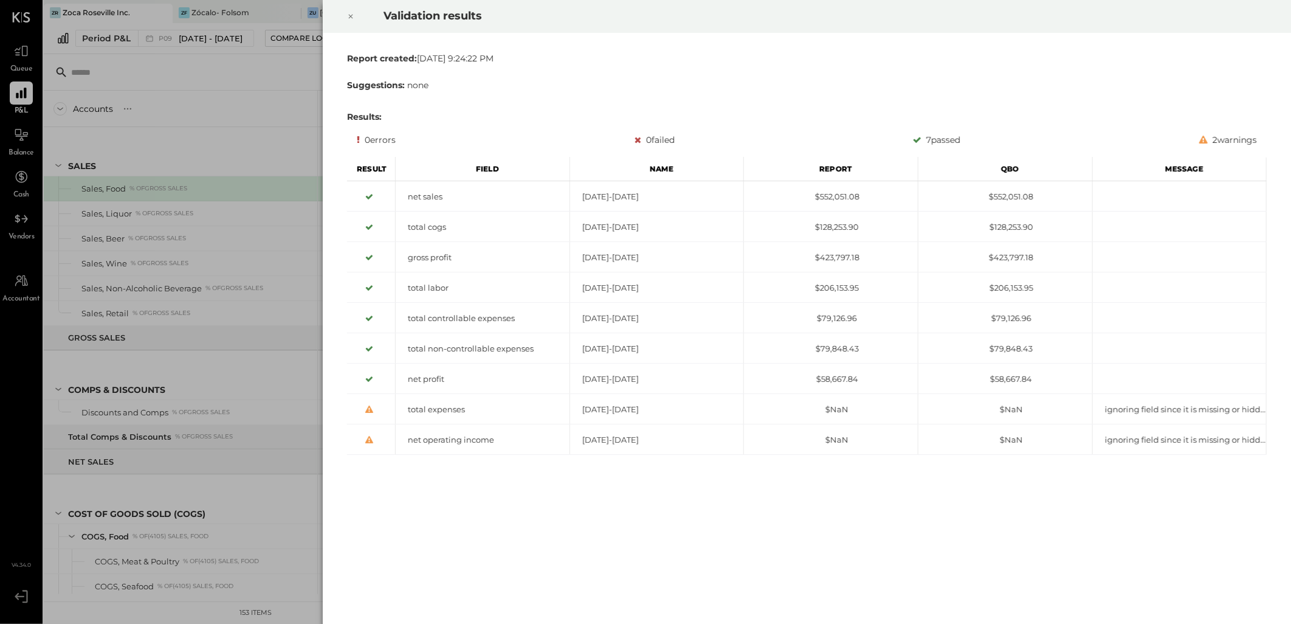
click at [343, 24] on div at bounding box center [350, 16] width 27 height 34
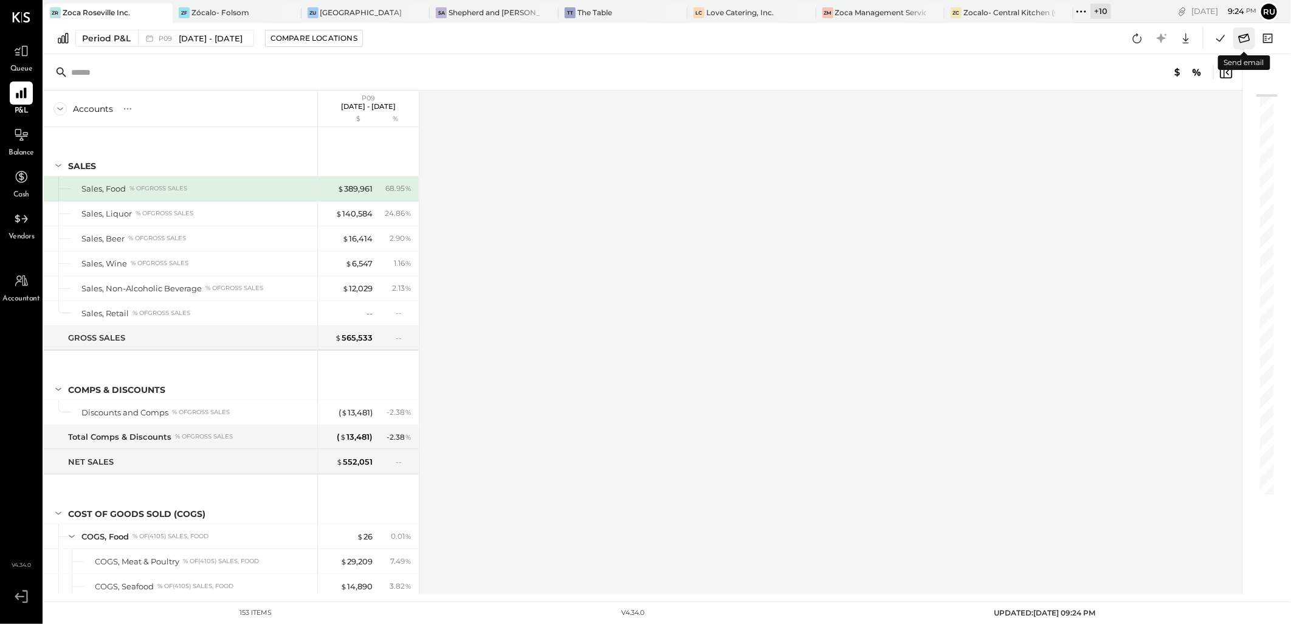
click at [1240, 32] on icon at bounding box center [1244, 38] width 16 height 16
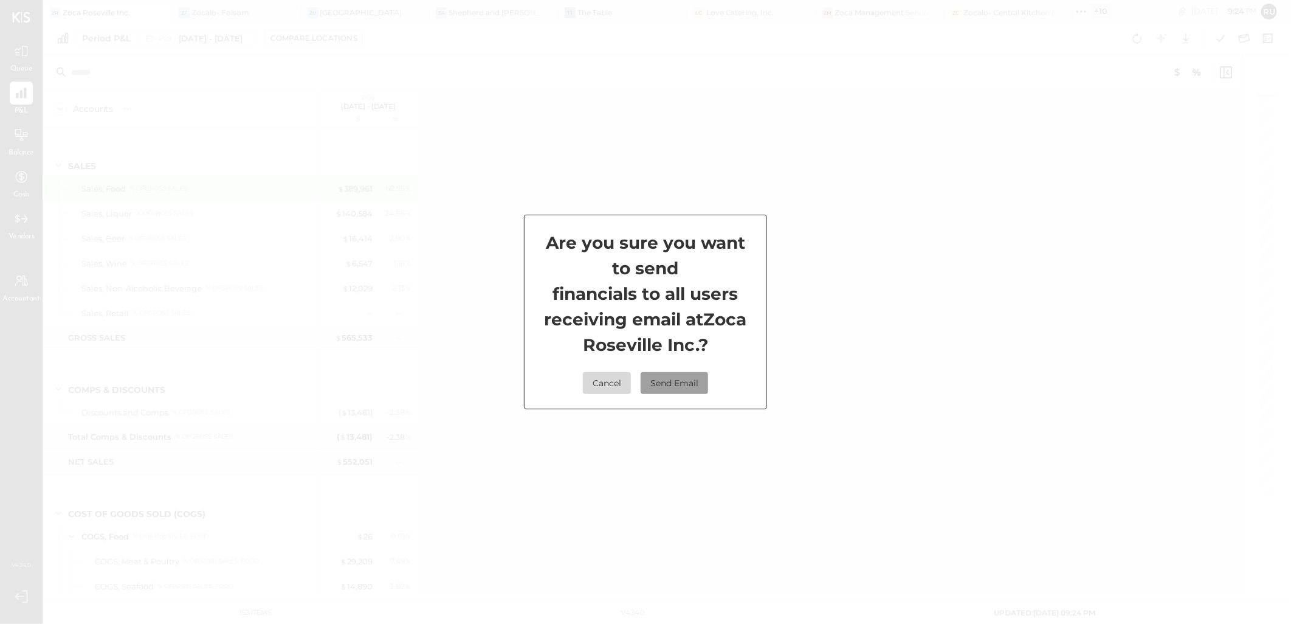
click at [676, 380] on button "Send Email" at bounding box center [674, 383] width 67 height 22
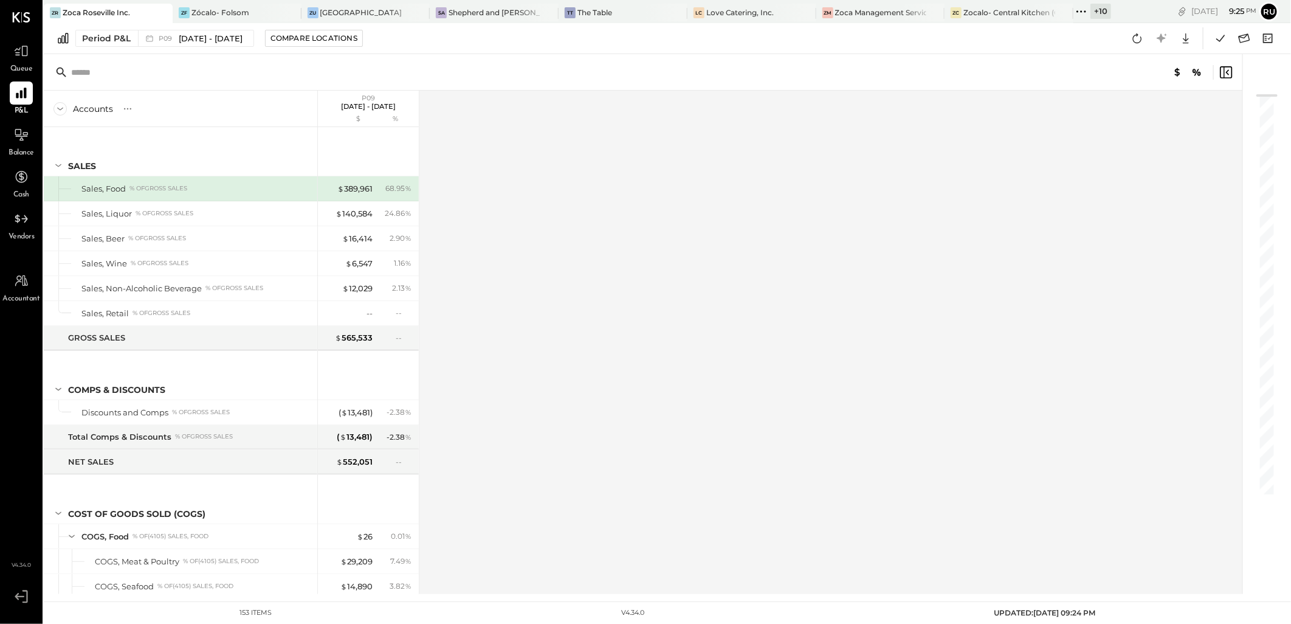
click at [630, 335] on div "Accounts S % GL P09 [DATE] - [DATE] $ % SALES Sales, Food % of GROSS SALES Sale…" at bounding box center [644, 342] width 1200 height 503
